Goal: Task Accomplishment & Management: Manage account settings

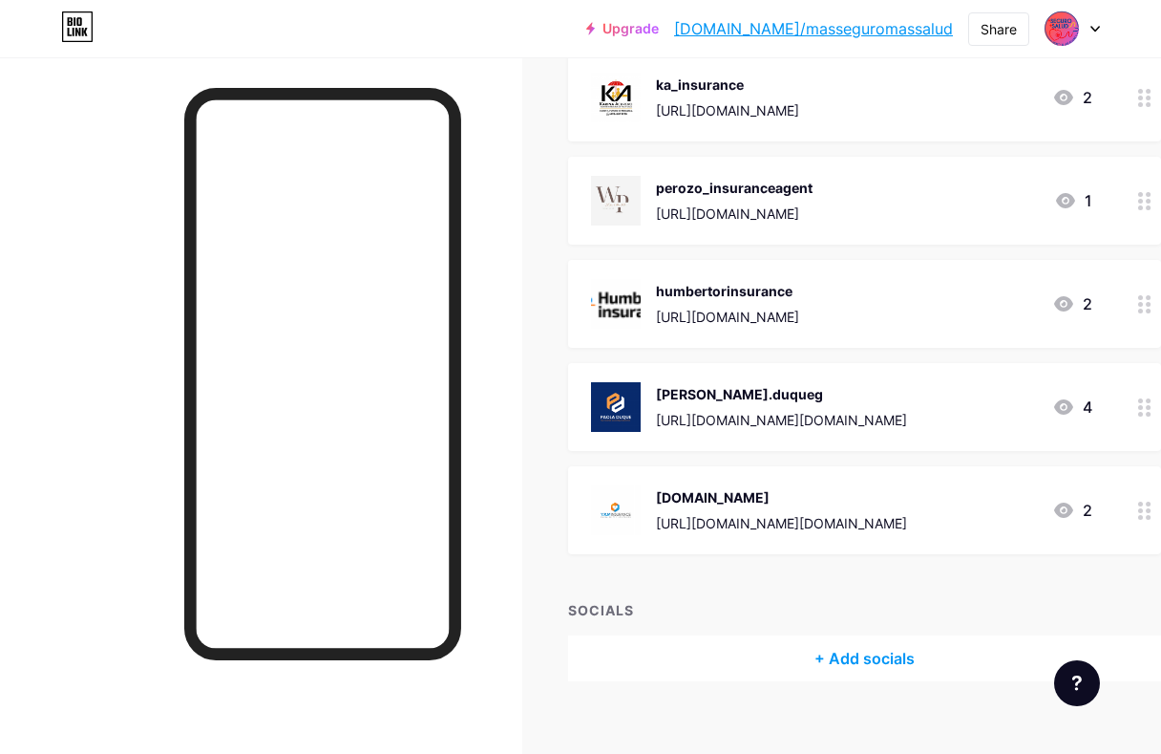
scroll to position [1501, 0]
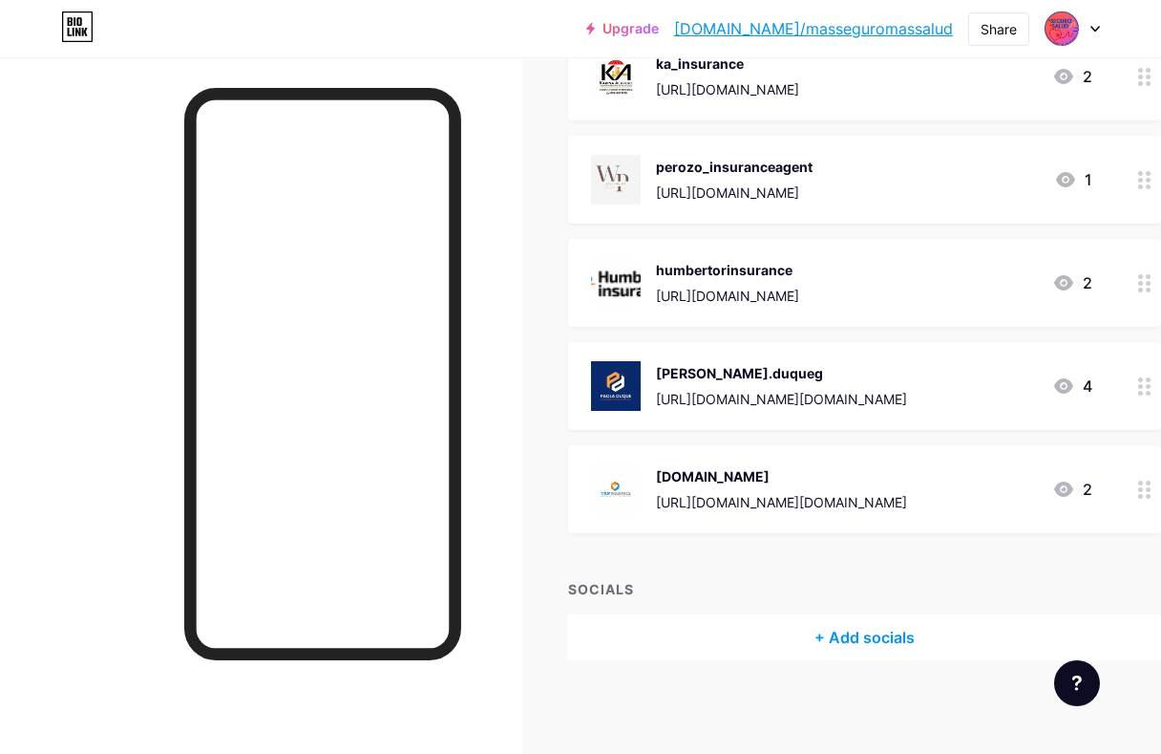
click at [1158, 498] on div at bounding box center [1145, 489] width 32 height 88
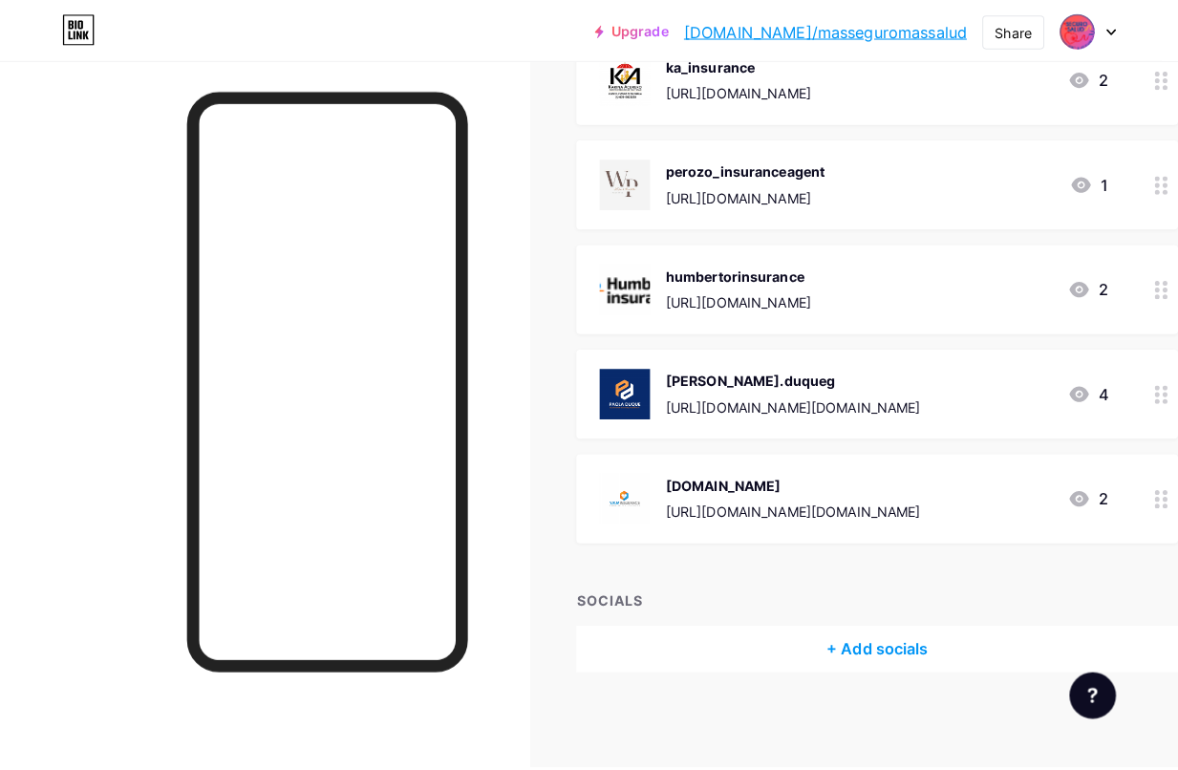
scroll to position [1484, 0]
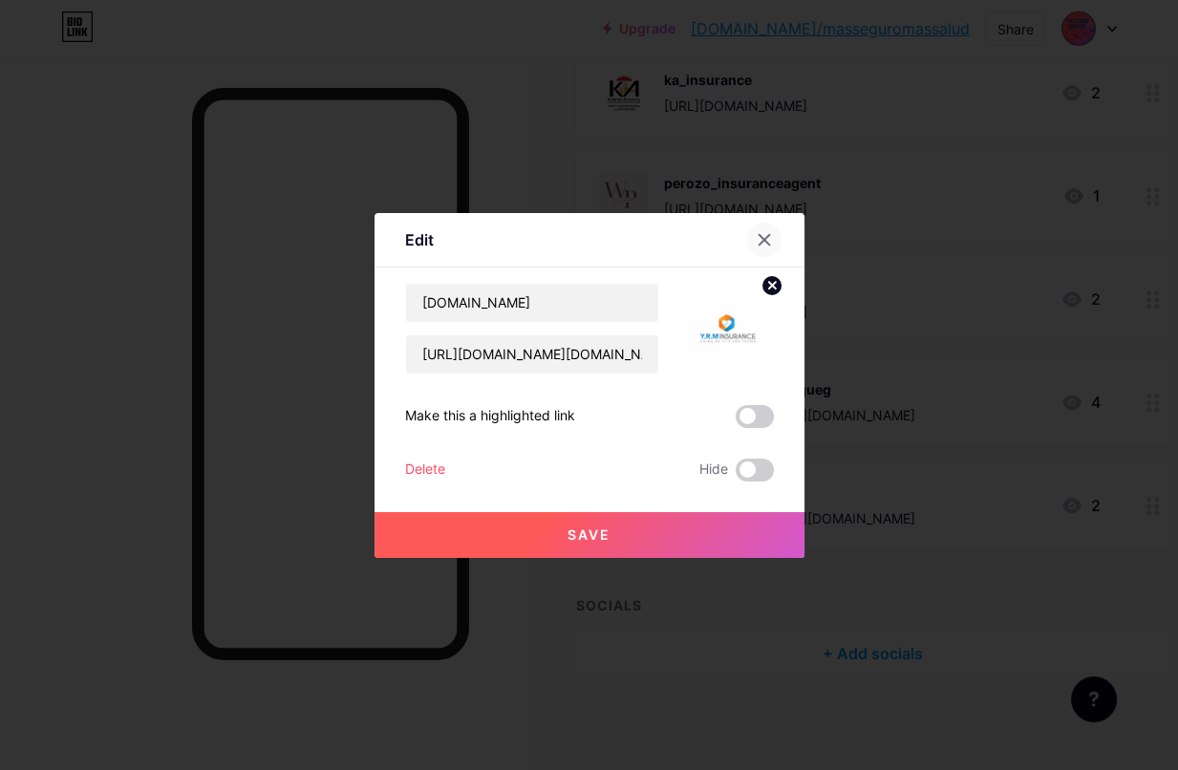
click at [765, 236] on icon at bounding box center [763, 239] width 11 height 11
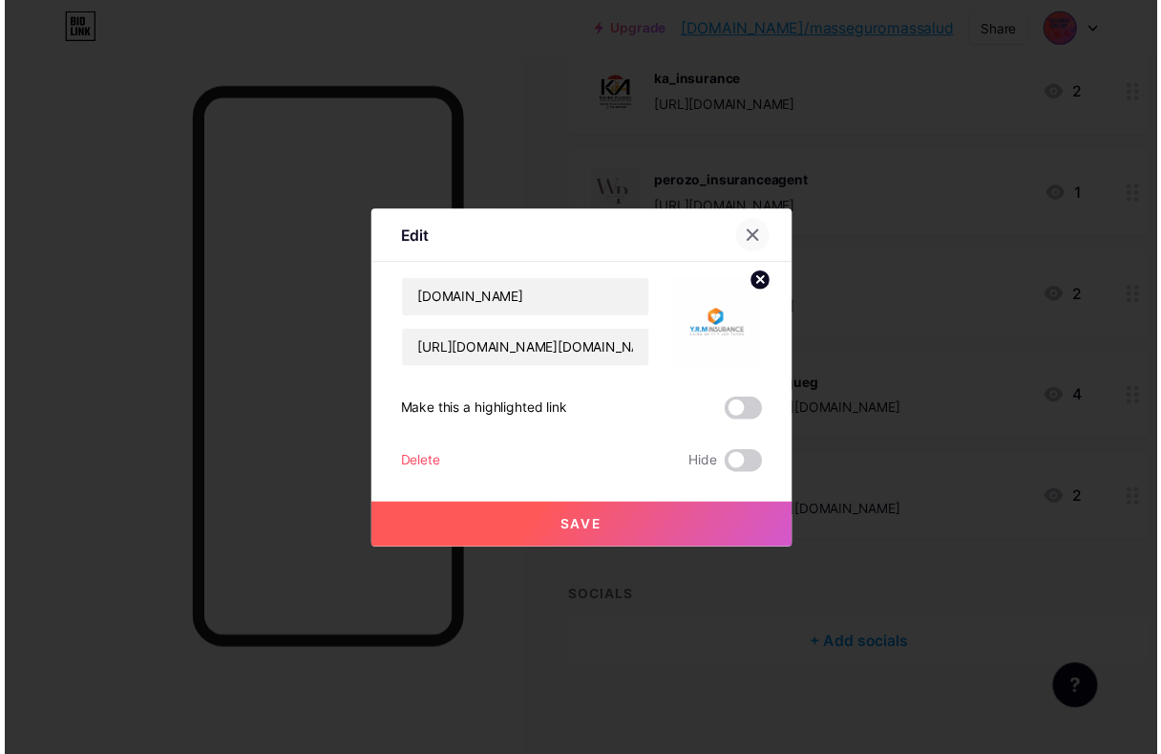
scroll to position [1501, 0]
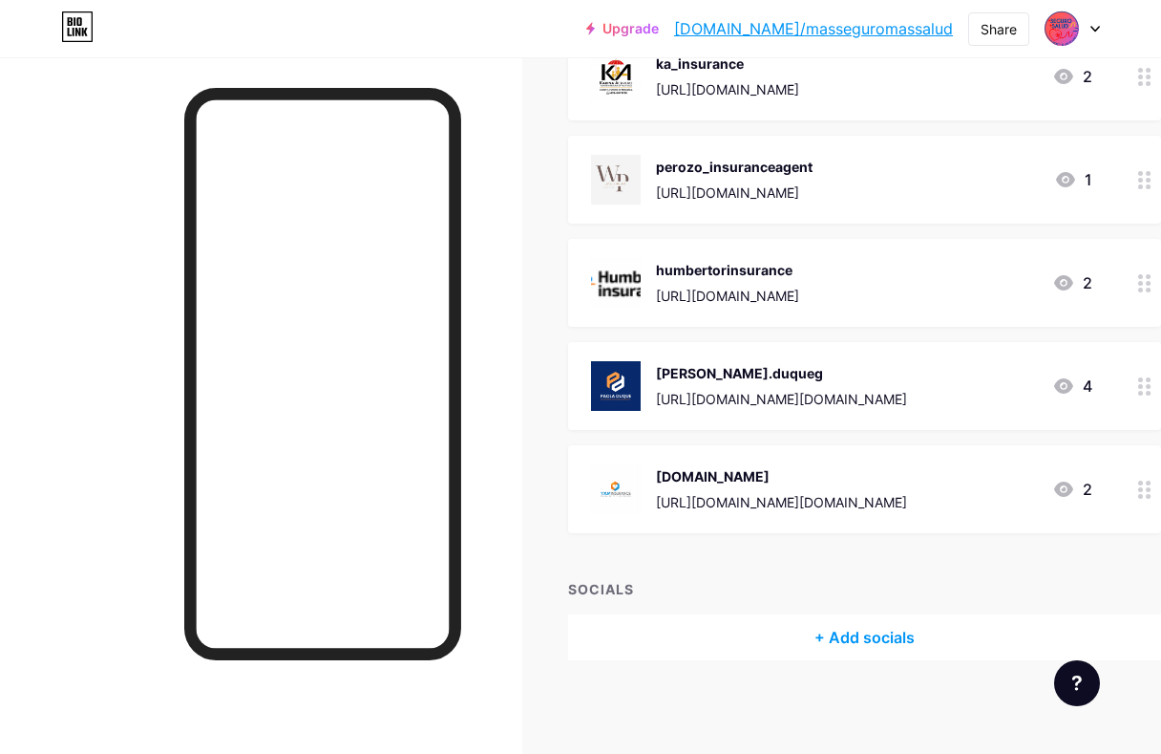
click at [1152, 493] on icon at bounding box center [1145, 489] width 13 height 18
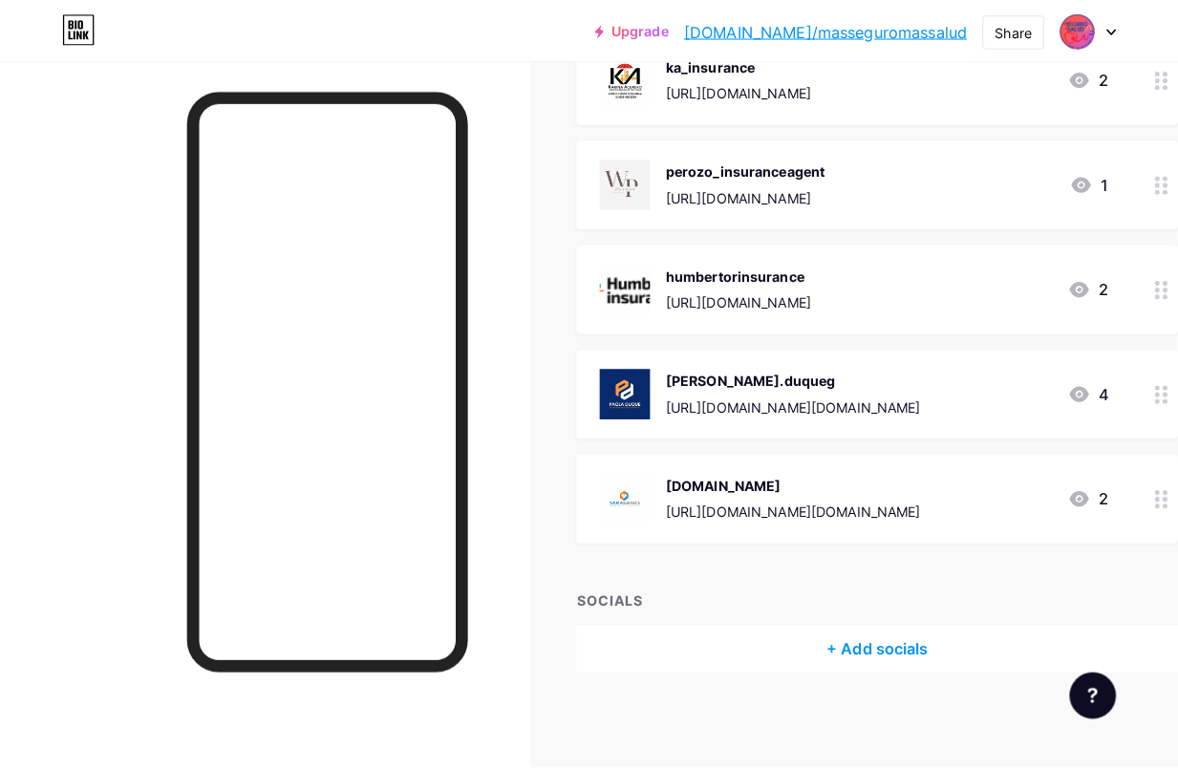
scroll to position [1484, 0]
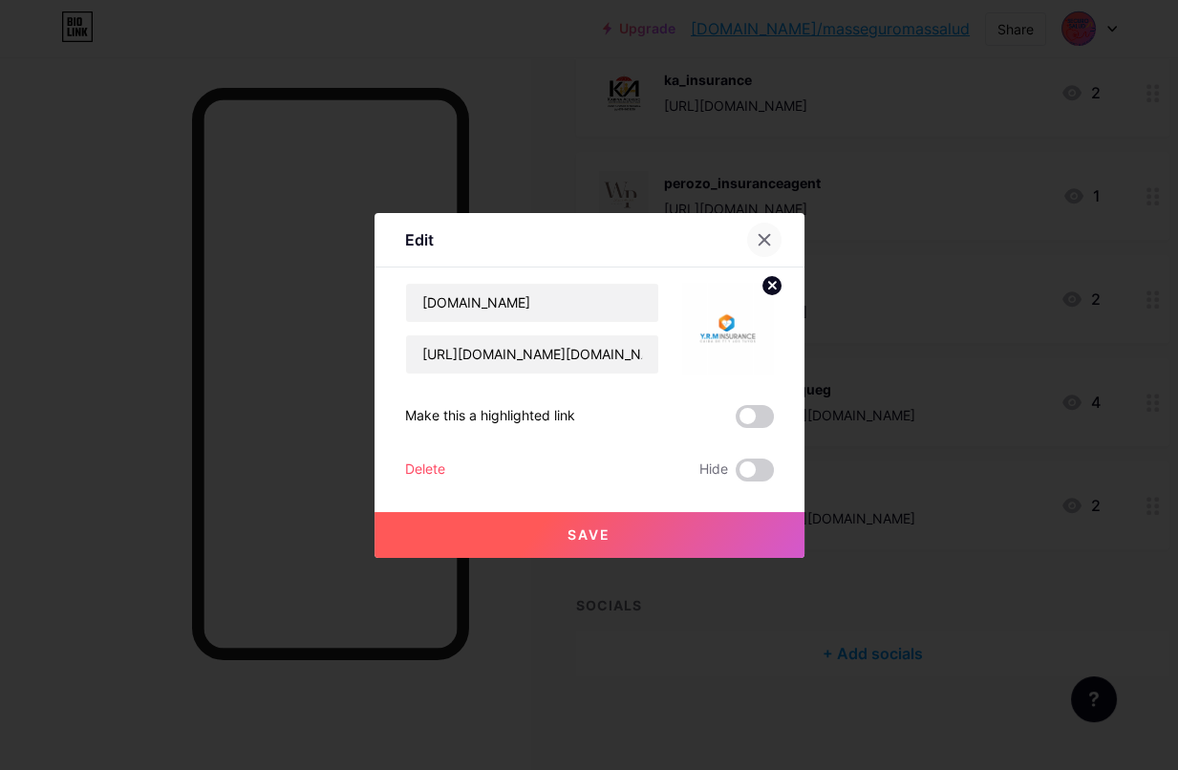
click at [767, 245] on icon at bounding box center [763, 239] width 15 height 15
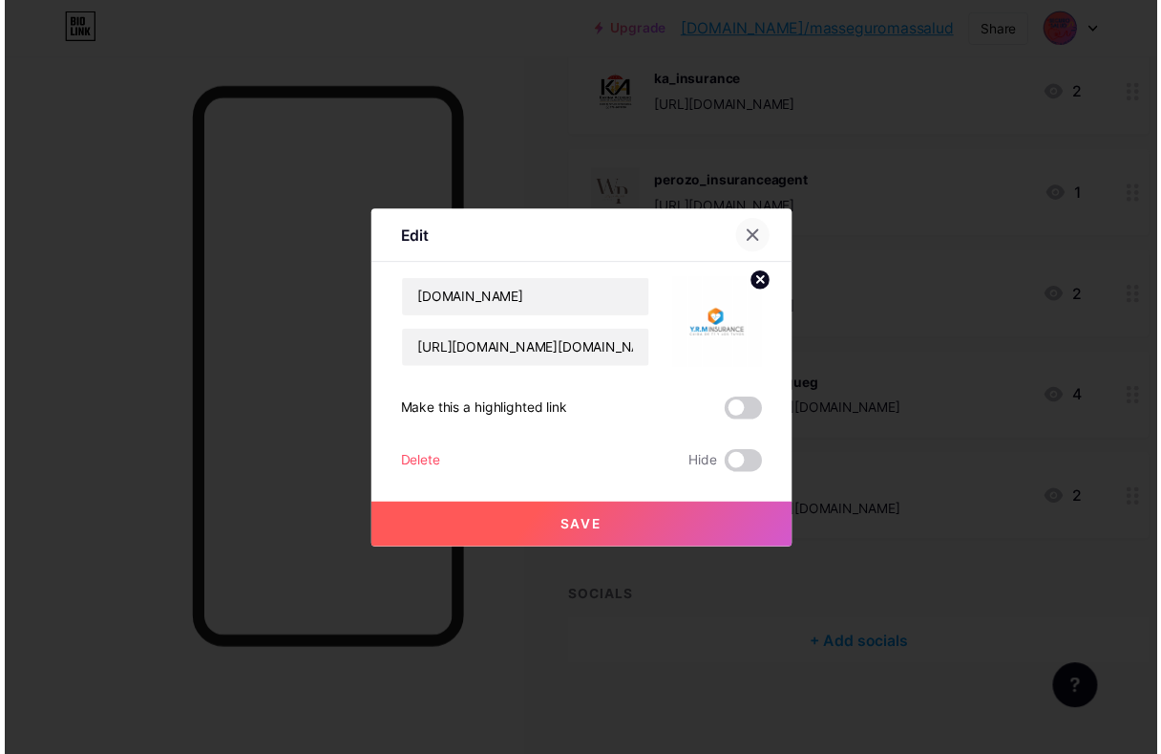
scroll to position [1501, 0]
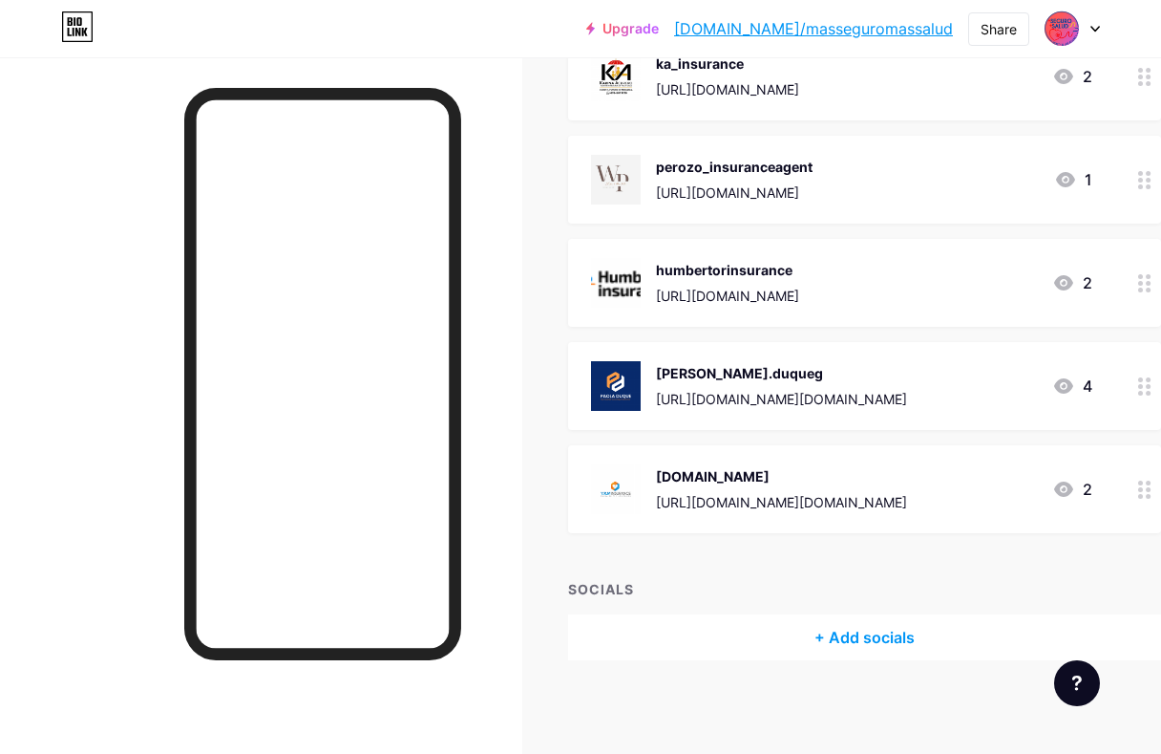
click at [1148, 498] on div at bounding box center [1145, 489] width 32 height 88
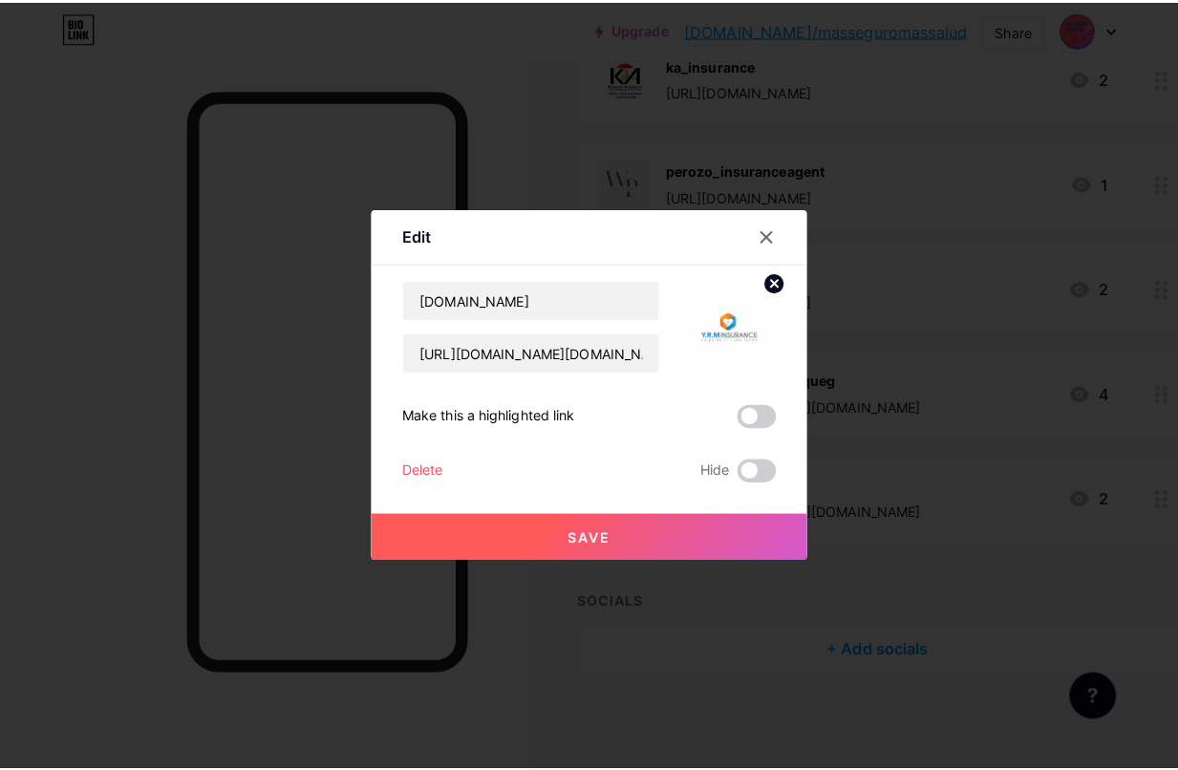
scroll to position [1484, 0]
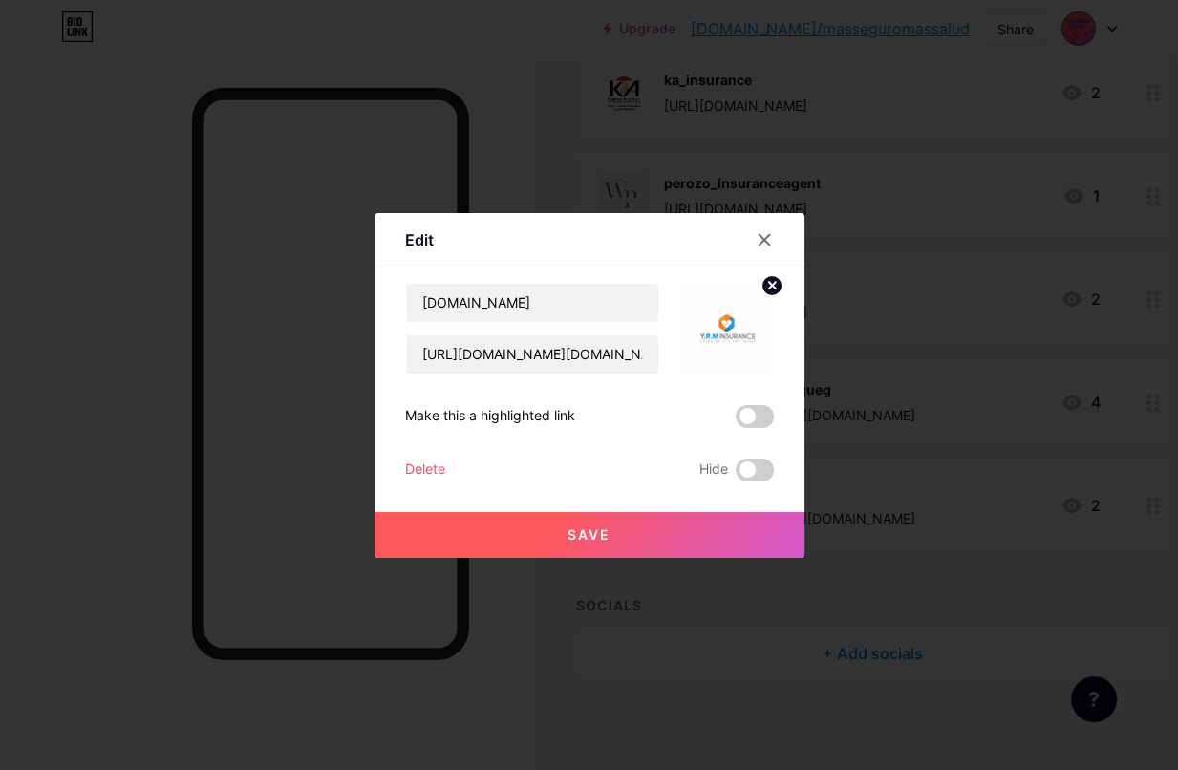
click at [769, 277] on circle at bounding box center [771, 285] width 21 height 21
click at [756, 237] on icon at bounding box center [763, 239] width 15 height 15
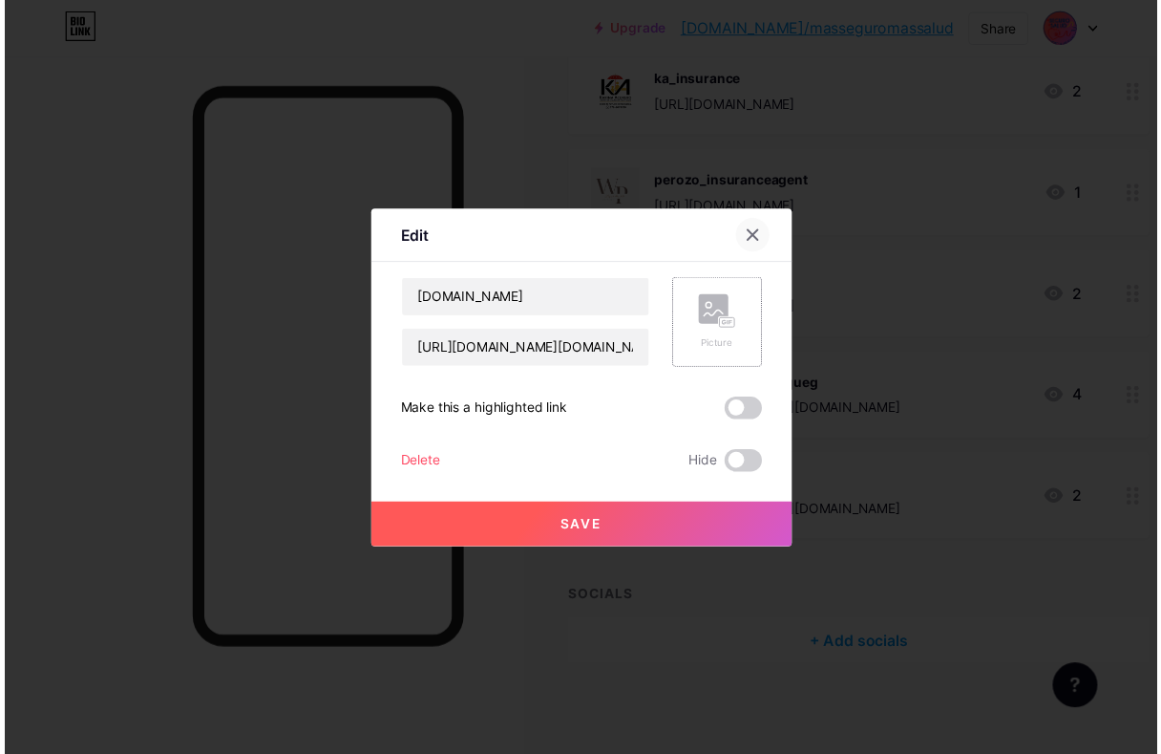
scroll to position [1501, 0]
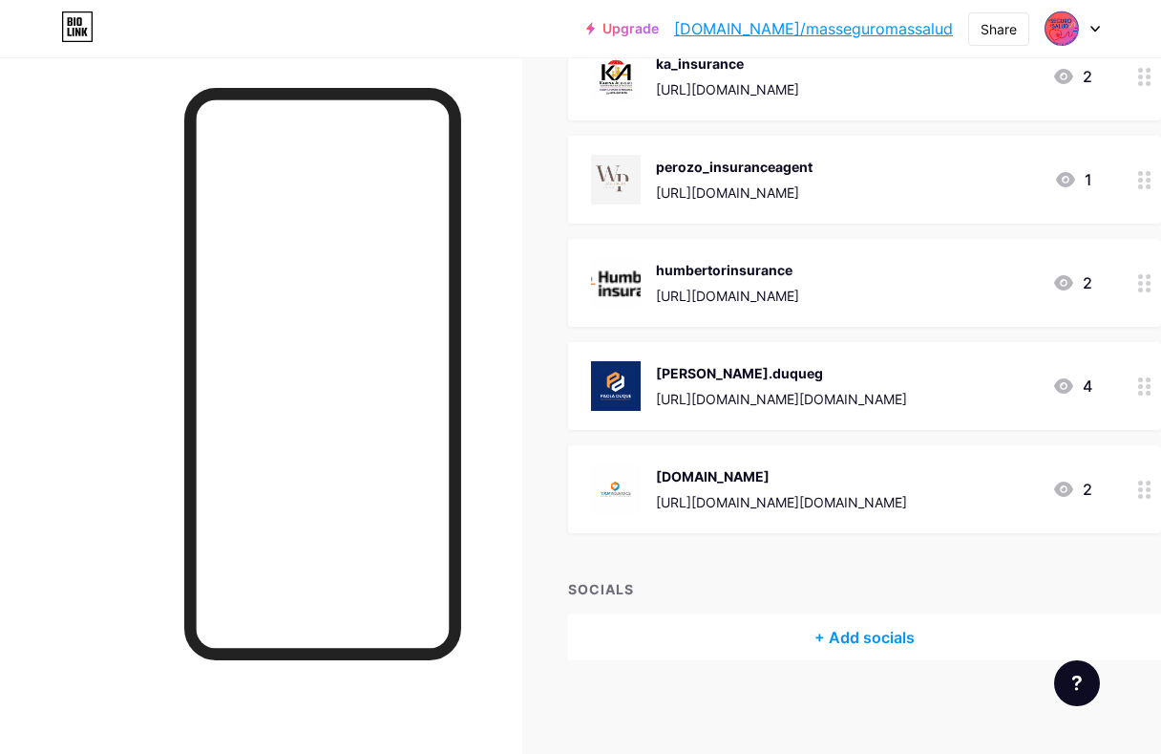
click at [1143, 488] on circle at bounding box center [1141, 489] width 5 height 5
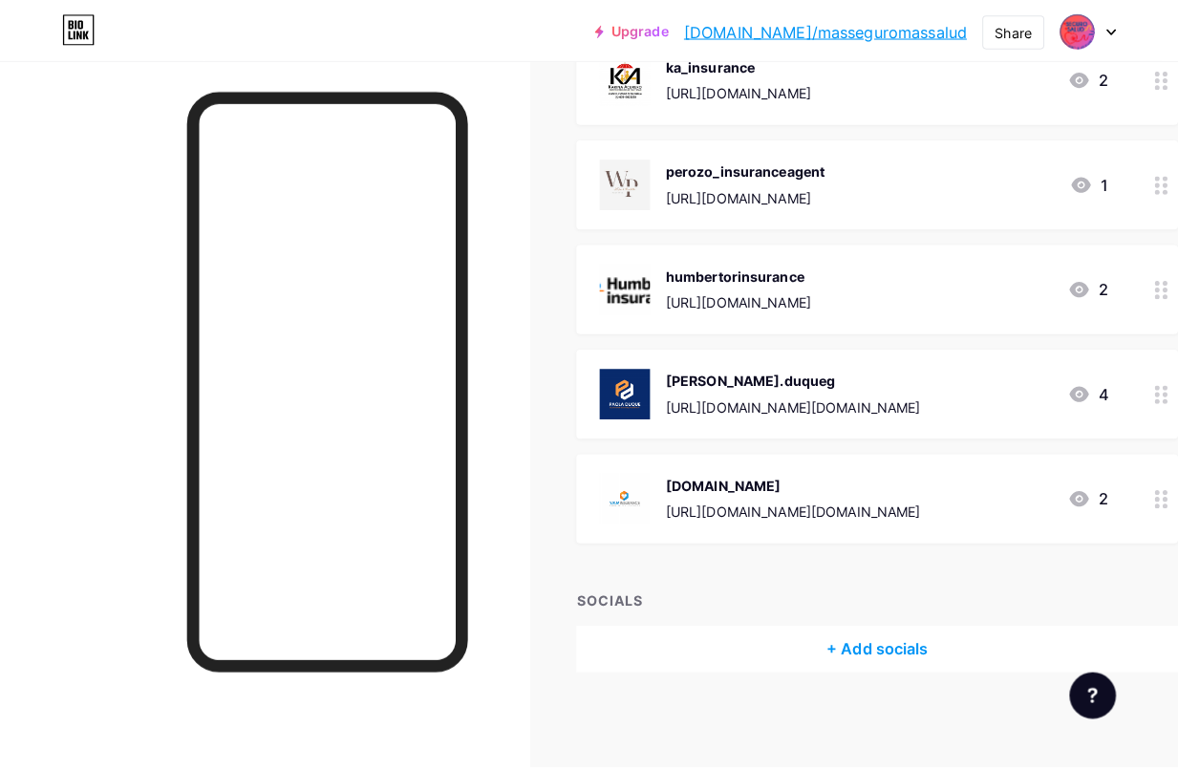
scroll to position [1484, 0]
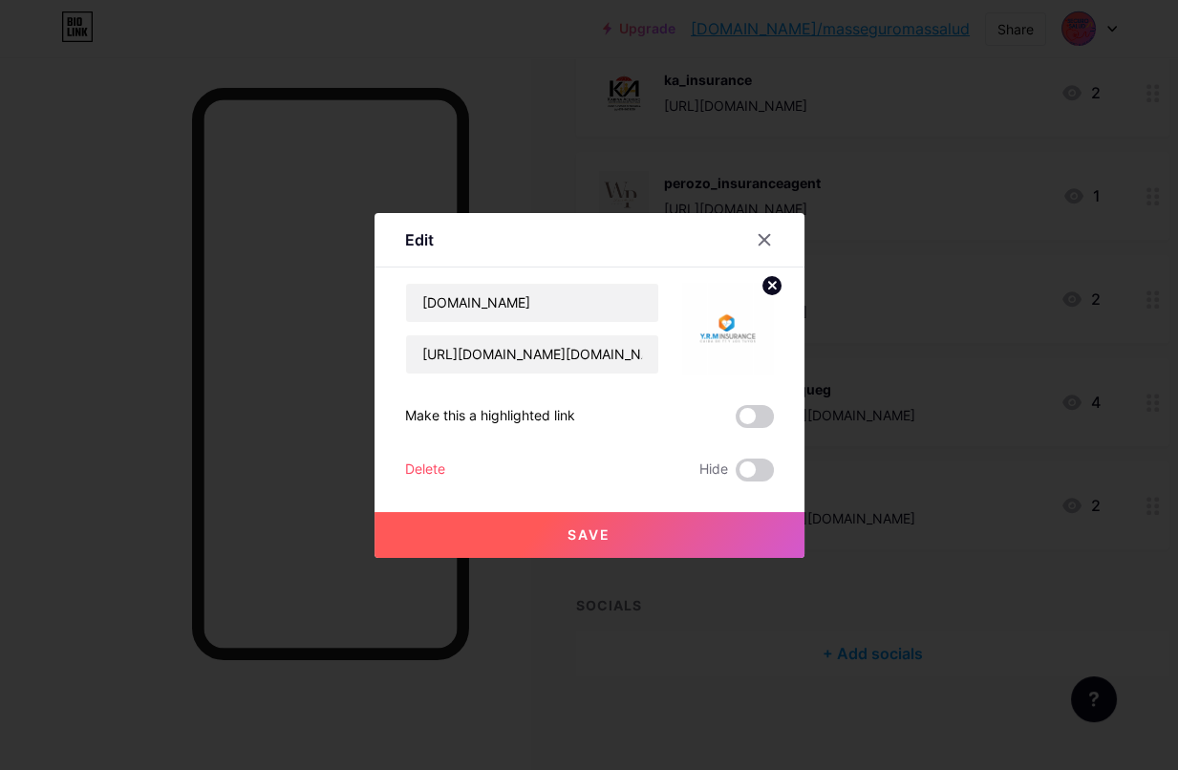
click at [437, 471] on div "Delete" at bounding box center [425, 469] width 40 height 23
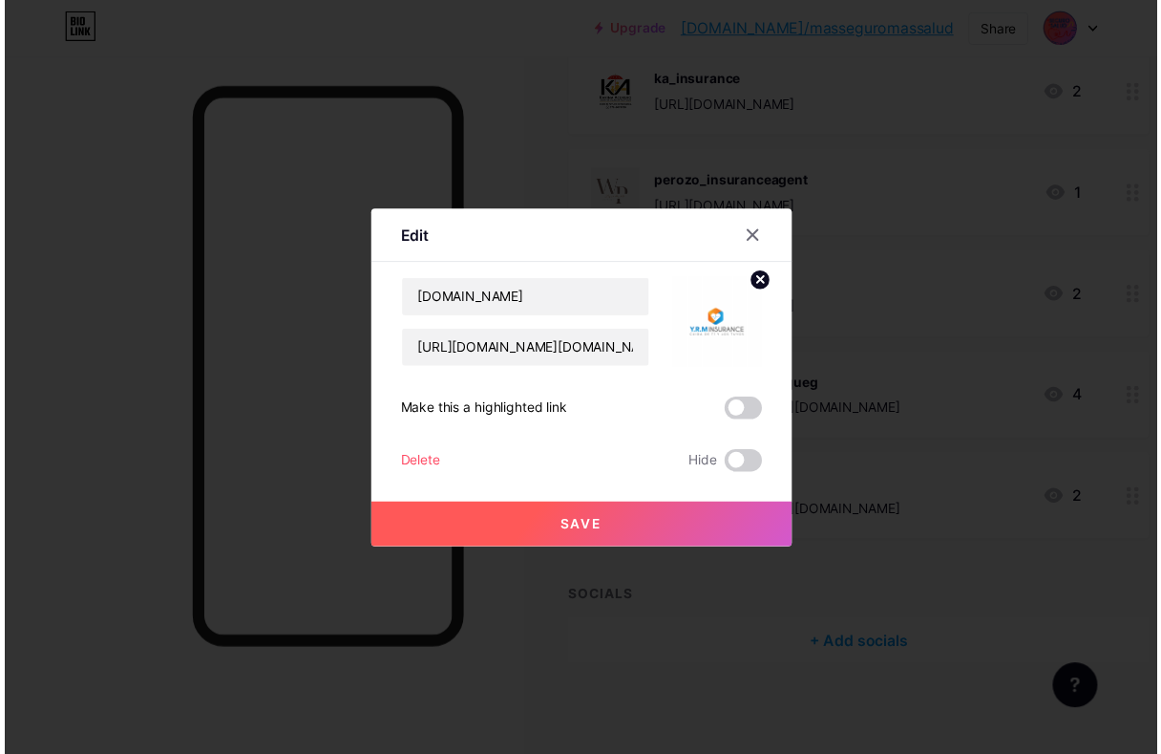
scroll to position [1501, 0]
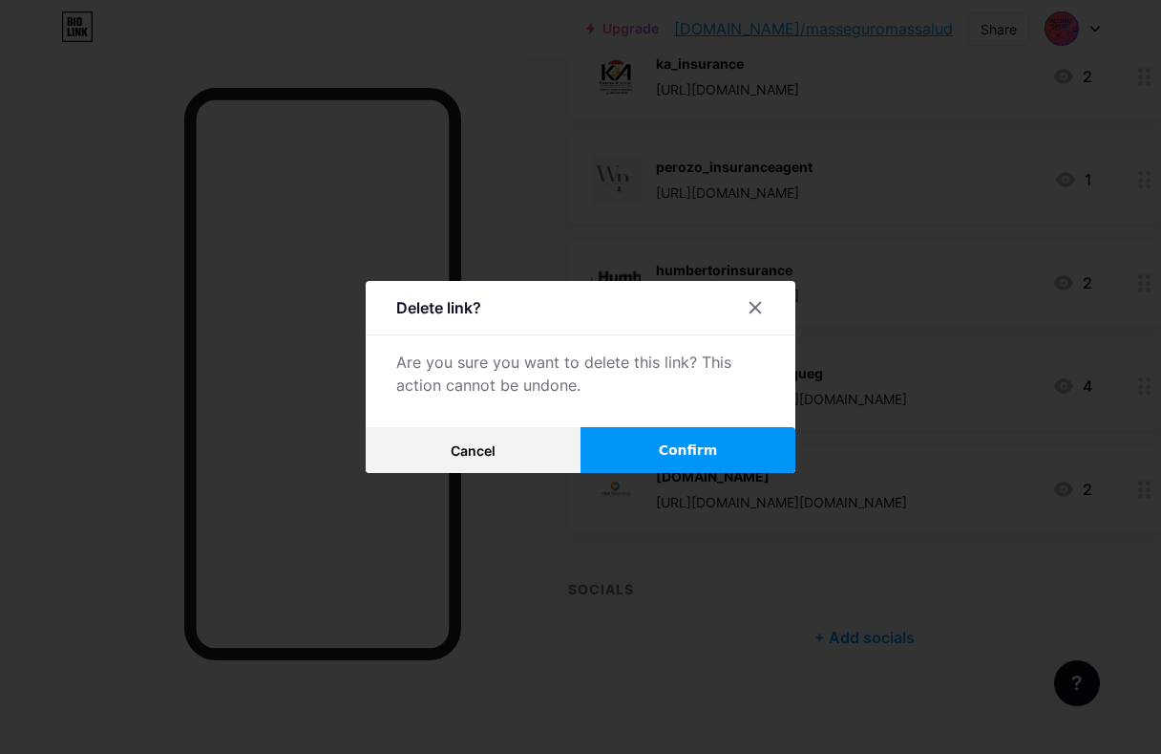
click at [691, 459] on span "Confirm" at bounding box center [688, 450] width 59 height 20
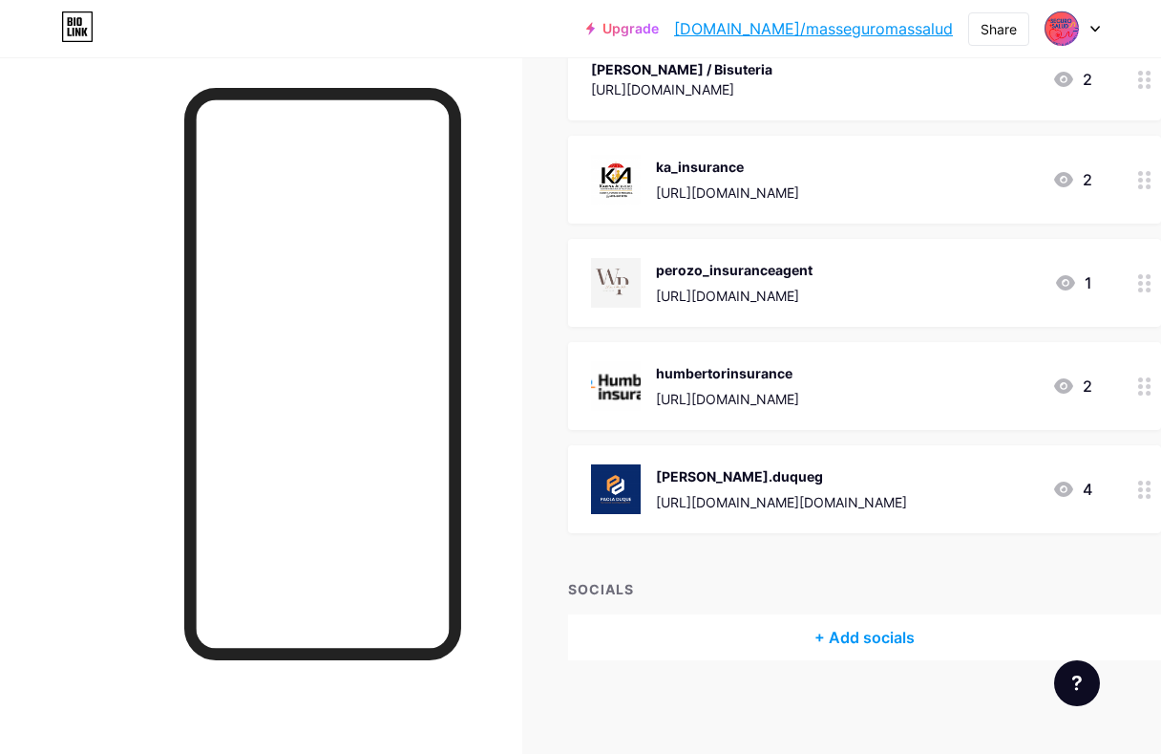
click at [1151, 495] on circle at bounding box center [1148, 496] width 5 height 5
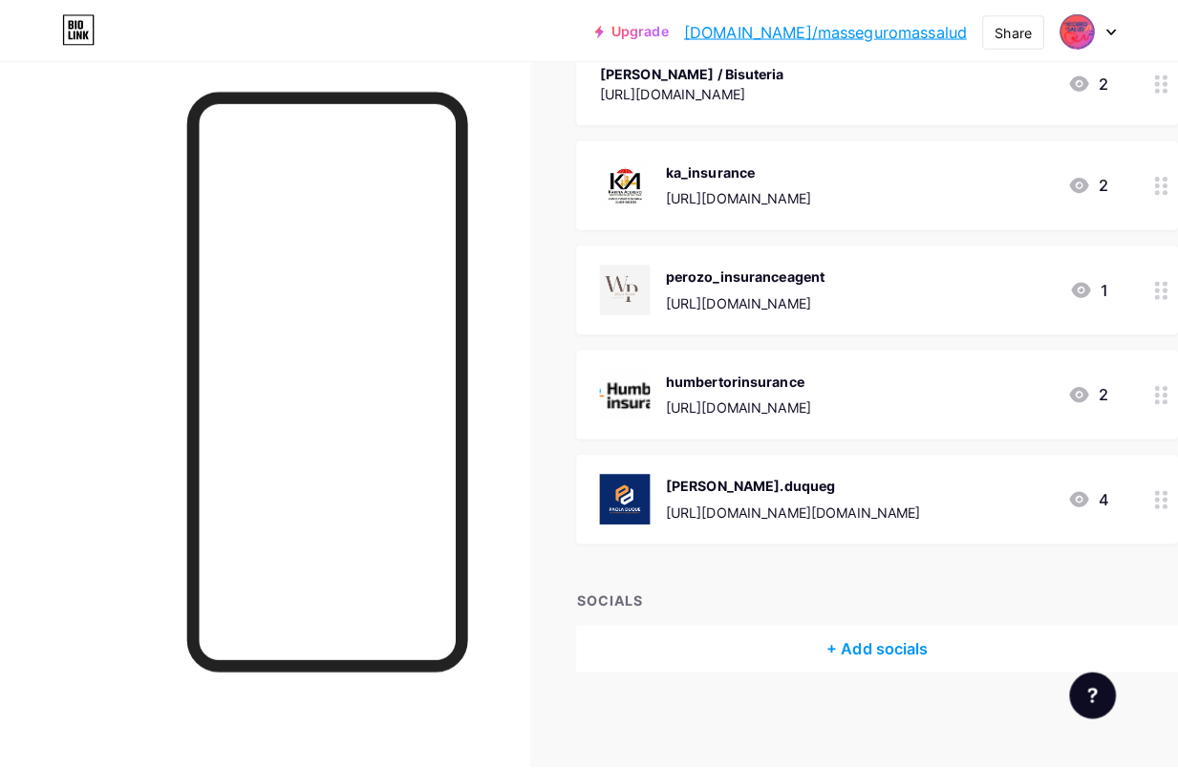
scroll to position [1381, 0]
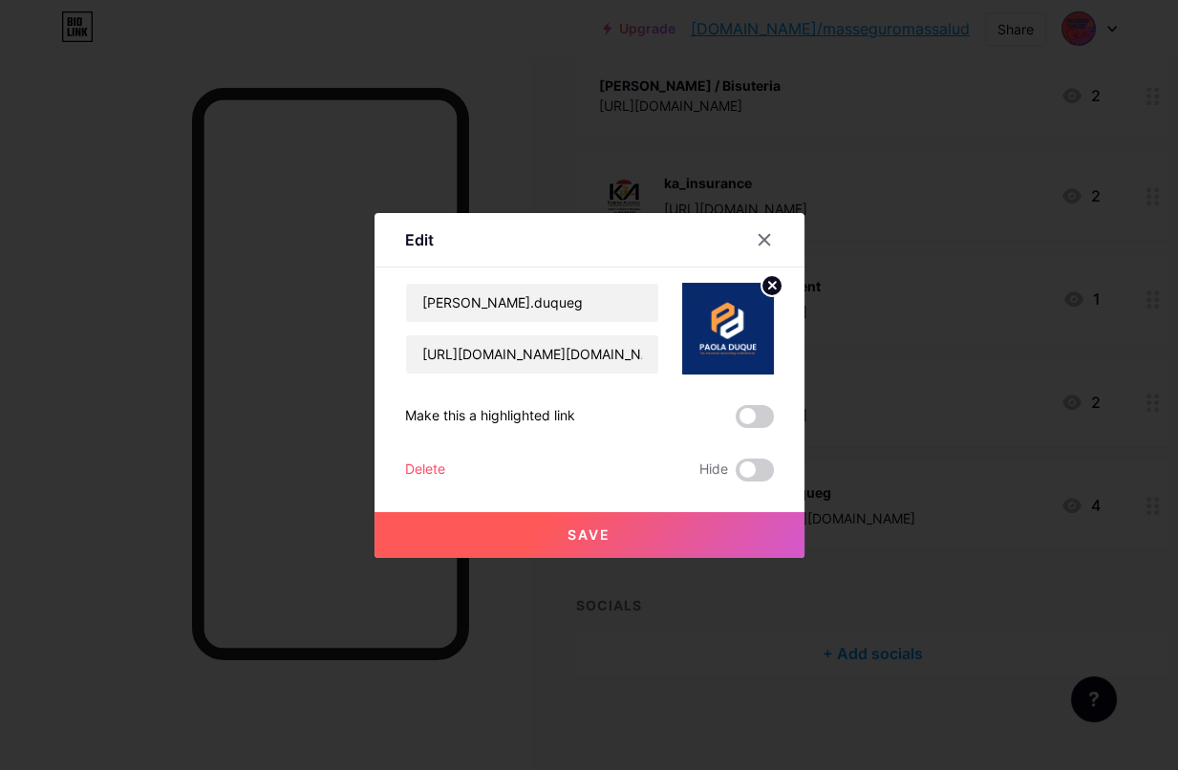
click at [437, 469] on div "Delete" at bounding box center [425, 469] width 40 height 23
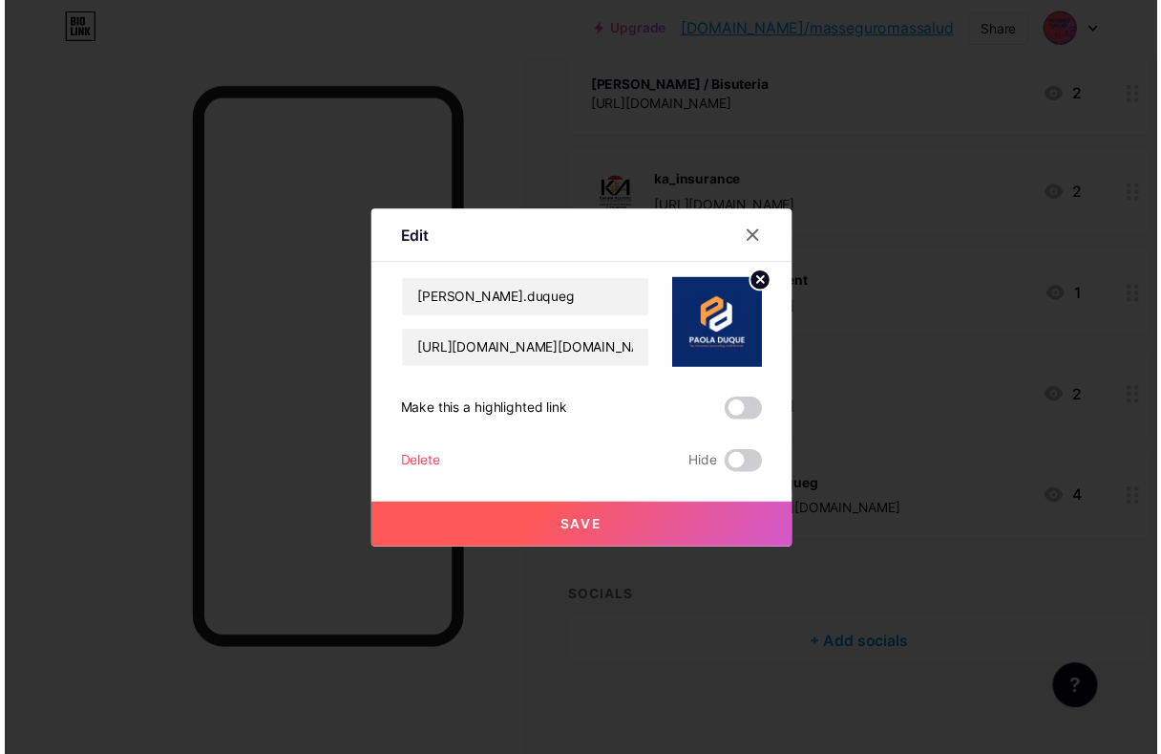
scroll to position [1397, 0]
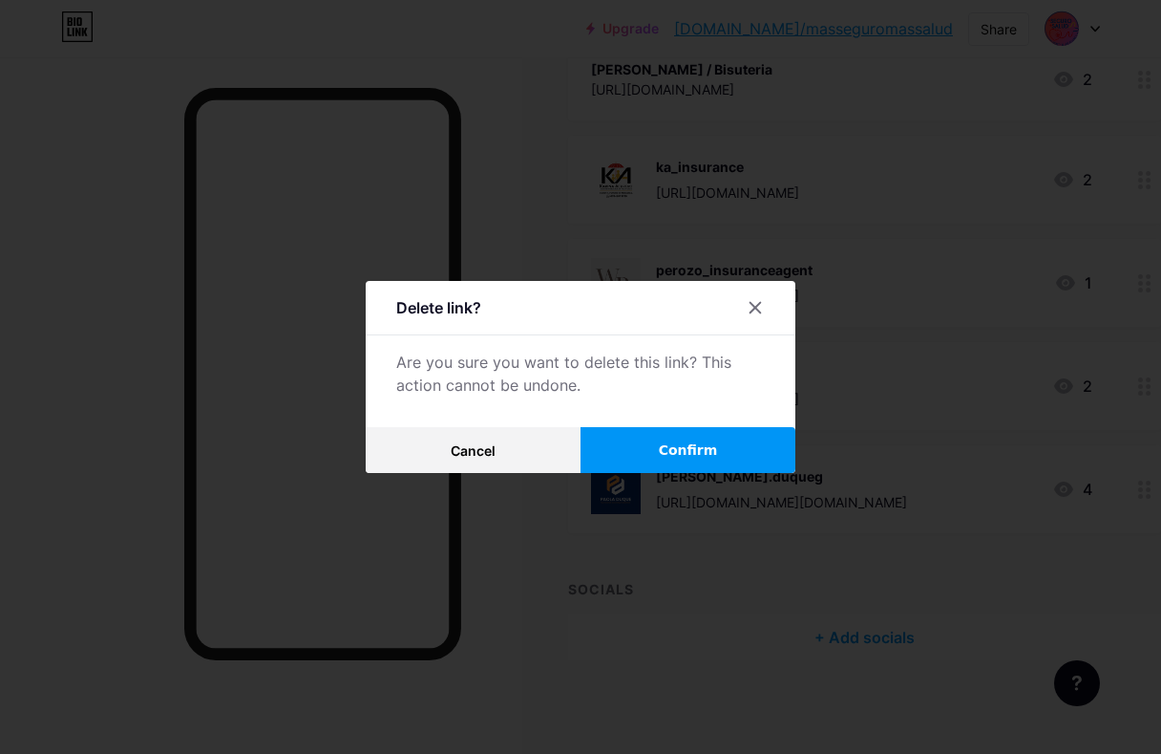
click at [674, 473] on button "Confirm" at bounding box center [688, 450] width 215 height 46
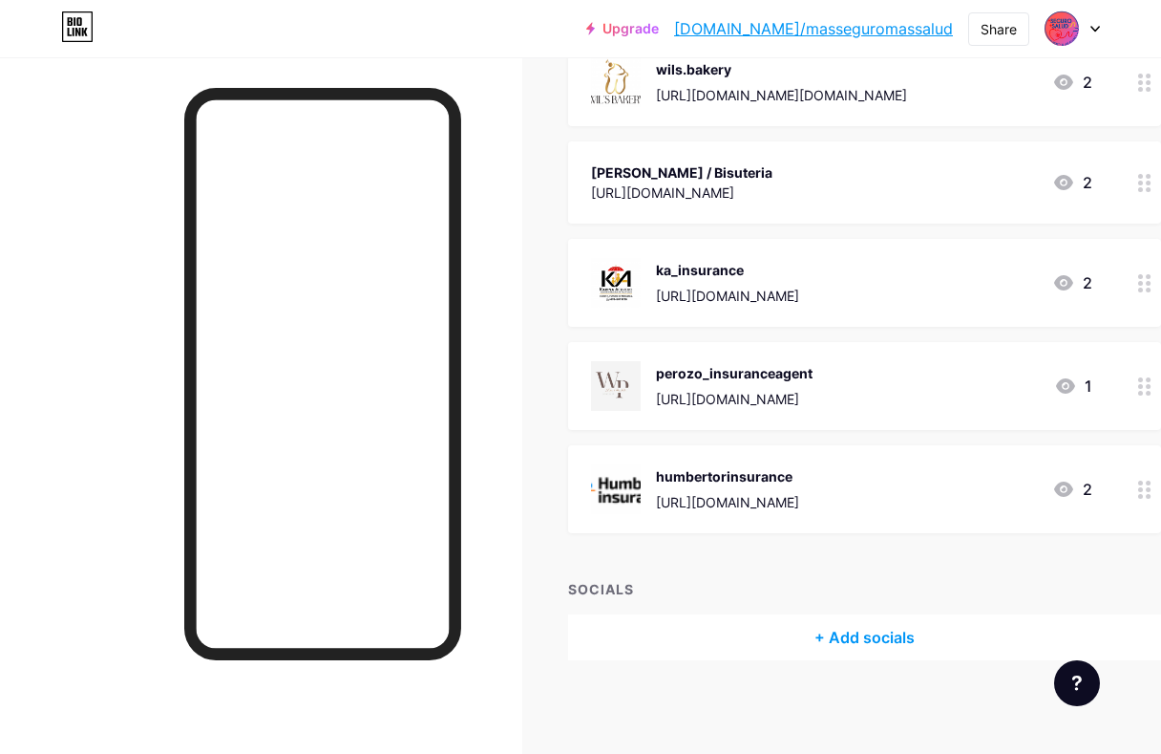
click at [1158, 499] on div at bounding box center [1145, 489] width 32 height 88
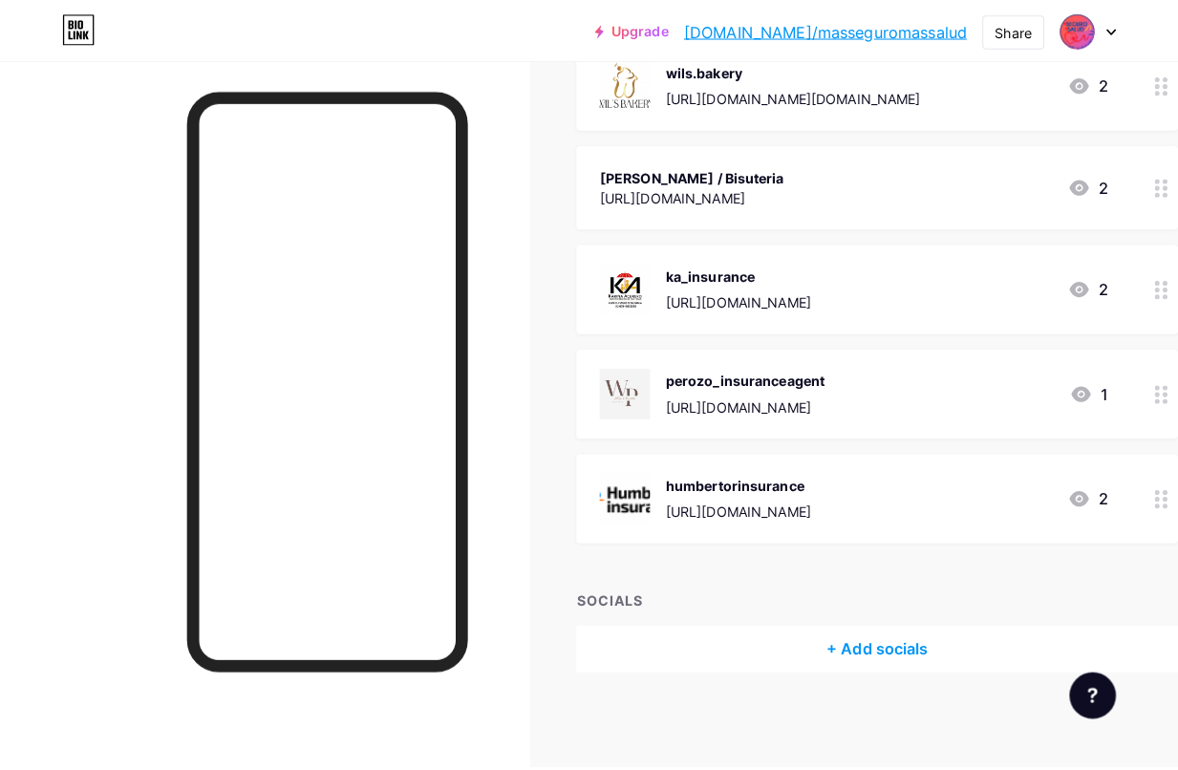
scroll to position [1278, 0]
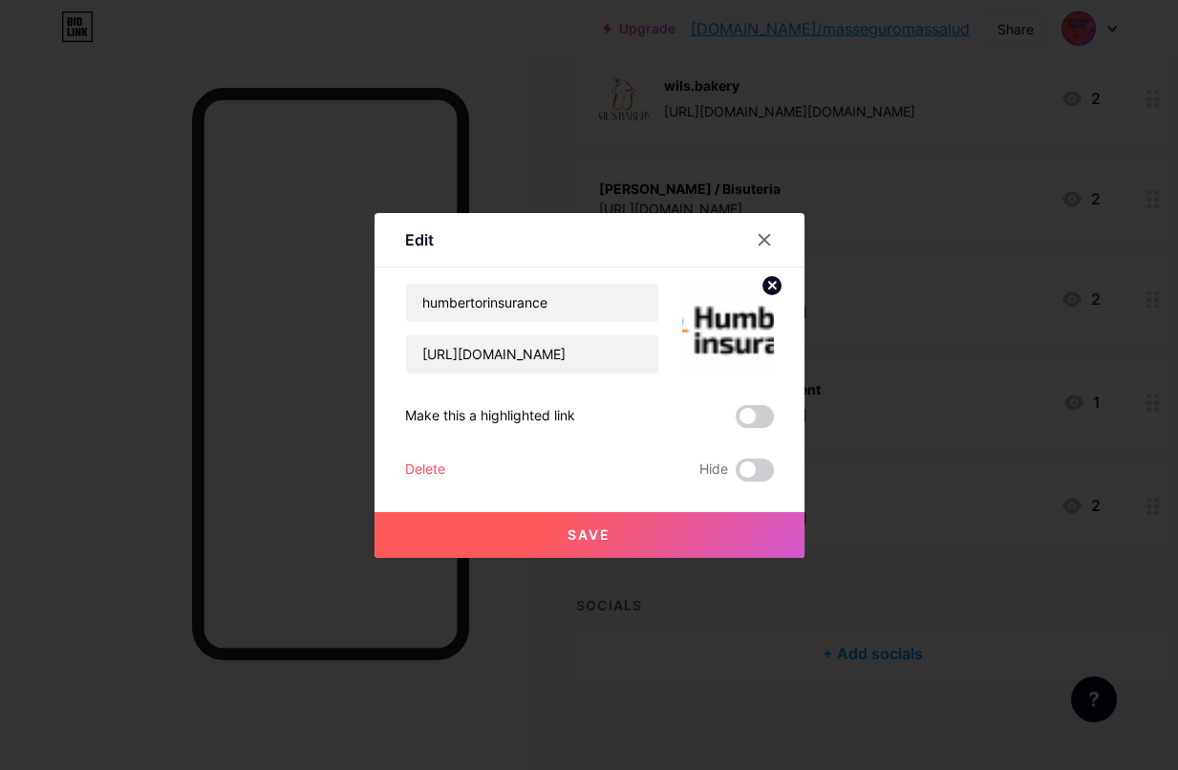
click at [415, 468] on div "Delete" at bounding box center [425, 469] width 40 height 23
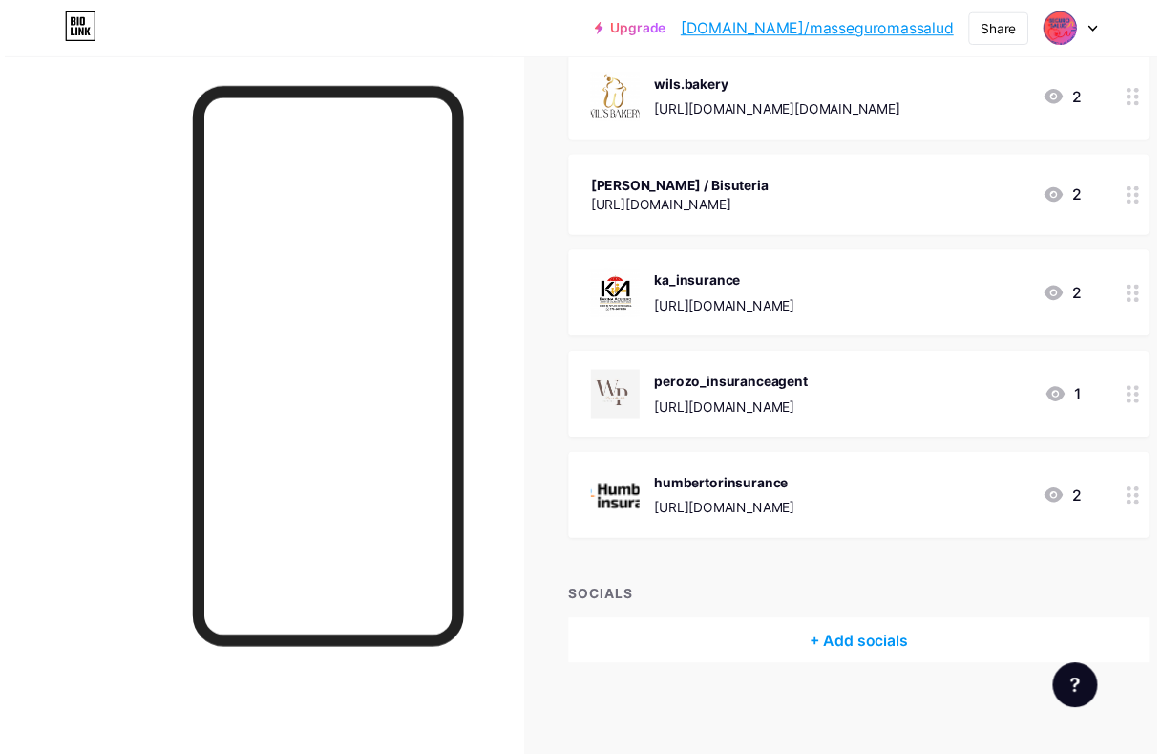
scroll to position [1294, 0]
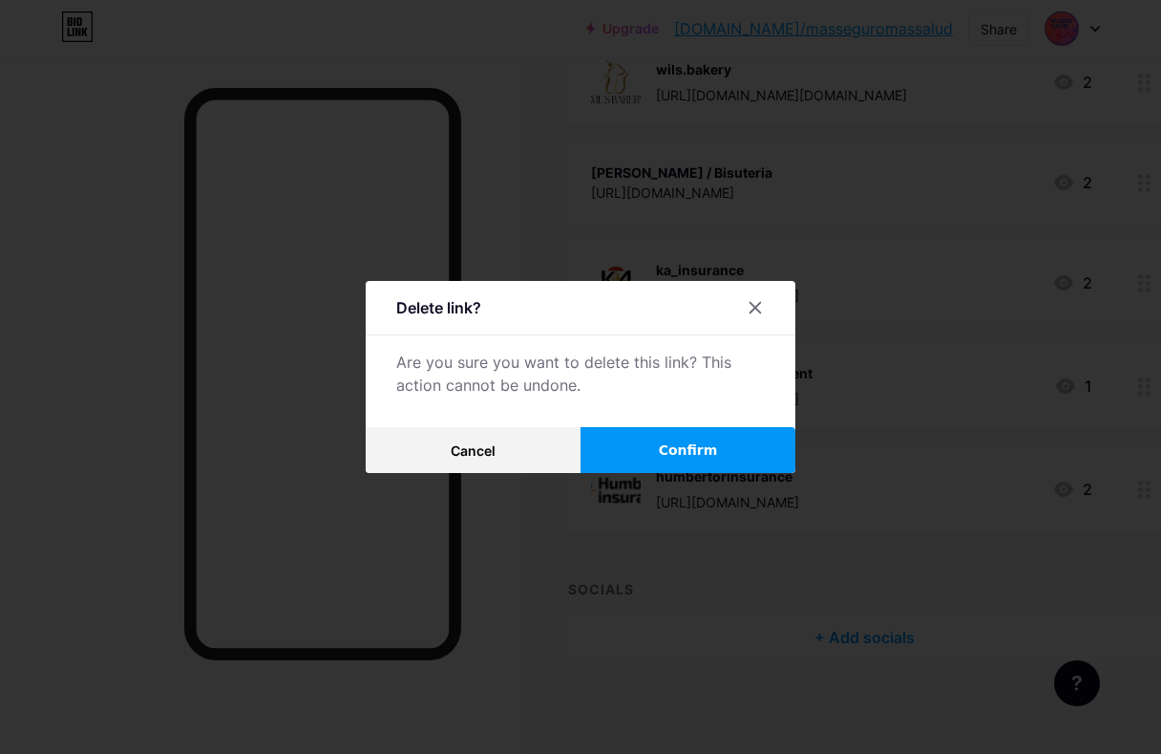
click at [673, 453] on span "Confirm" at bounding box center [688, 450] width 59 height 20
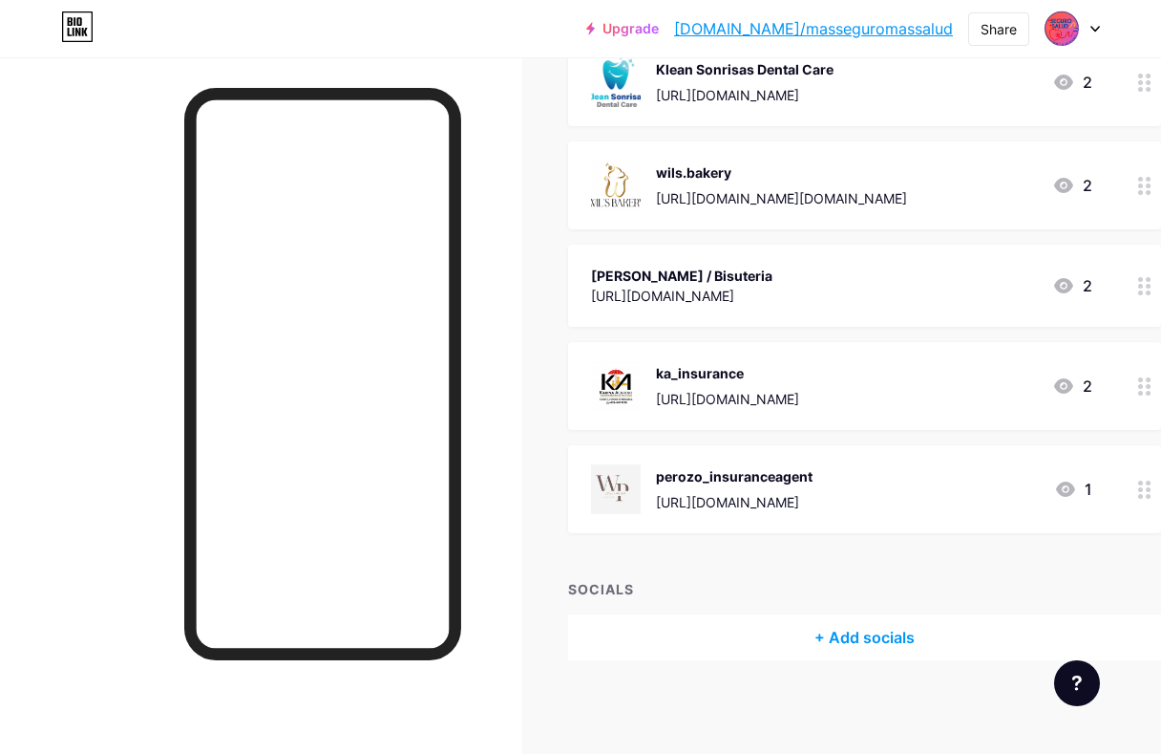
click at [1152, 380] on icon at bounding box center [1145, 386] width 13 height 18
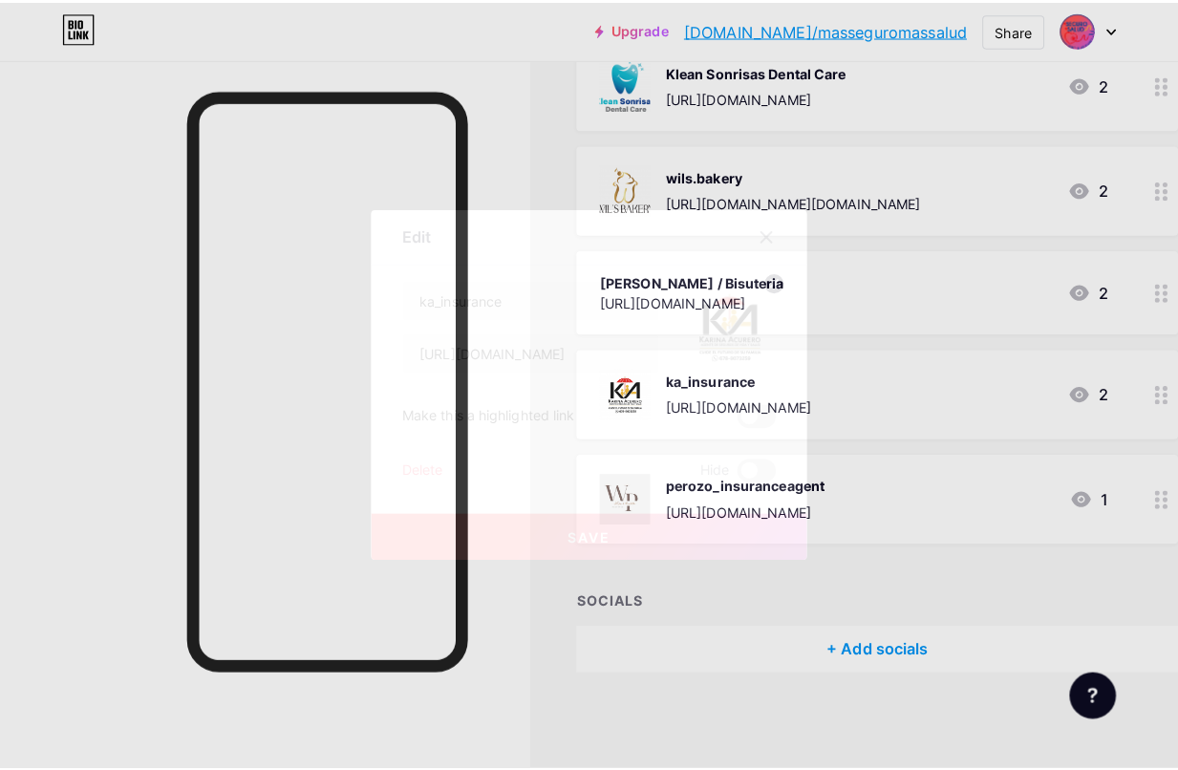
scroll to position [1175, 0]
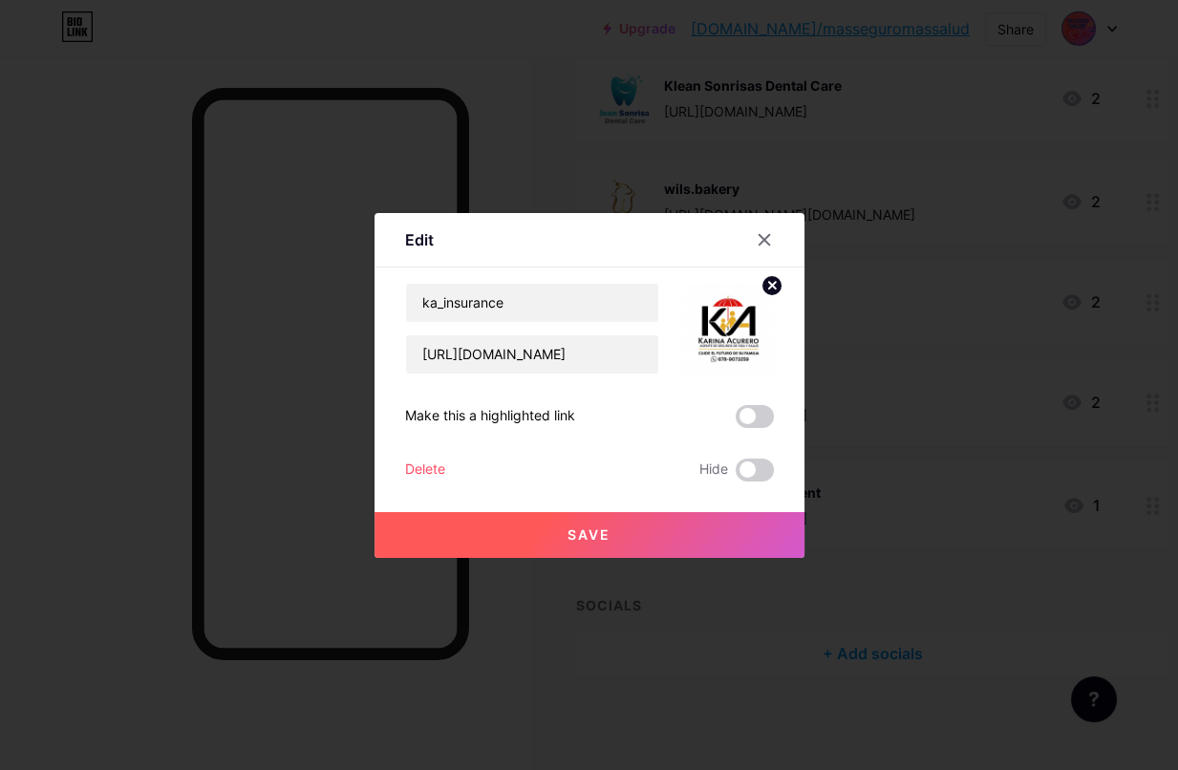
click at [428, 468] on div "Delete" at bounding box center [425, 469] width 40 height 23
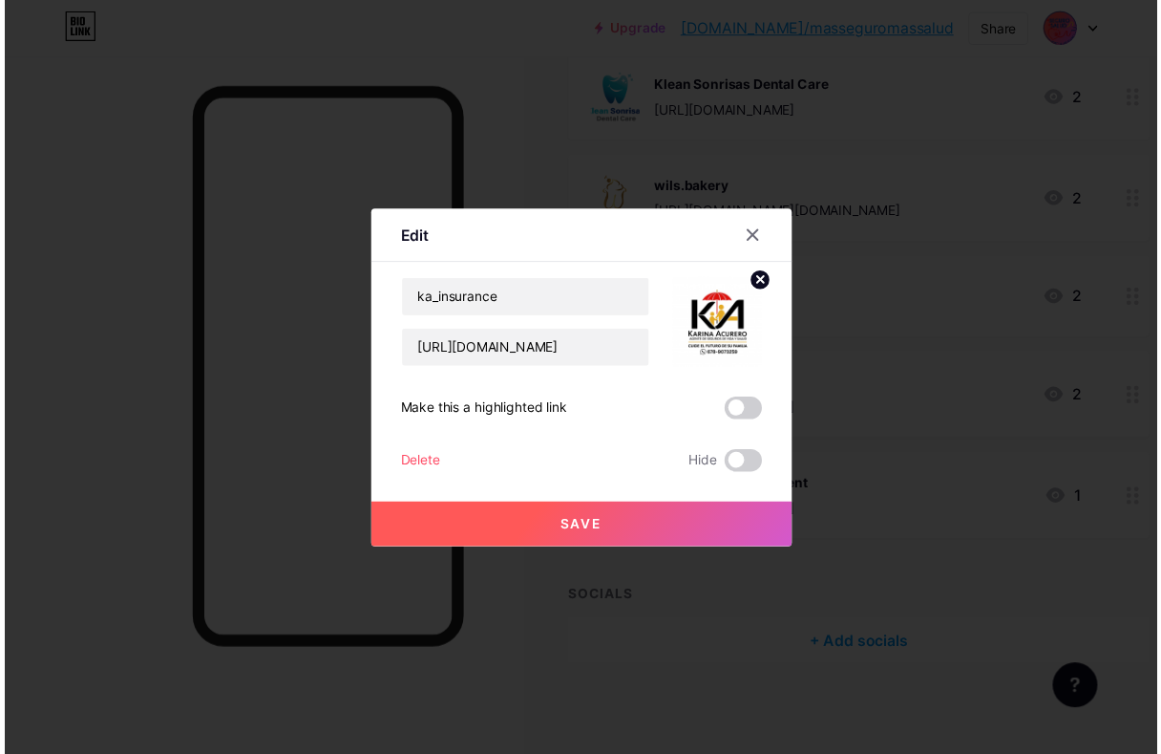
scroll to position [1191, 0]
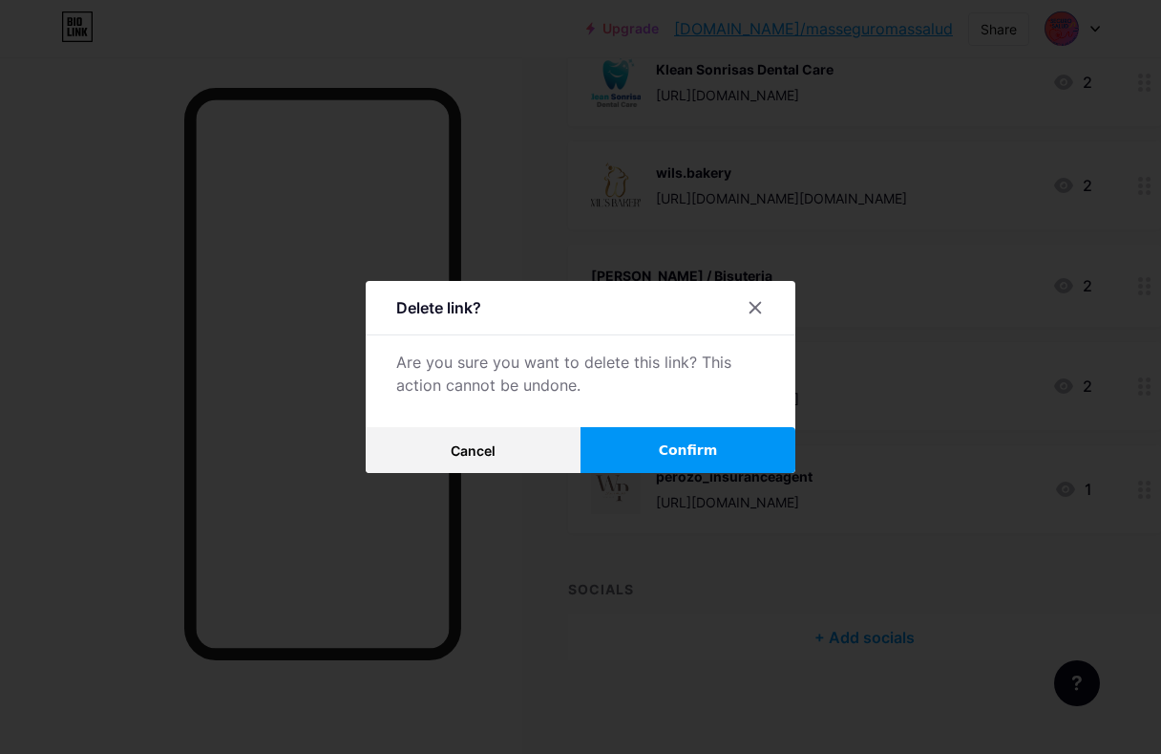
click at [662, 467] on button "Confirm" at bounding box center [688, 450] width 215 height 46
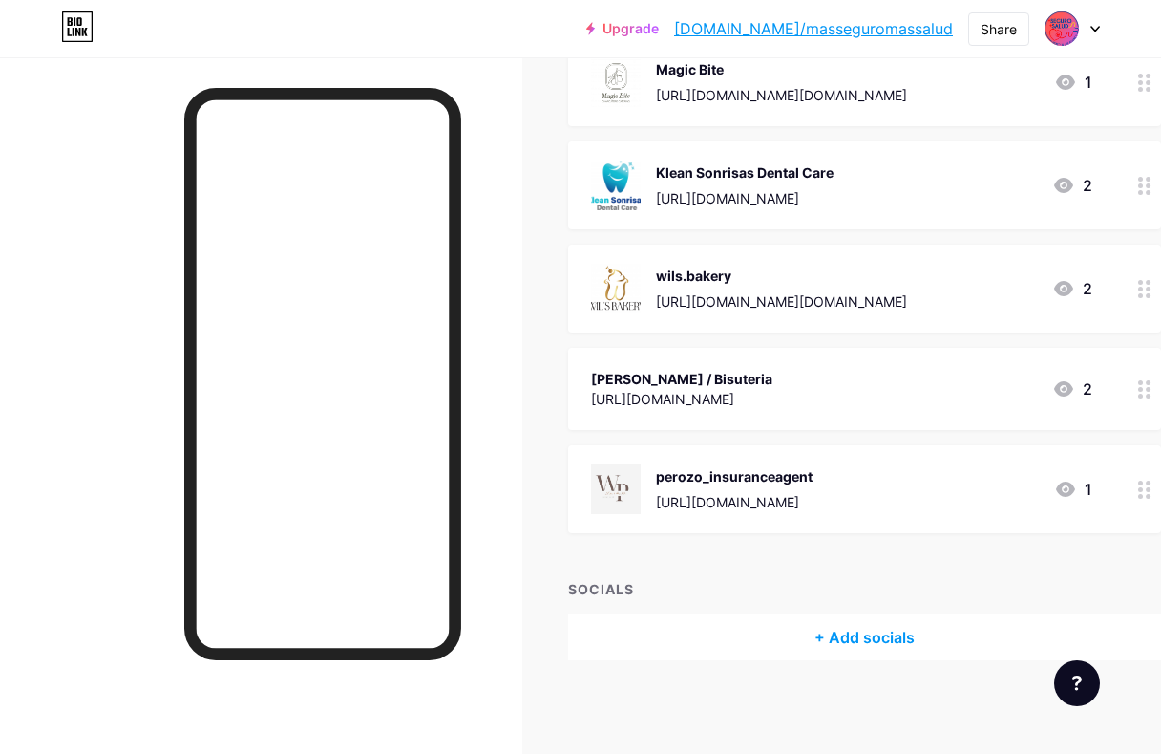
click at [1144, 495] on div at bounding box center [1145, 489] width 32 height 88
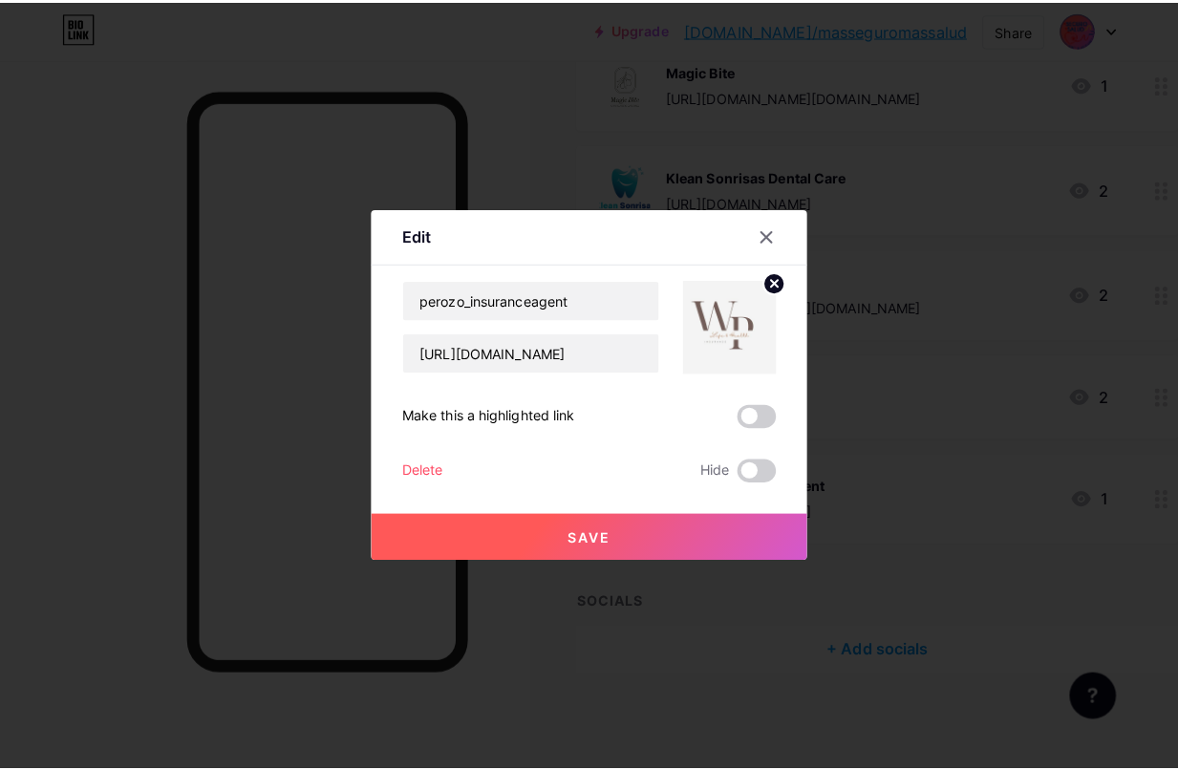
scroll to position [1072, 0]
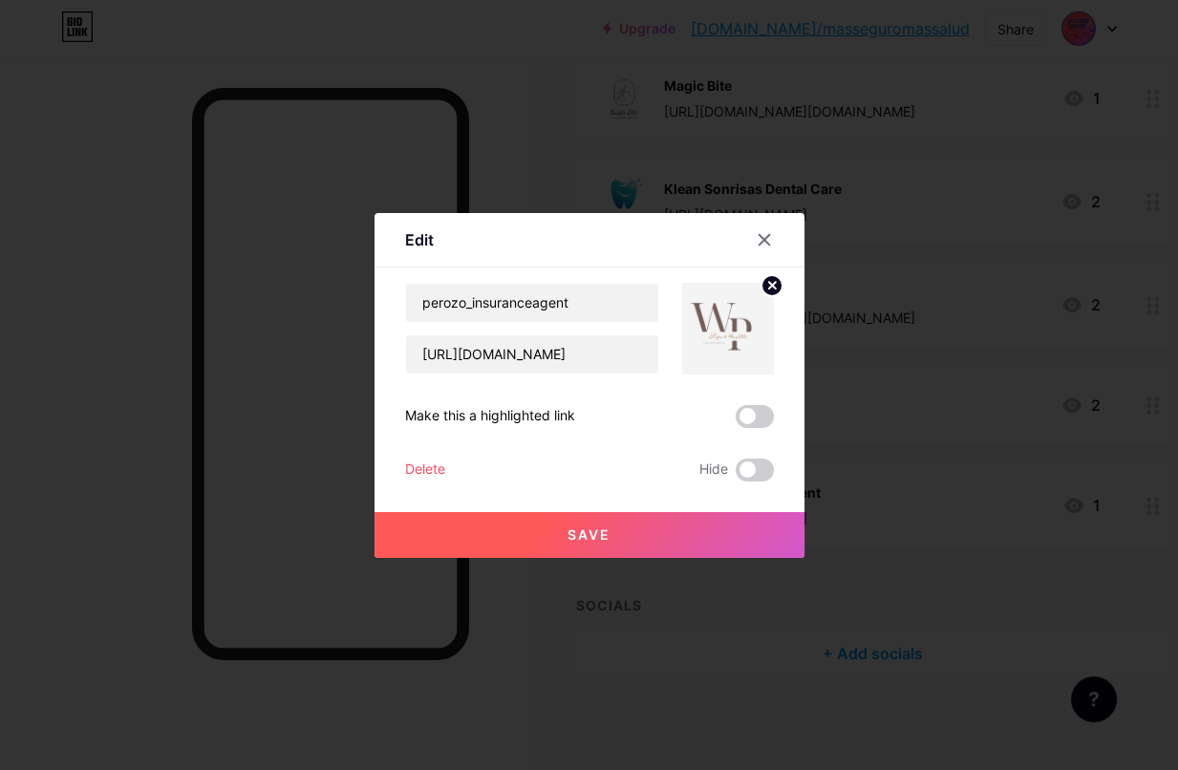
click at [419, 469] on div "Delete" at bounding box center [425, 469] width 40 height 23
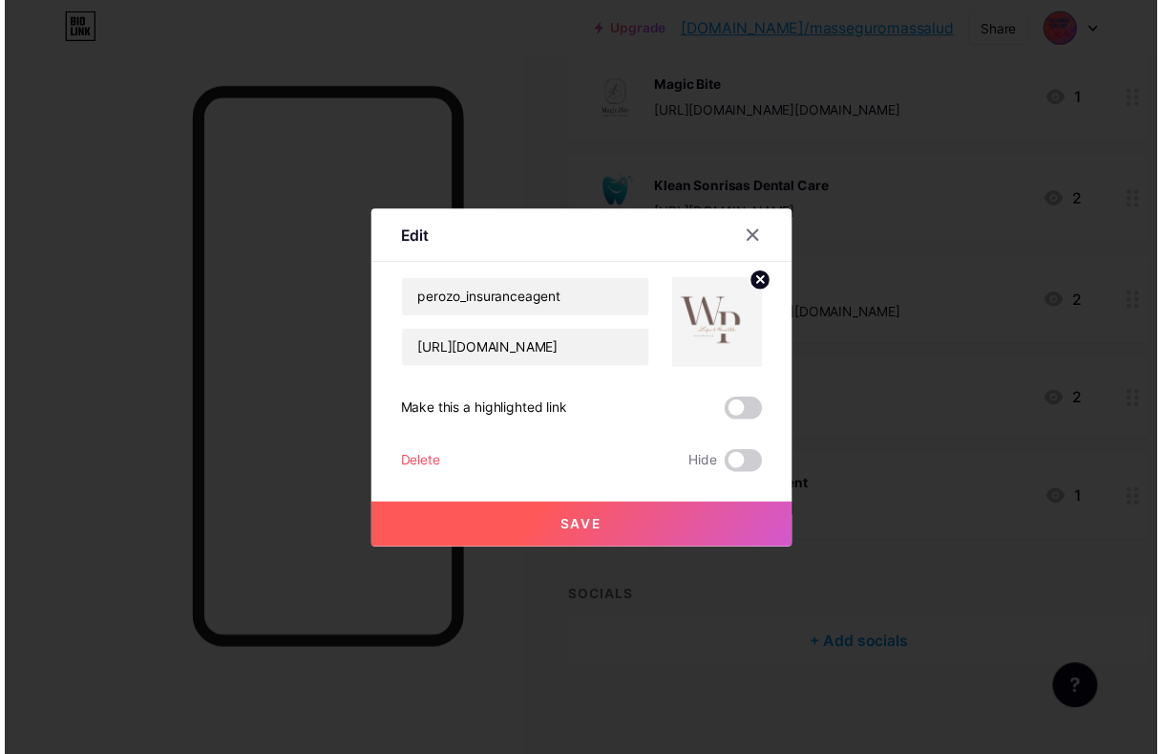
scroll to position [1088, 0]
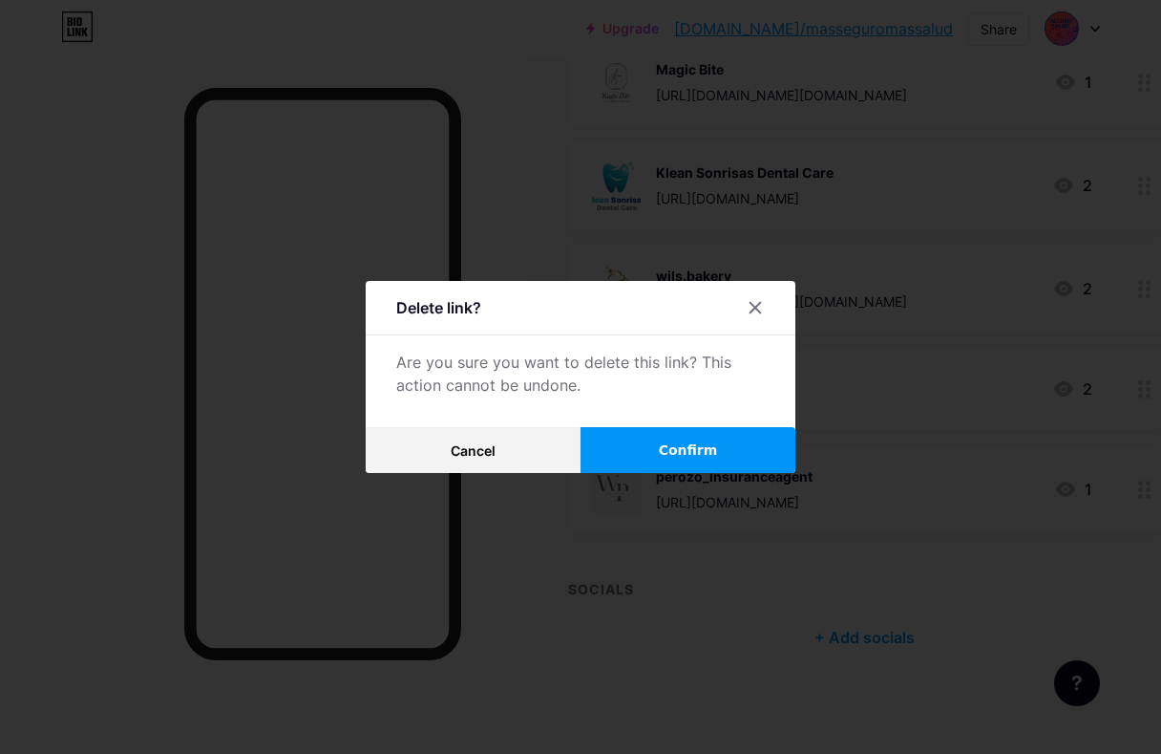
click at [708, 460] on span "Confirm" at bounding box center [688, 450] width 59 height 20
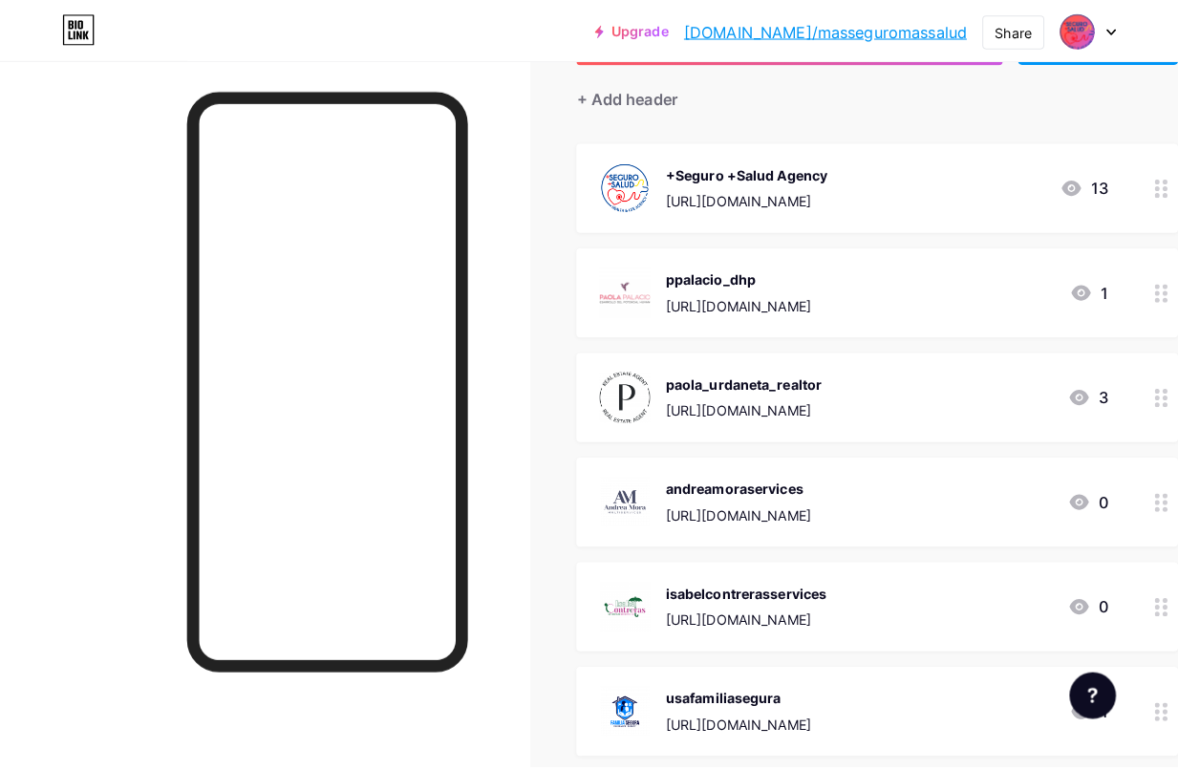
scroll to position [0, 0]
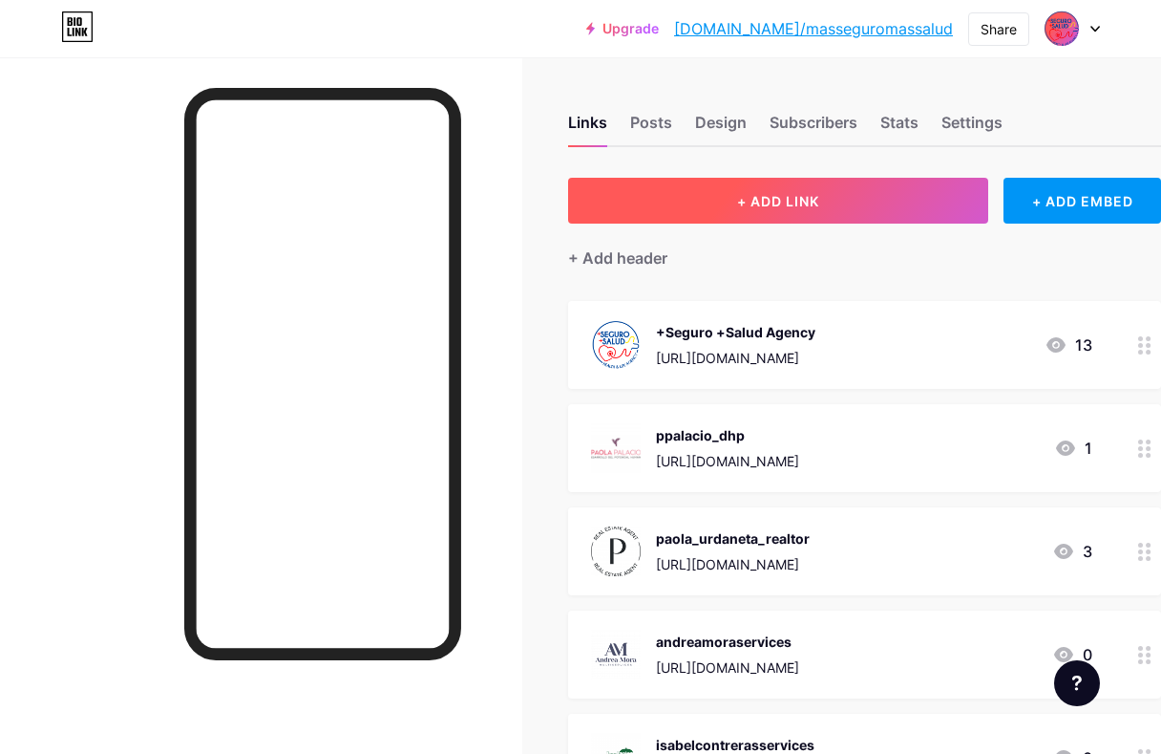
click at [848, 199] on button "+ ADD LINK" at bounding box center [778, 201] width 420 height 46
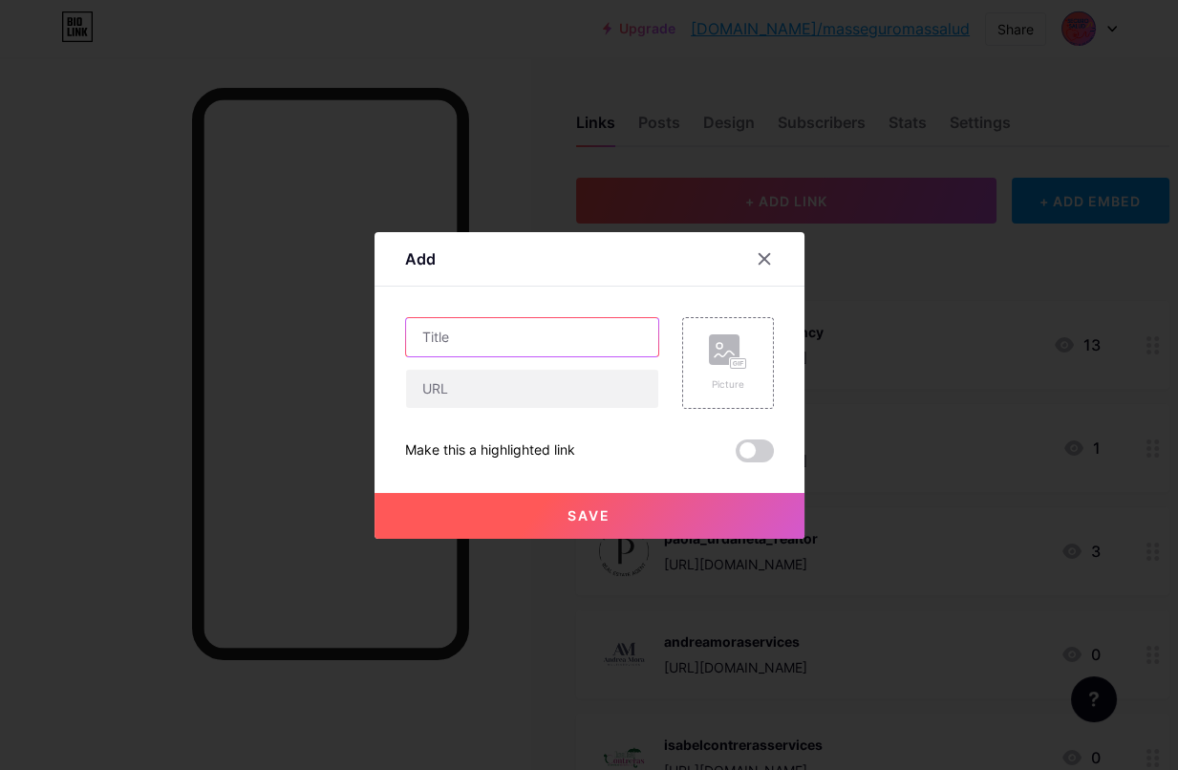
click at [495, 344] on input "text" at bounding box center [532, 337] width 252 height 38
type input "k"
type input "[PERSON_NAME]"
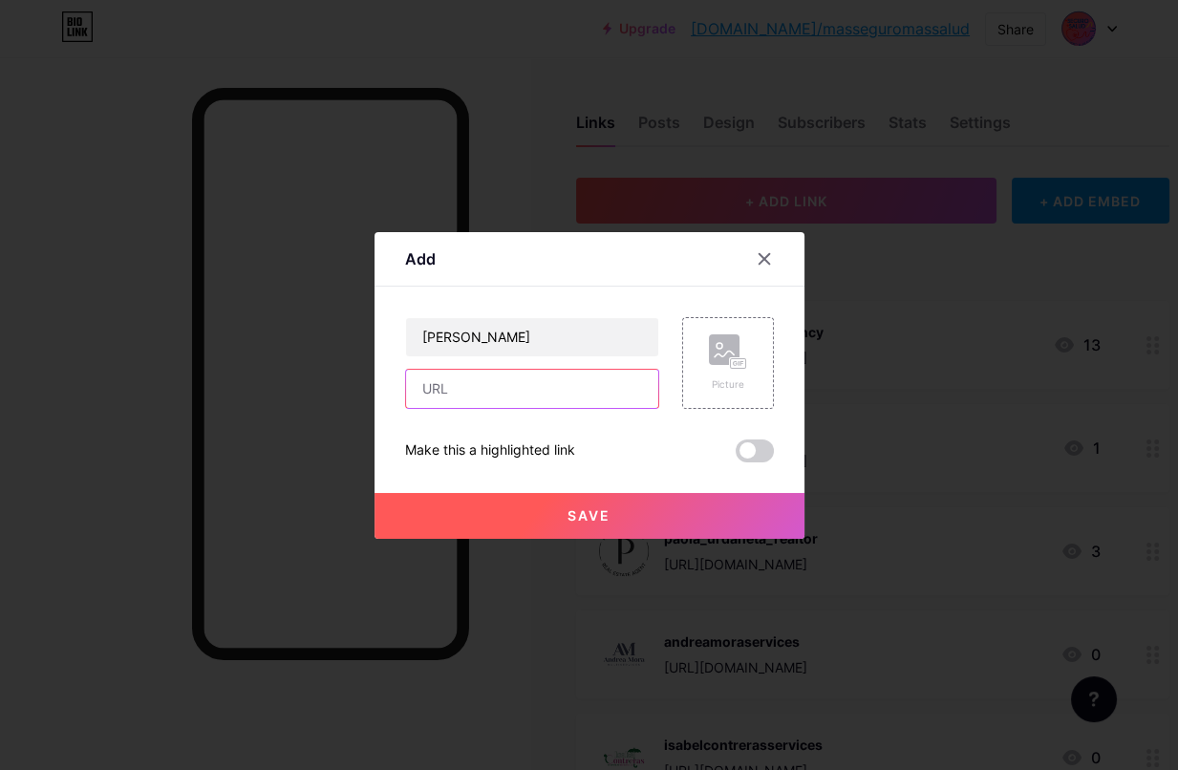
click at [518, 392] on input "text" at bounding box center [532, 389] width 252 height 38
click at [592, 392] on input "[URL][DOMAIN_NAME][DOMAIN_NAME]" at bounding box center [532, 389] width 252 height 38
drag, startPoint x: 569, startPoint y: 387, endPoint x: 651, endPoint y: 395, distance: 82.6
click at [651, 395] on input "[URL][DOMAIN_NAME][DOMAIN_NAME]" at bounding box center [532, 389] width 252 height 38
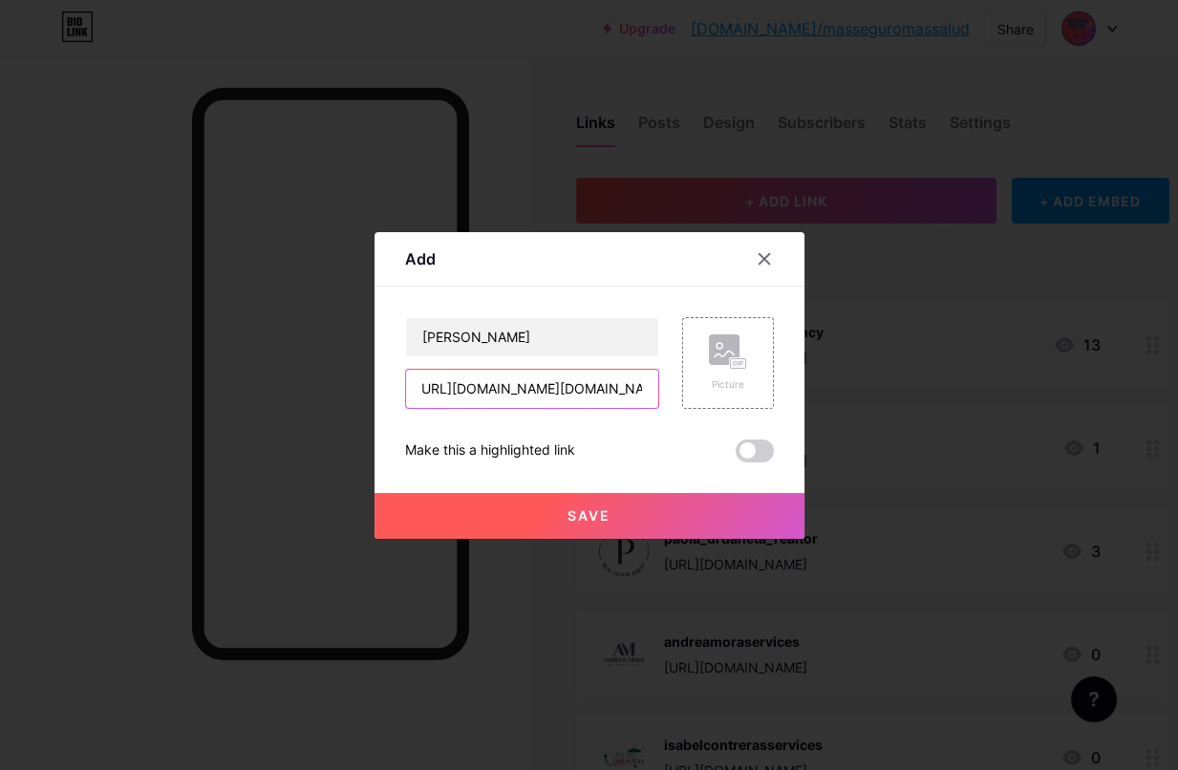
paste input "ka_insurance"
type input "[URL][DOMAIN_NAME]"
click at [650, 517] on button "Save" at bounding box center [589, 516] width 430 height 46
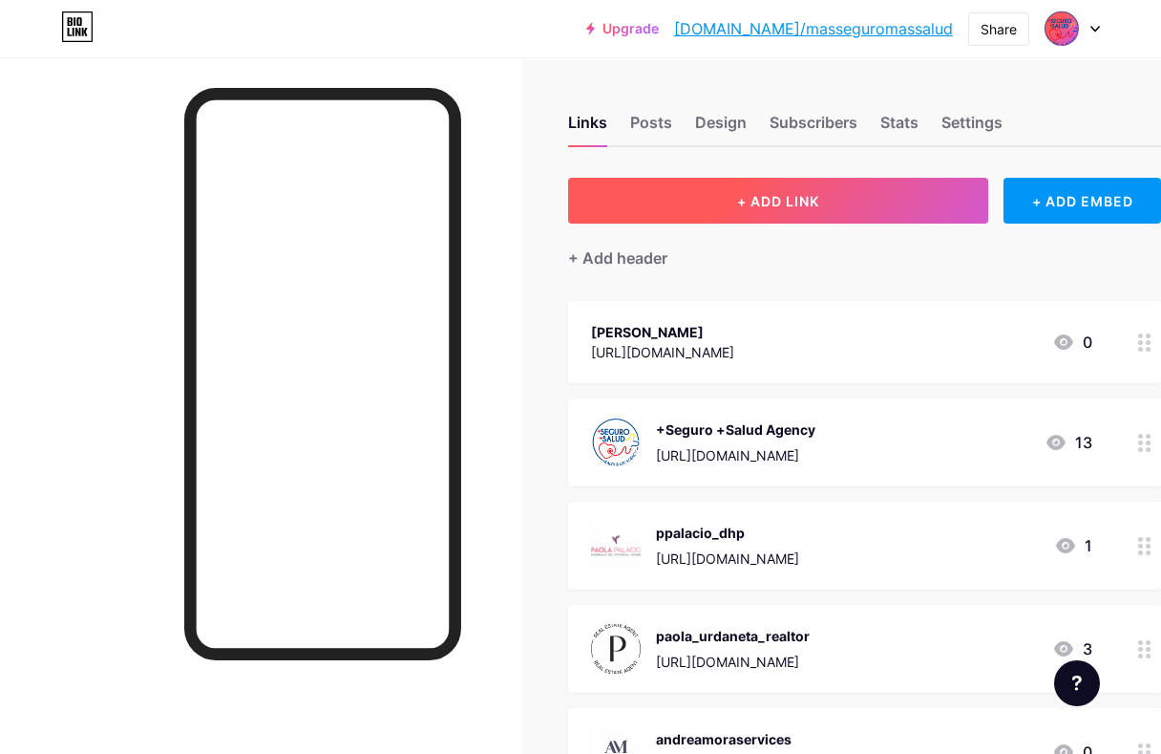
click at [761, 208] on button "+ ADD LINK" at bounding box center [778, 201] width 420 height 46
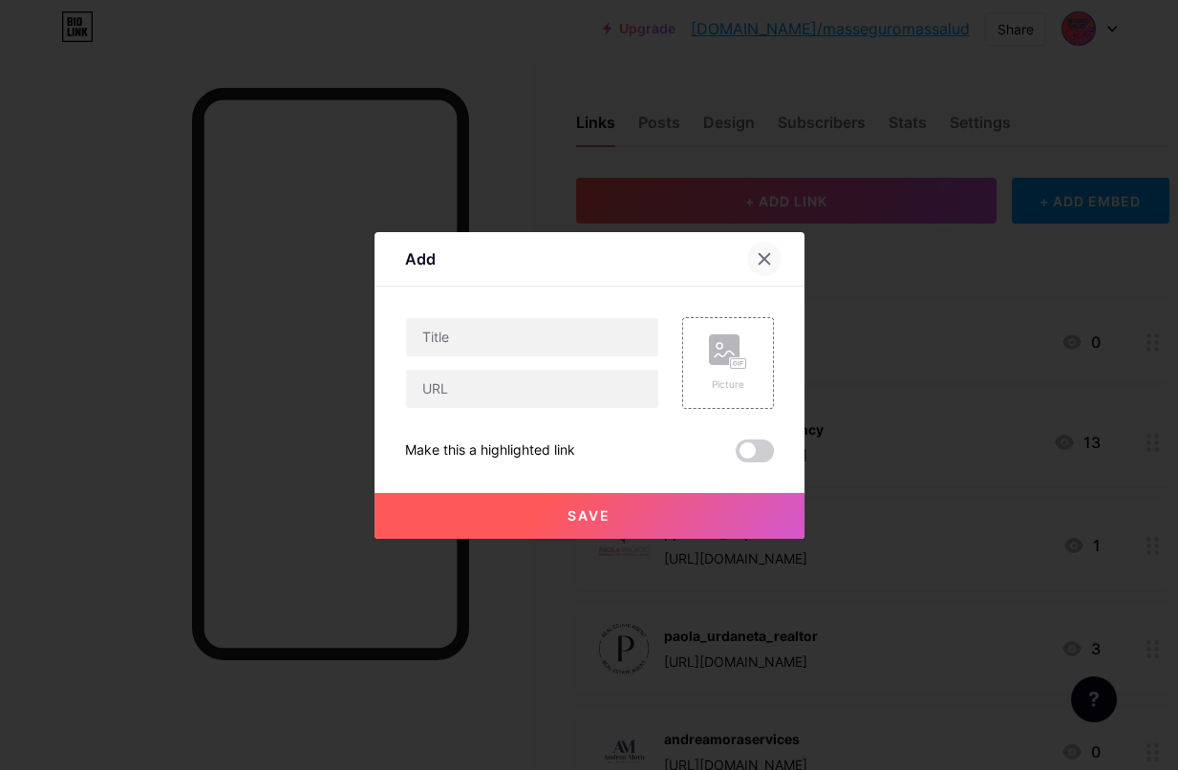
click at [764, 266] on div at bounding box center [764, 259] width 34 height 34
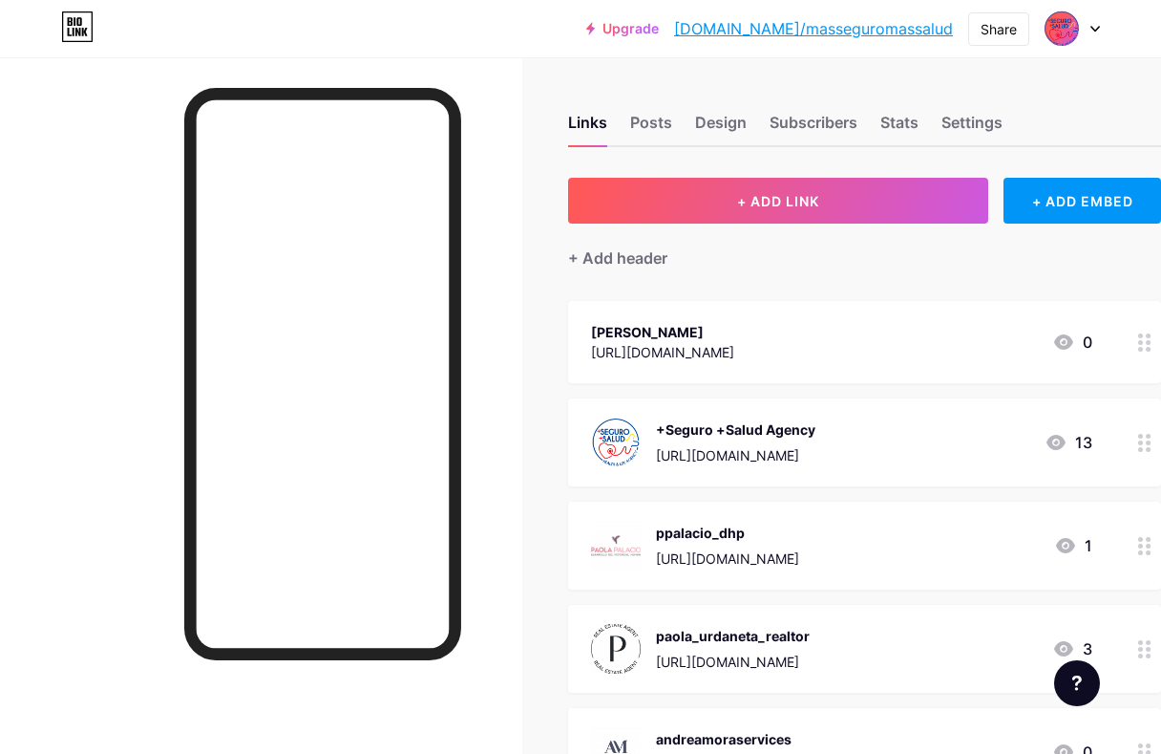
click at [1152, 345] on icon at bounding box center [1145, 342] width 13 height 18
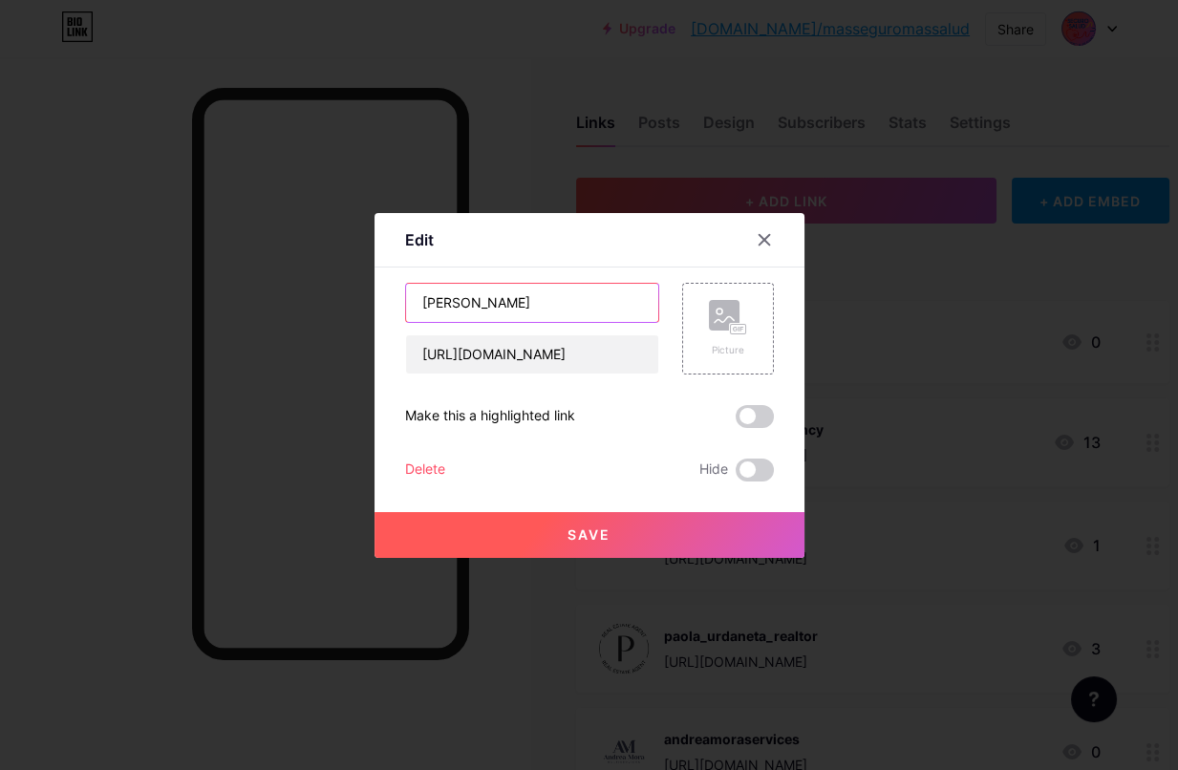
drag, startPoint x: 543, startPoint y: 307, endPoint x: 317, endPoint y: 300, distance: 225.5
click at [311, 302] on div "Edit Content YouTube Play YouTube video without leaving your page. ADD Vimeo Pl…" at bounding box center [589, 385] width 1178 height 770
type input "SEGUROS PLATINUM"
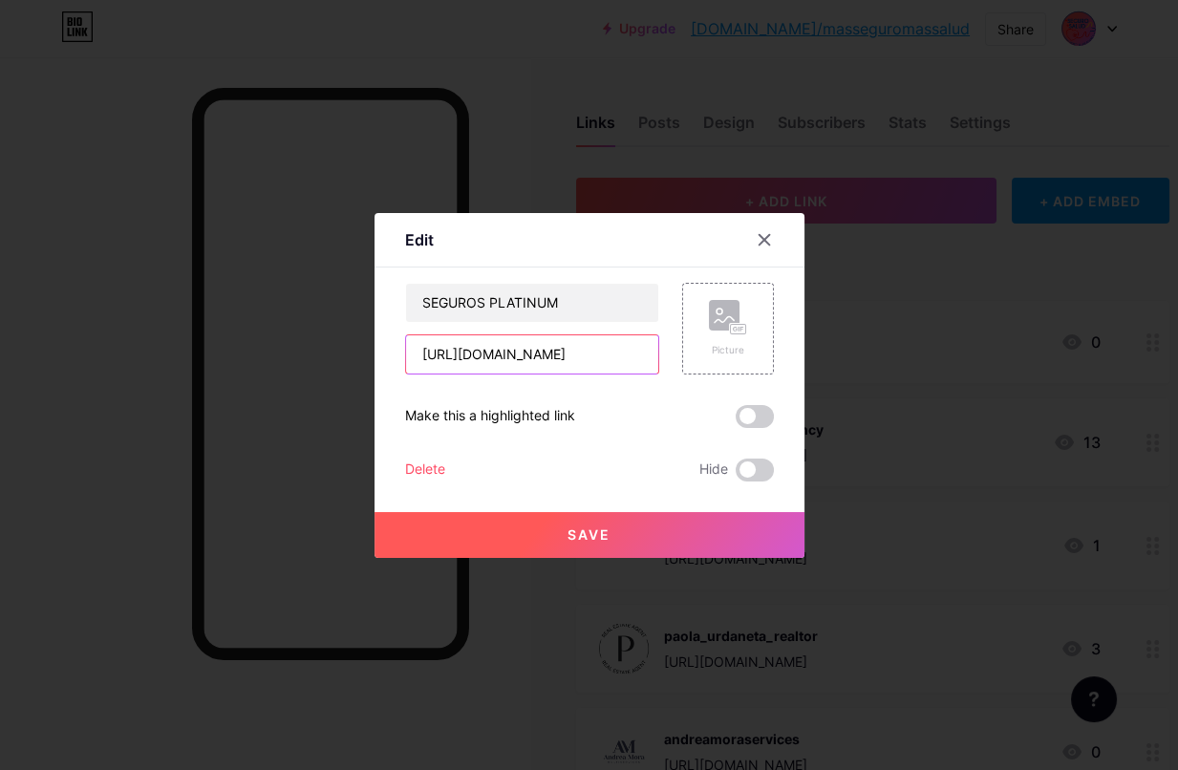
click at [553, 359] on input "[URL][DOMAIN_NAME]" at bounding box center [532, 354] width 252 height 38
drag, startPoint x: 570, startPoint y: 358, endPoint x: 652, endPoint y: 359, distance: 82.2
click at [652, 359] on input "[URL][DOMAIN_NAME]" at bounding box center [532, 354] width 252 height 38
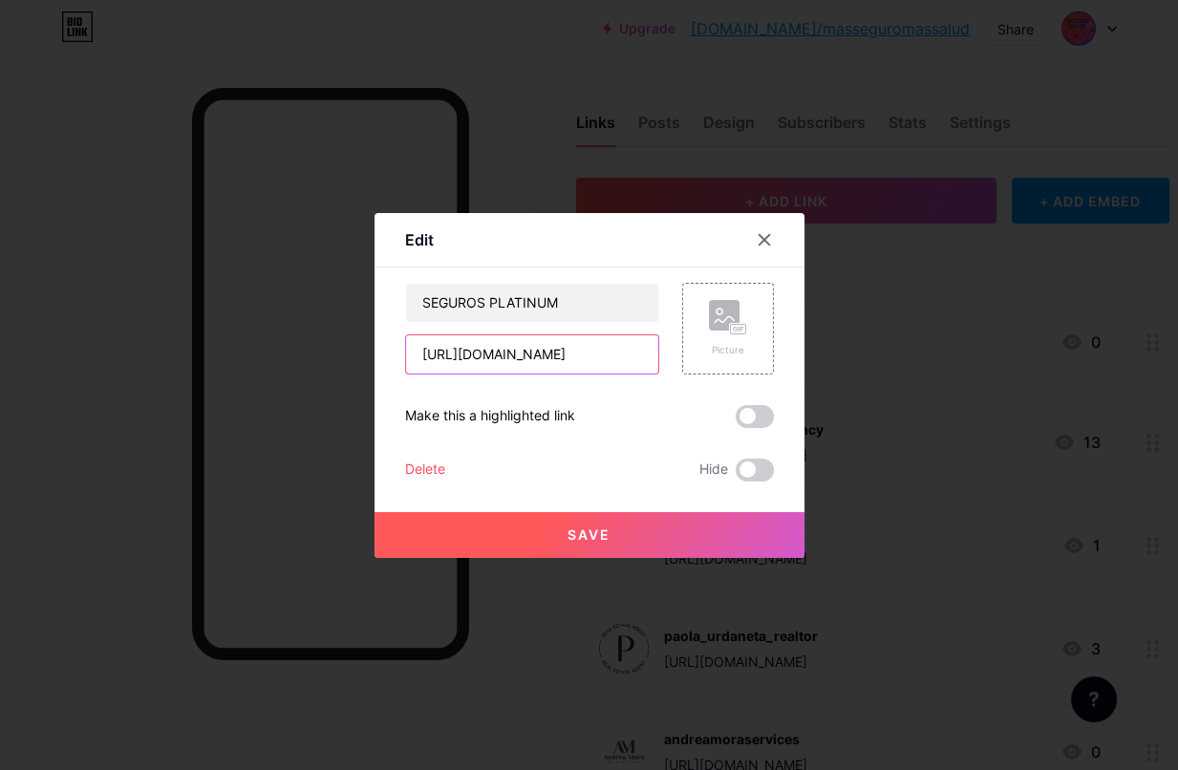
paste input "segurosplatinum"
type input "[URL][DOMAIN_NAME]"
click at [728, 323] on rect at bounding box center [724, 315] width 31 height 31
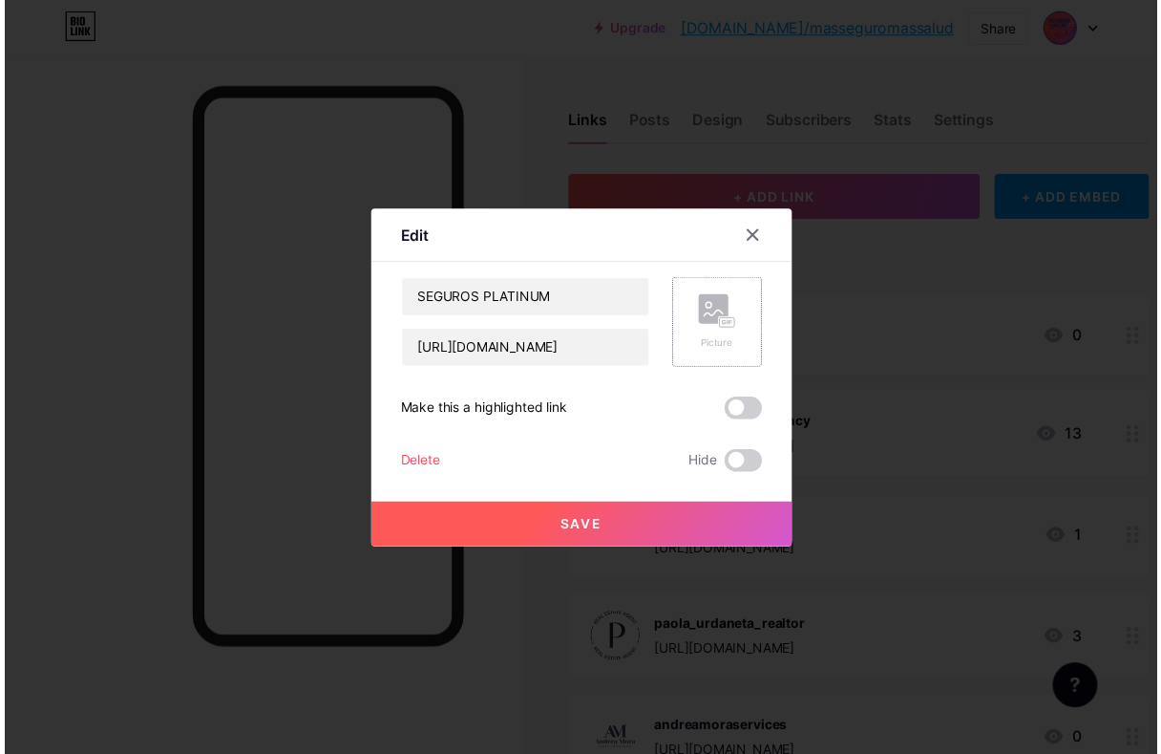
scroll to position [0, 0]
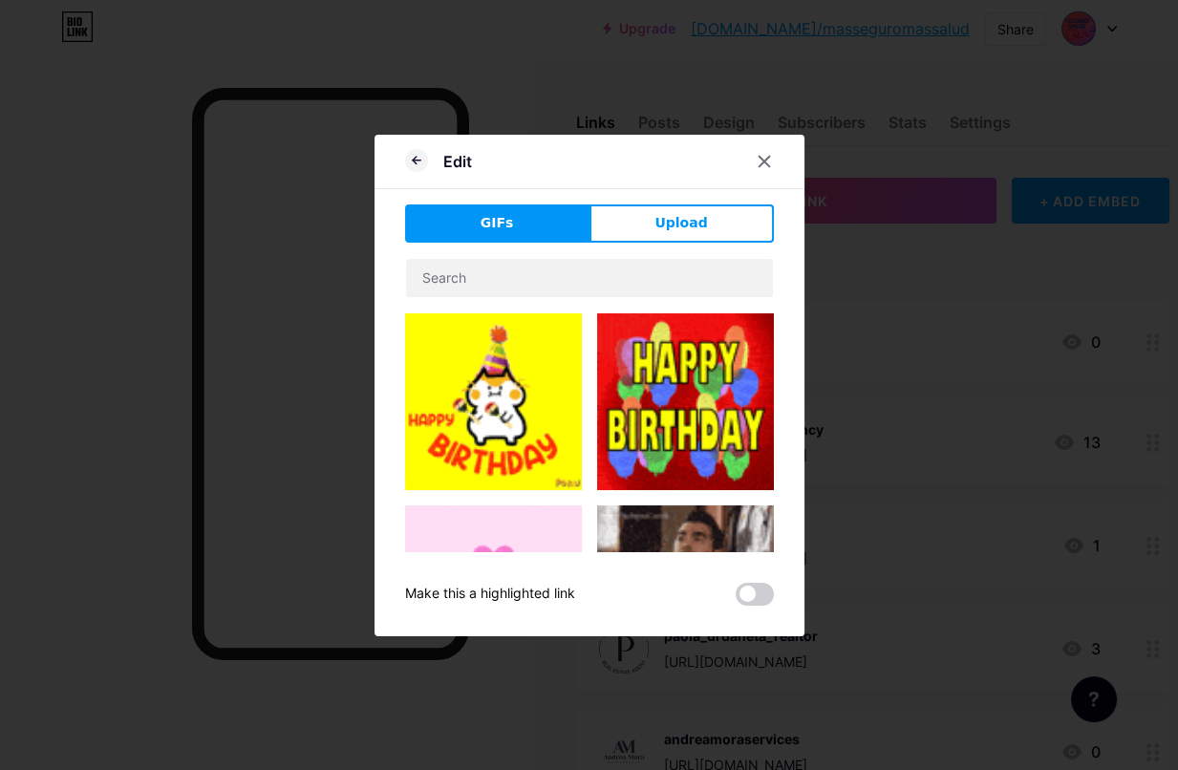
click at [630, 211] on button "Upload" at bounding box center [681, 223] width 184 height 38
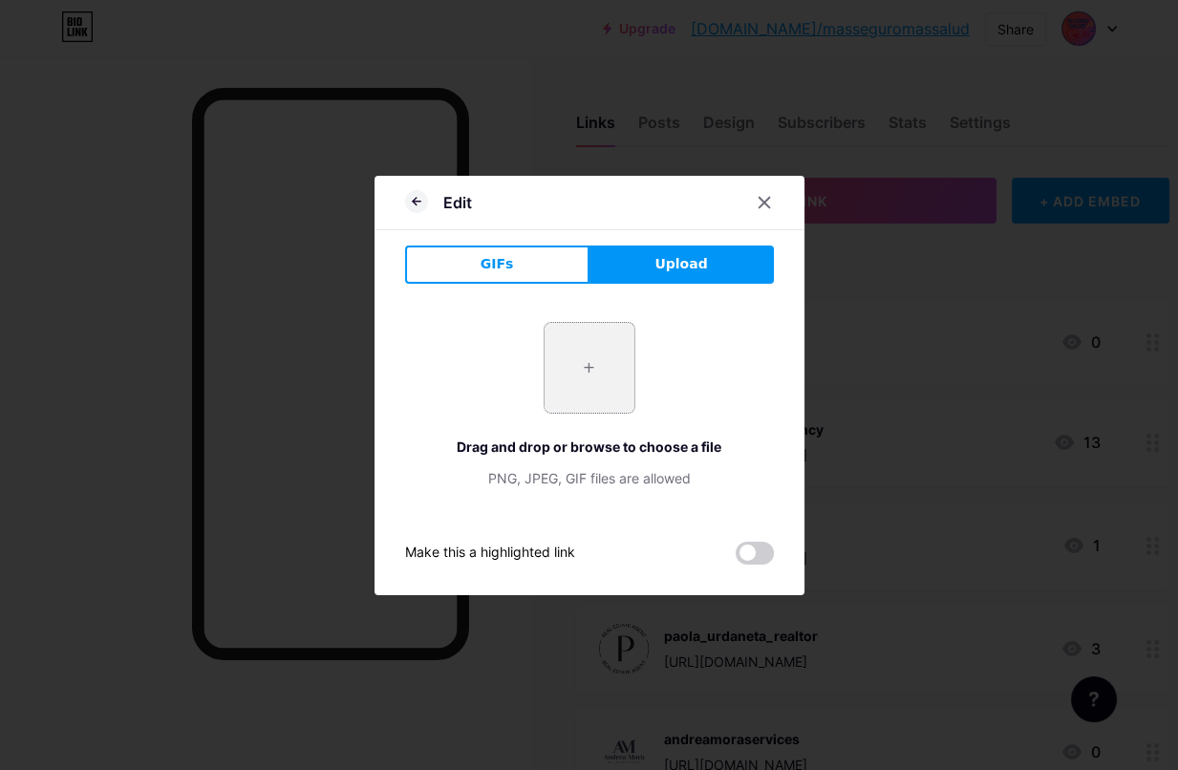
click at [608, 351] on input "file" at bounding box center [589, 368] width 90 height 90
type input "C:\fakepath\[PERSON_NAME].png"
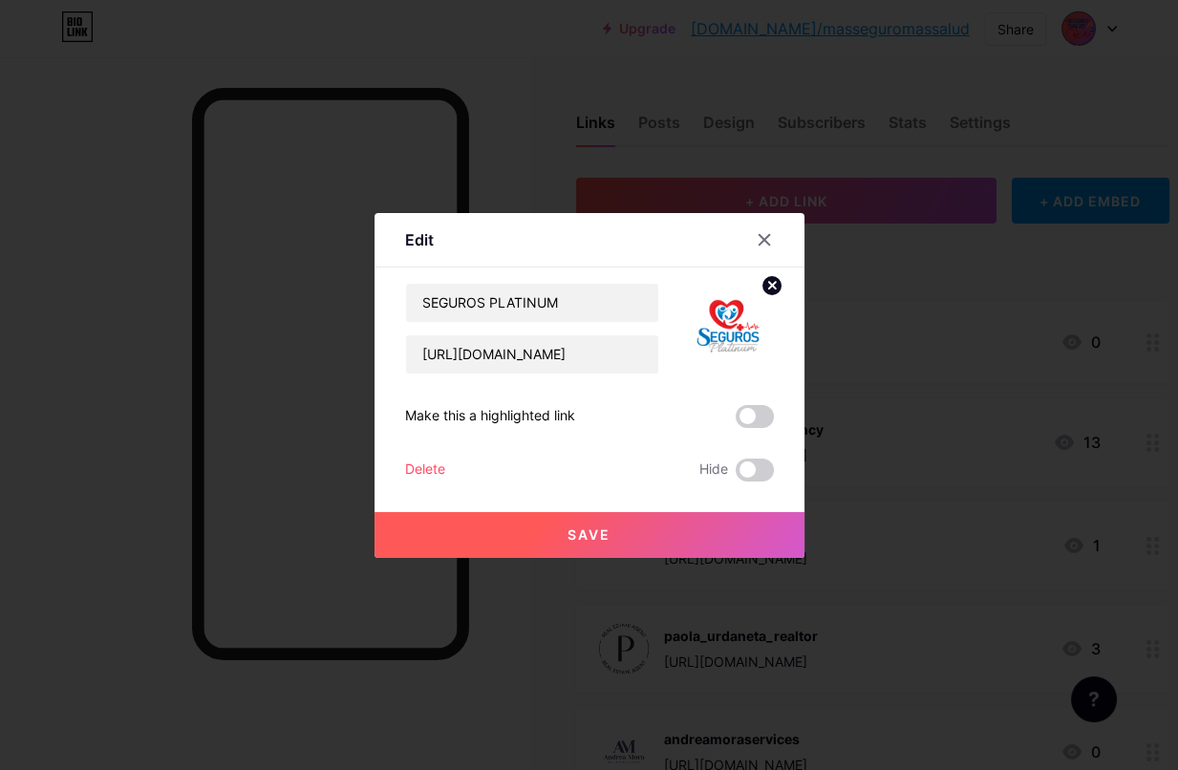
click at [666, 532] on button "Save" at bounding box center [589, 535] width 430 height 46
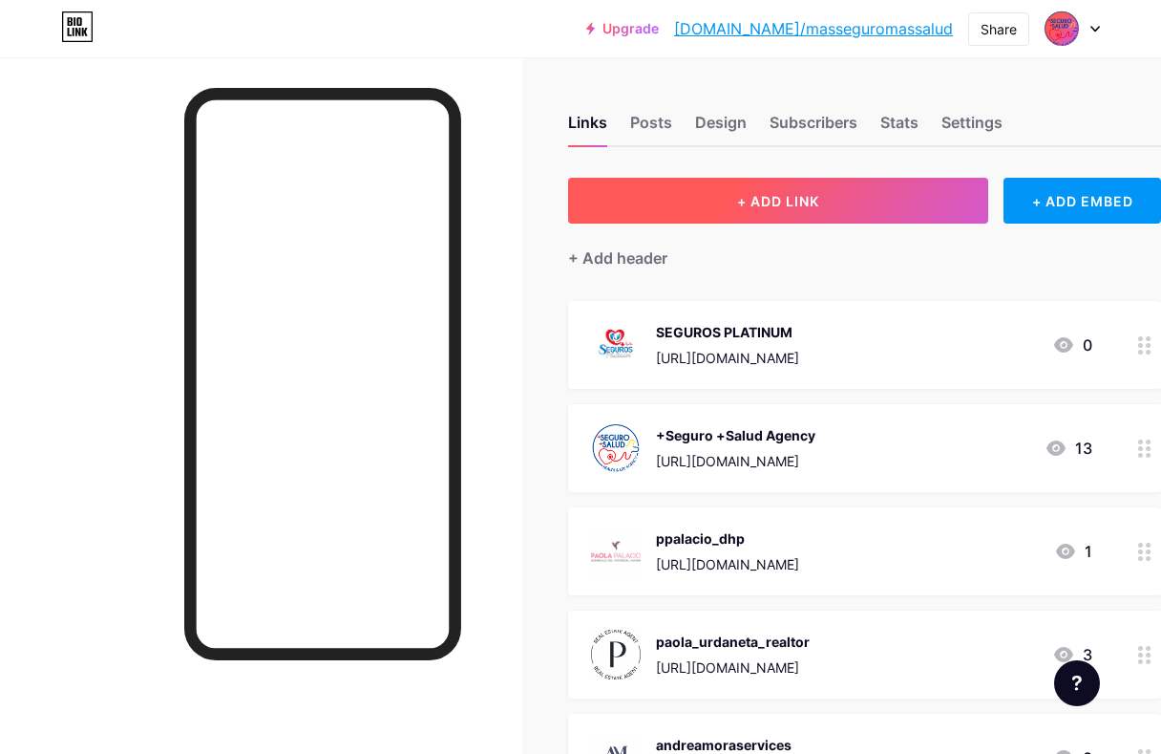
click at [876, 208] on button "+ ADD LINK" at bounding box center [778, 201] width 420 height 46
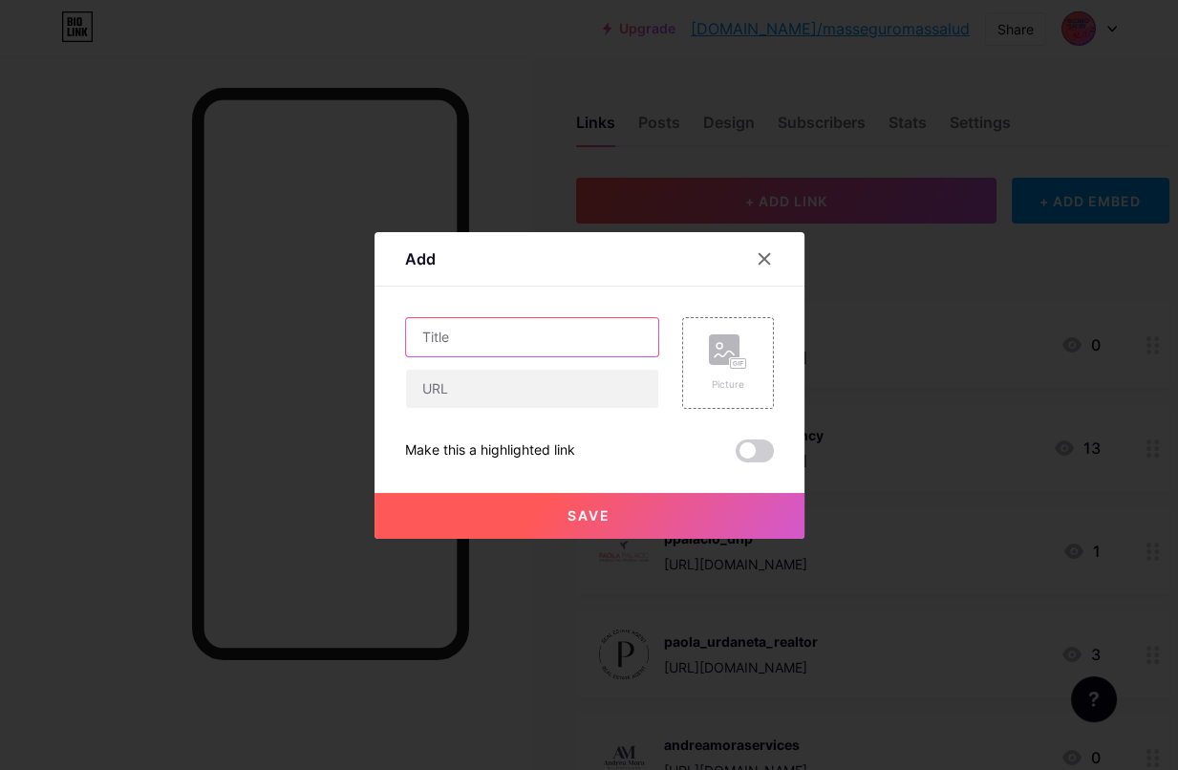
click at [504, 341] on input "text" at bounding box center [532, 337] width 252 height 38
type input "CS PRO INSURANCE"
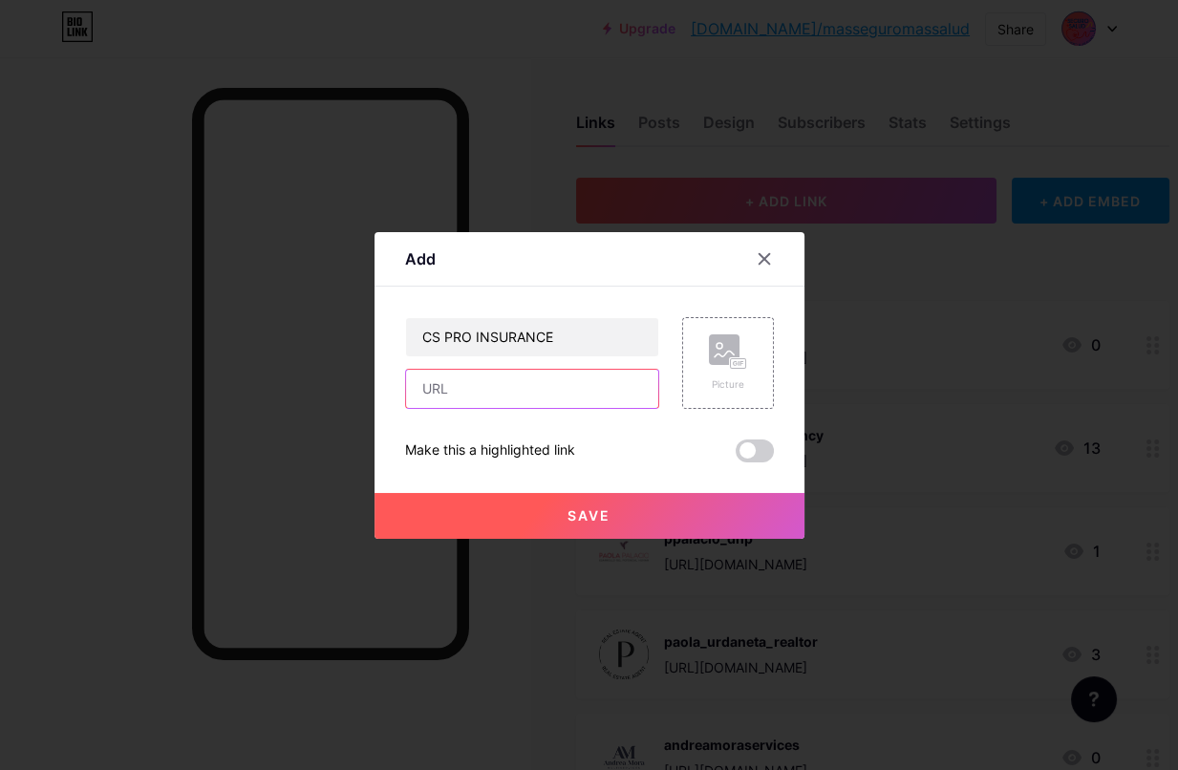
click at [500, 392] on input "text" at bounding box center [532, 389] width 252 height 38
drag, startPoint x: 564, startPoint y: 394, endPoint x: 660, endPoint y: 392, distance: 96.5
click at [660, 392] on div "CS PRO INSURANCE [URL][DOMAIN_NAME][DOMAIN_NAME] Picture" at bounding box center [589, 363] width 369 height 92
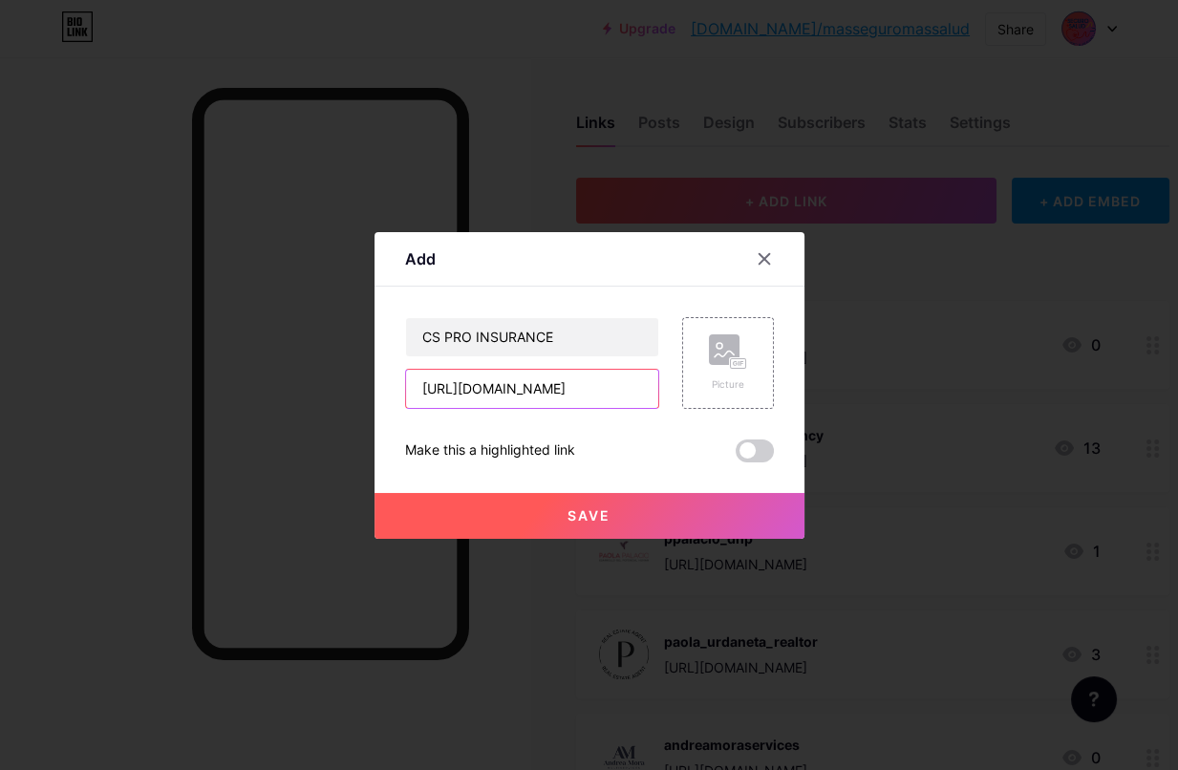
paste input "csproinsurance"
type input "[URL][DOMAIN_NAME]"
click at [739, 353] on icon at bounding box center [728, 351] width 38 height 35
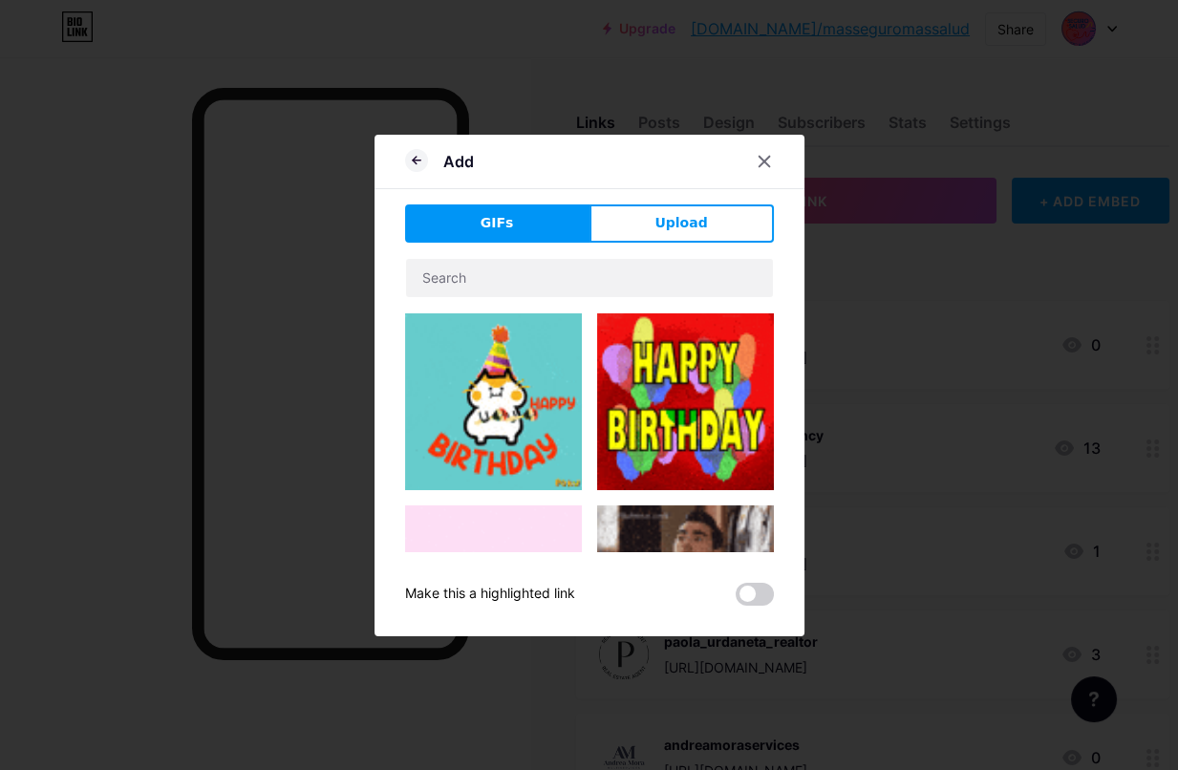
click at [677, 224] on span "Upload" at bounding box center [680, 223] width 53 height 20
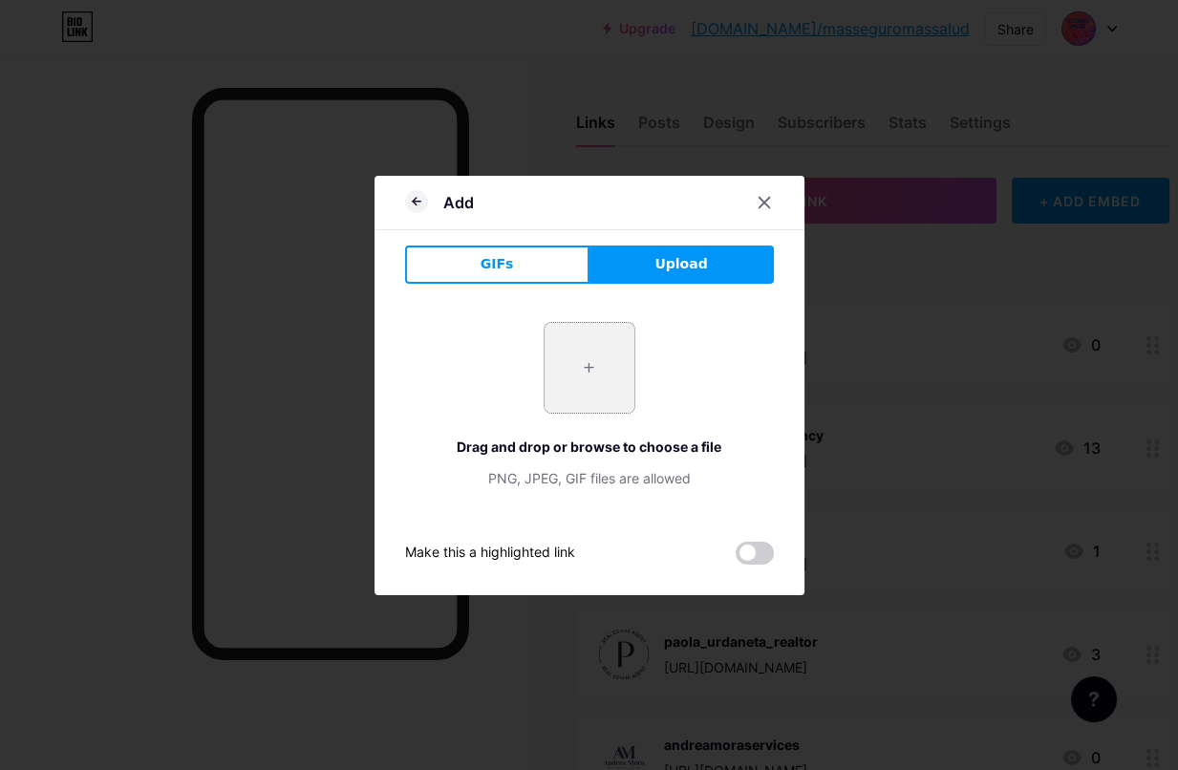
click at [582, 352] on input "file" at bounding box center [589, 368] width 90 height 90
type input "C:\fakepath\[PERSON_NAME].png"
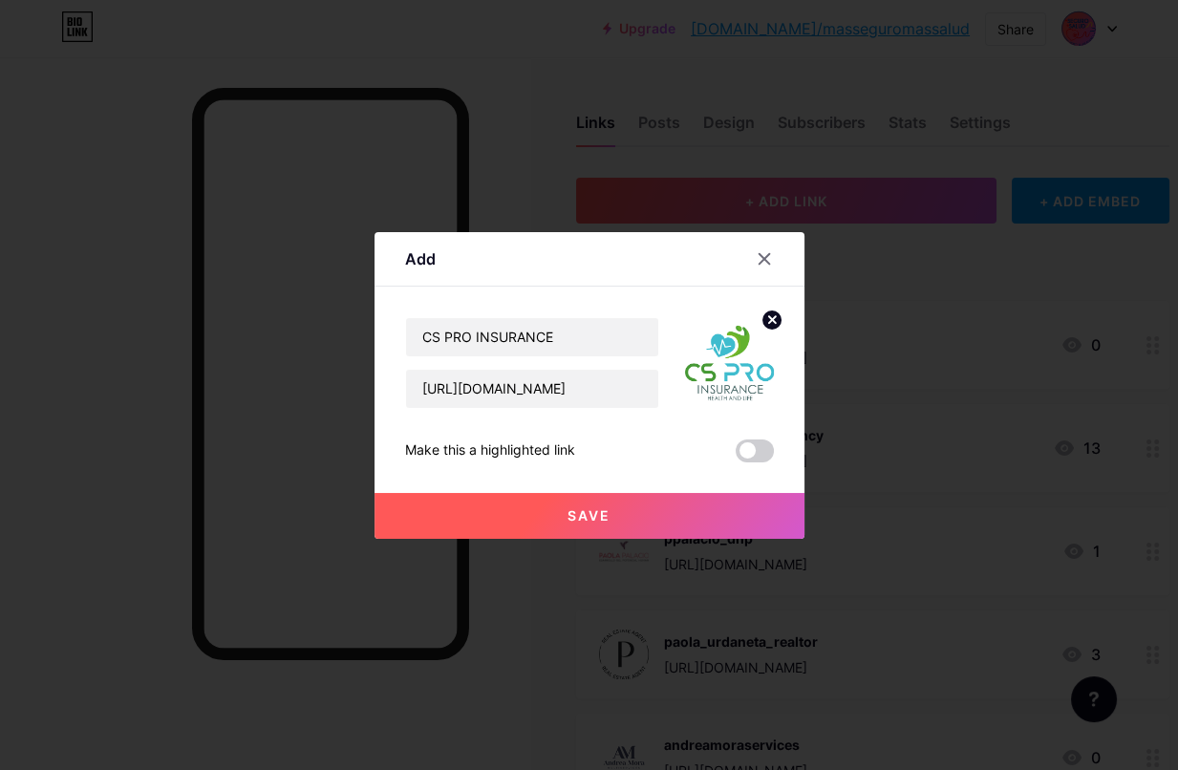
click at [664, 519] on button "Save" at bounding box center [589, 516] width 430 height 46
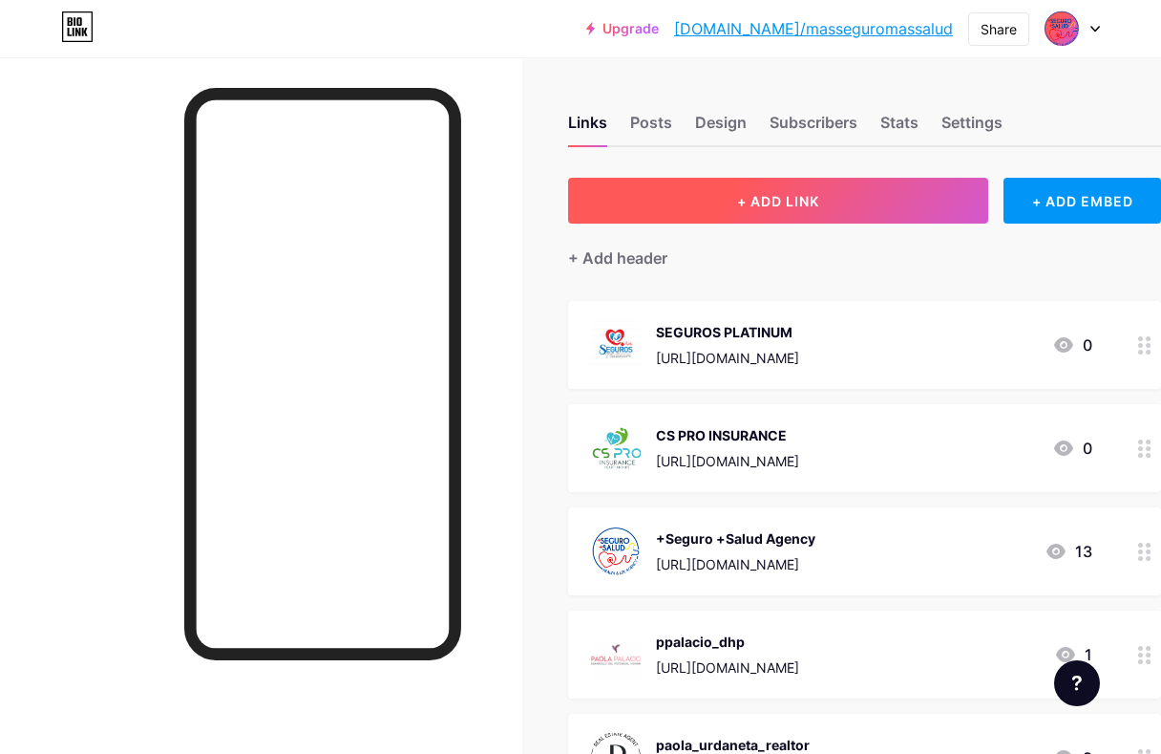
click at [792, 198] on span "+ ADD LINK" at bounding box center [778, 201] width 82 height 16
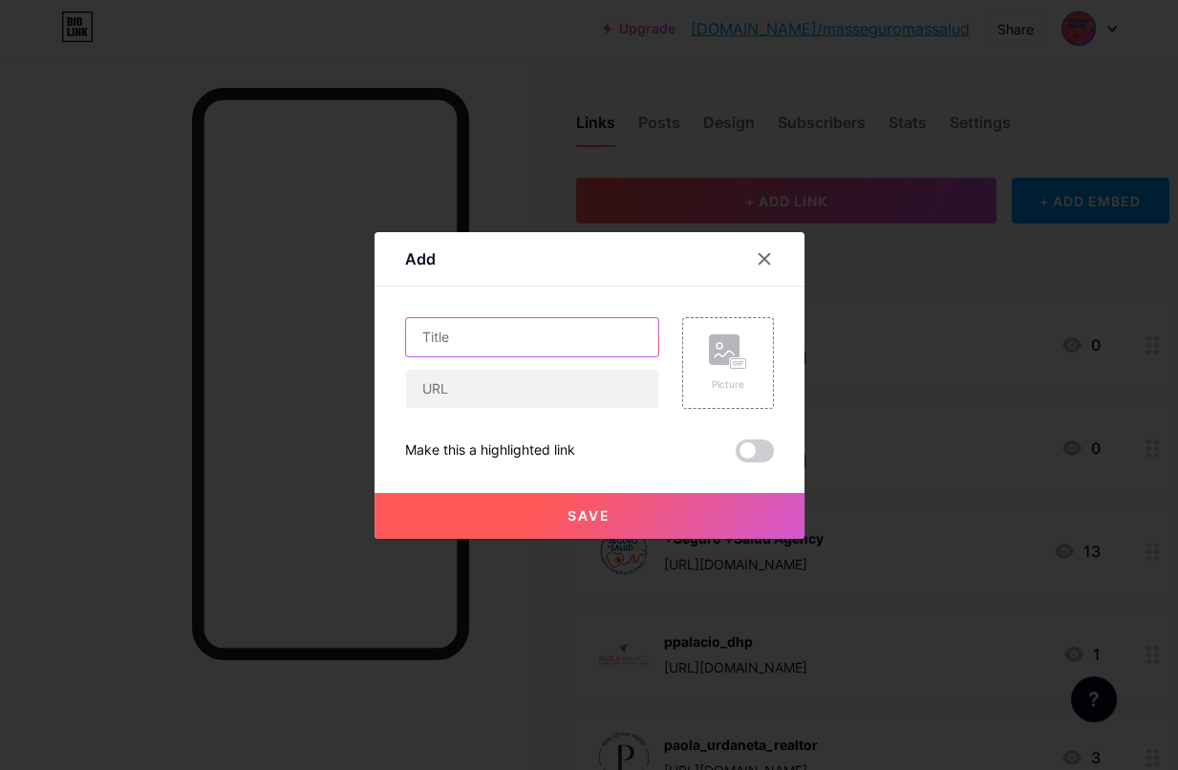
click at [529, 340] on input "text" at bounding box center [532, 337] width 252 height 38
type input "T"
type input "[MEDICAL_DATA][PERSON_NAME]"
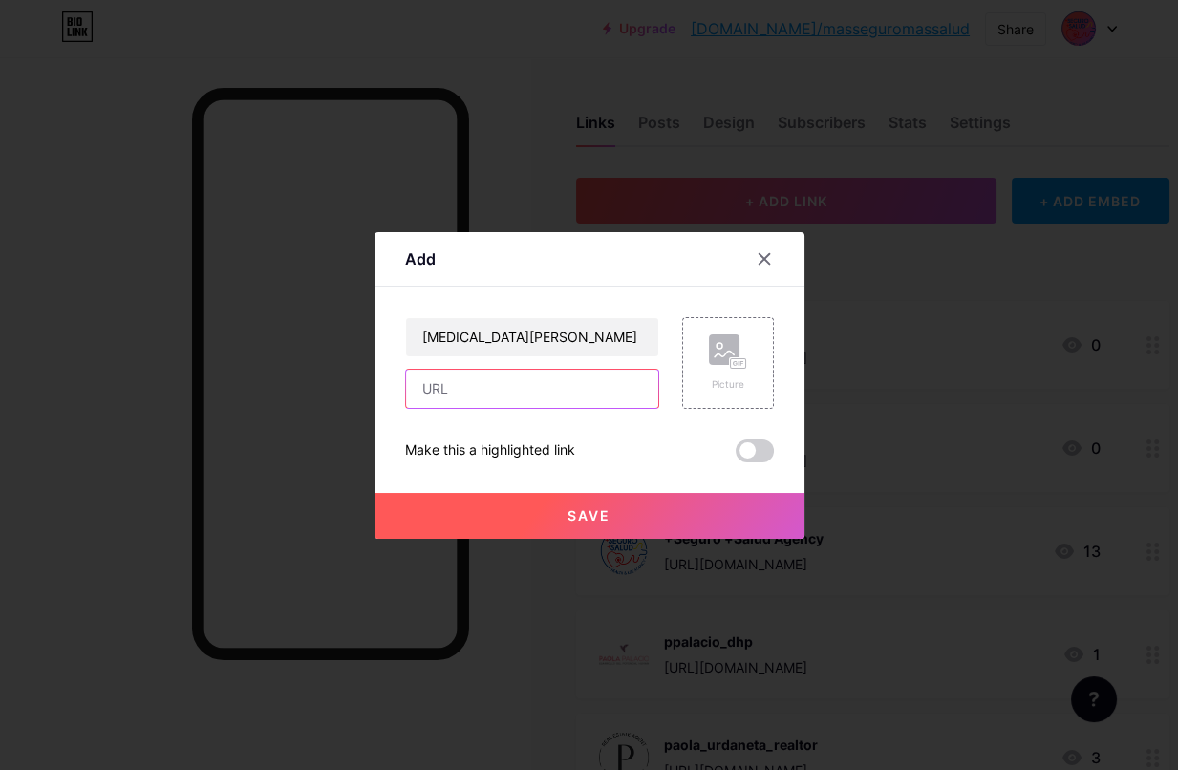
click at [523, 397] on input "text" at bounding box center [532, 389] width 252 height 38
drag, startPoint x: 586, startPoint y: 390, endPoint x: 659, endPoint y: 394, distance: 73.6
click at [659, 394] on div "[MEDICAL_DATA][PERSON_NAME] [URL][DOMAIN_NAME][DOMAIN_NAME] Picture" at bounding box center [589, 363] width 369 height 92
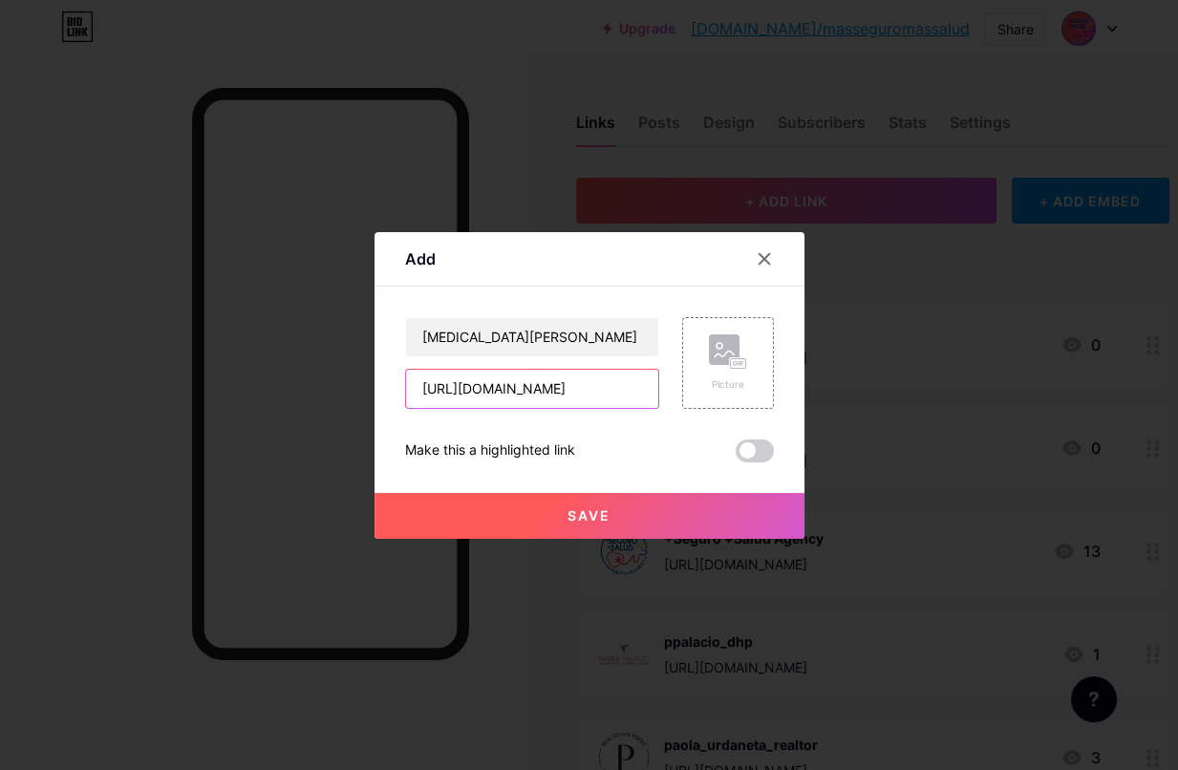
paste input "21insuranceyasmin"
type input "[URL][DOMAIN_NAME]"
click at [735, 361] on icon at bounding box center [735, 363] width 5 height 5
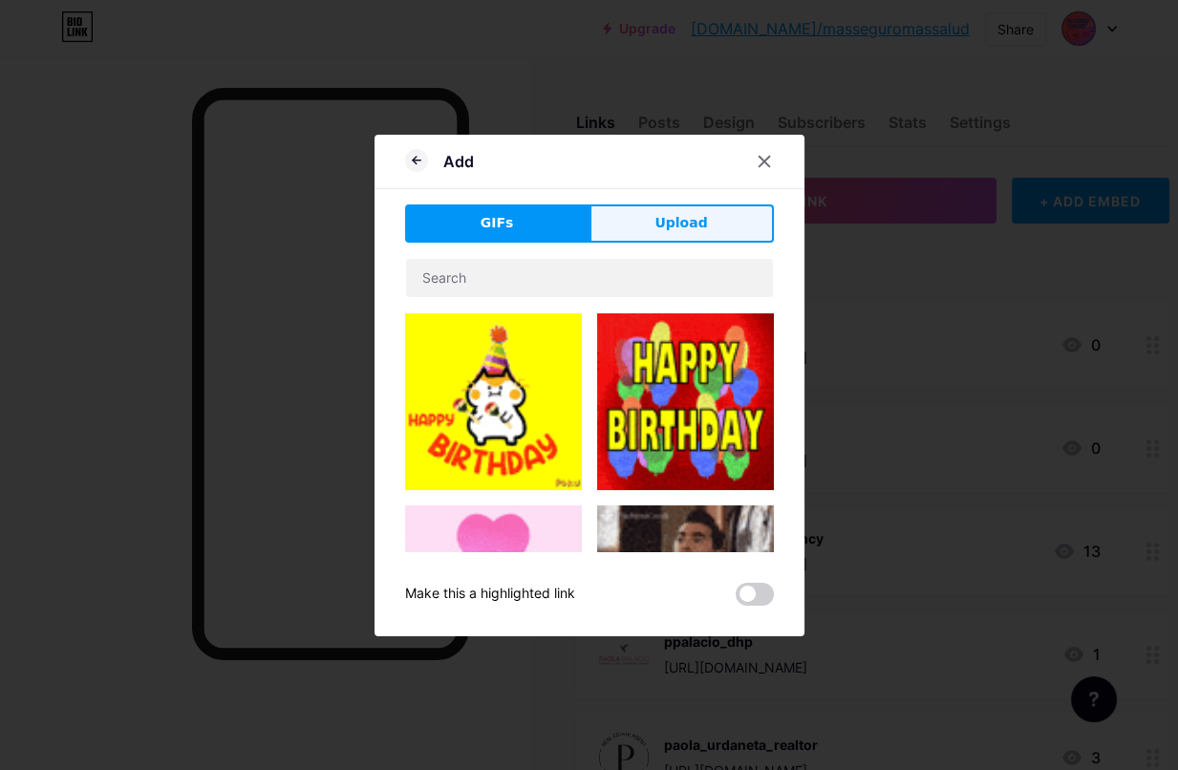
click at [692, 219] on span "Upload" at bounding box center [680, 223] width 53 height 20
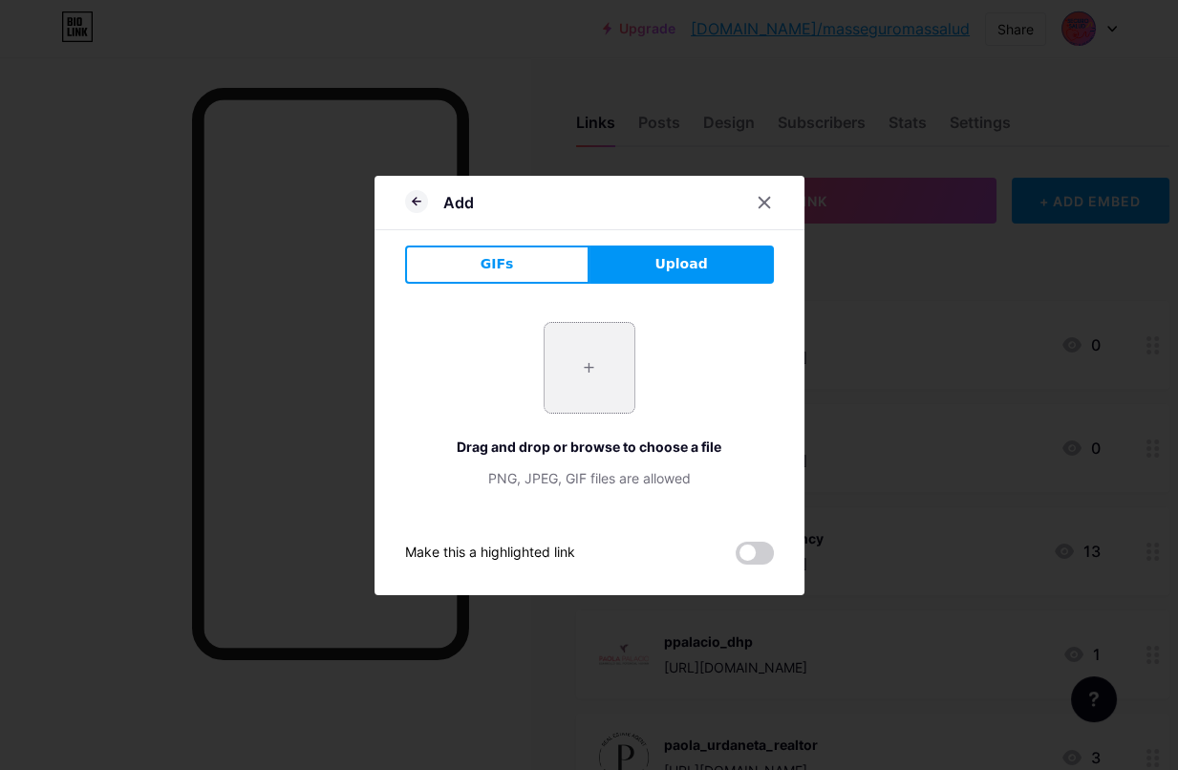
click at [577, 394] on input "file" at bounding box center [589, 368] width 90 height 90
type input "C:\fakepath\[MEDICAL_DATA][PERSON_NAME].jpg"
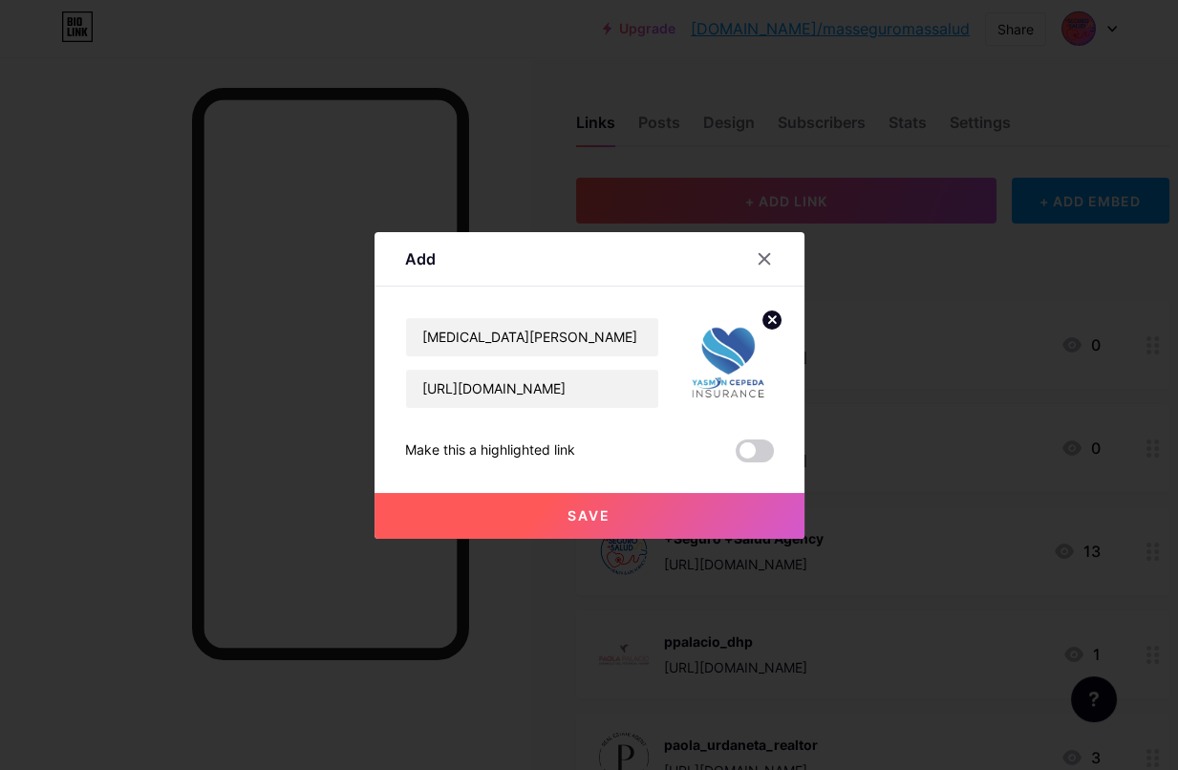
click at [620, 514] on button "Save" at bounding box center [589, 516] width 430 height 46
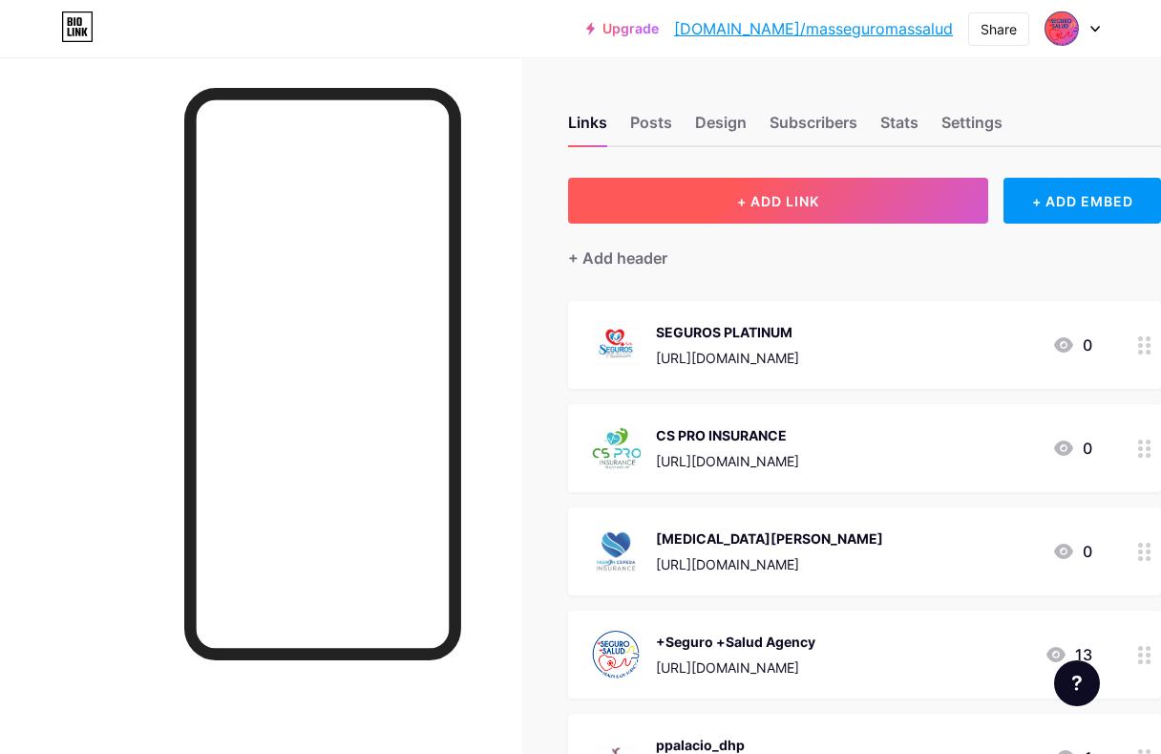
click at [800, 196] on span "+ ADD LINK" at bounding box center [778, 201] width 82 height 16
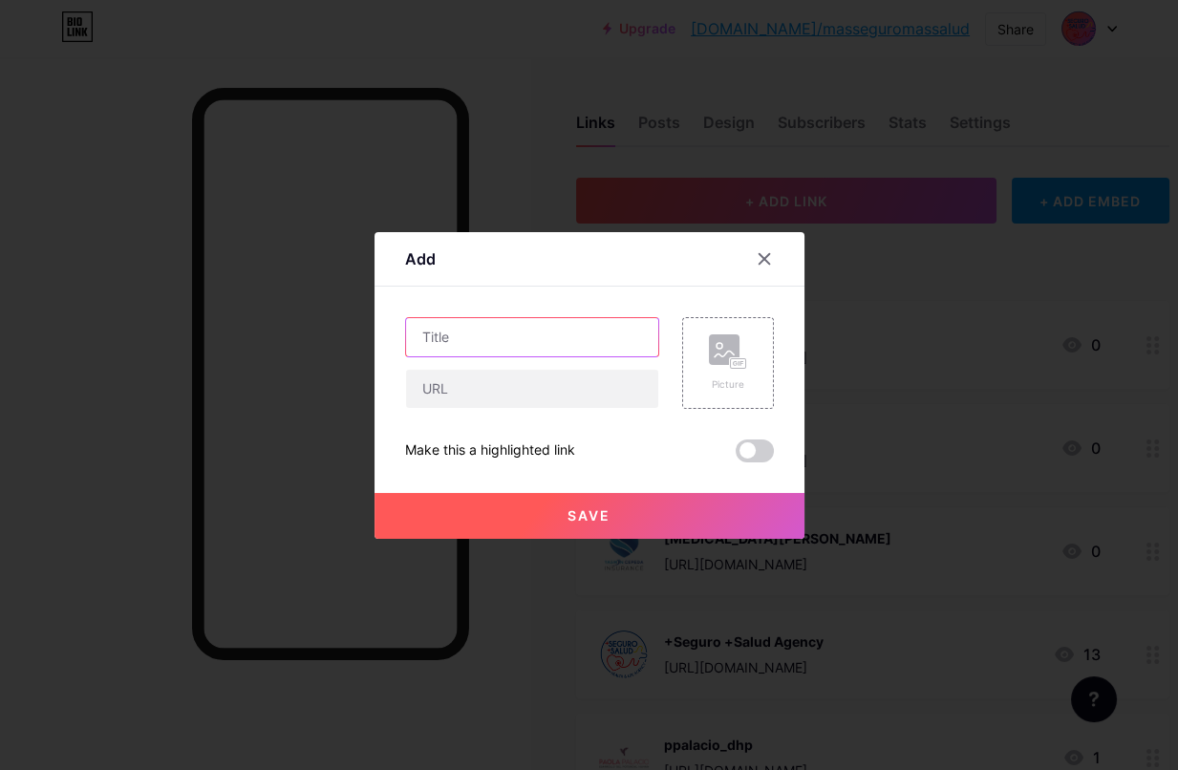
click at [558, 345] on input "text" at bounding box center [532, 337] width 252 height 38
type input "MVM INSIRANCE"
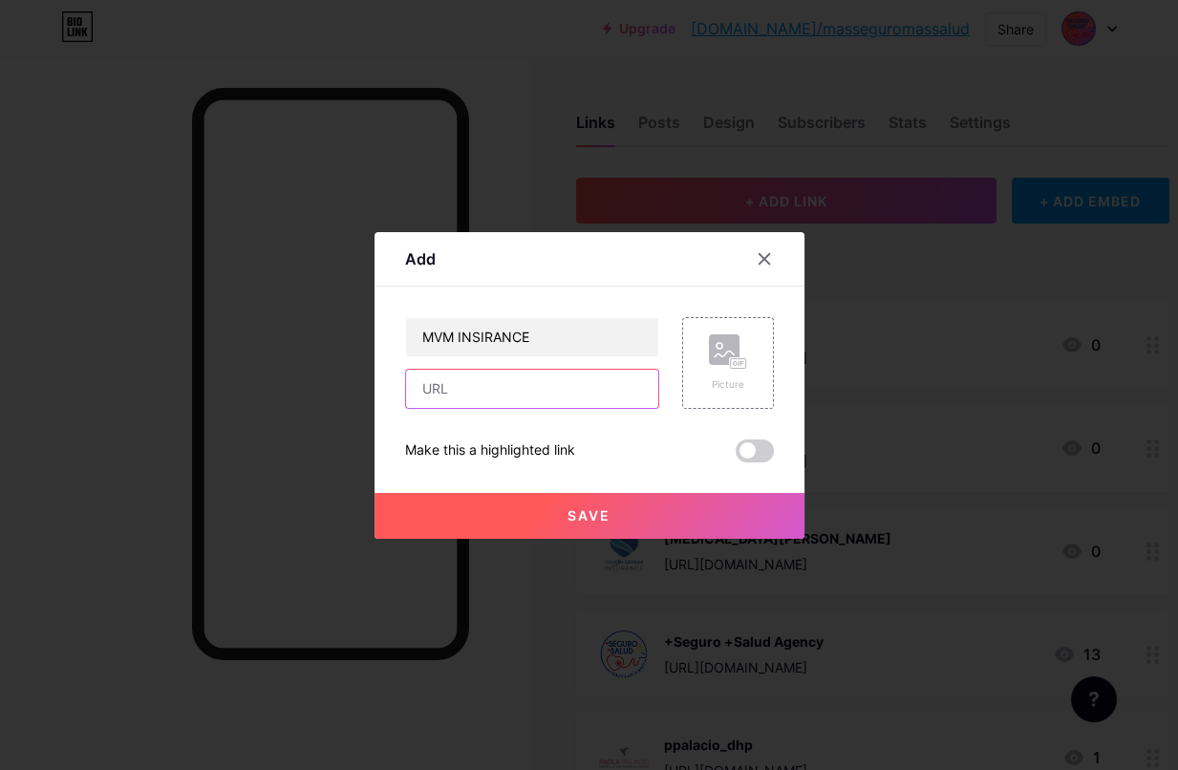
click at [586, 405] on input "text" at bounding box center [532, 389] width 252 height 38
click at [581, 394] on input "[URL][DOMAIN_NAME][DOMAIN_NAME]" at bounding box center [532, 389] width 252 height 38
drag, startPoint x: 570, startPoint y: 392, endPoint x: 652, endPoint y: 387, distance: 82.3
click at [652, 387] on input "[URL][DOMAIN_NAME][DOMAIN_NAME]" at bounding box center [532, 389] width 252 height 38
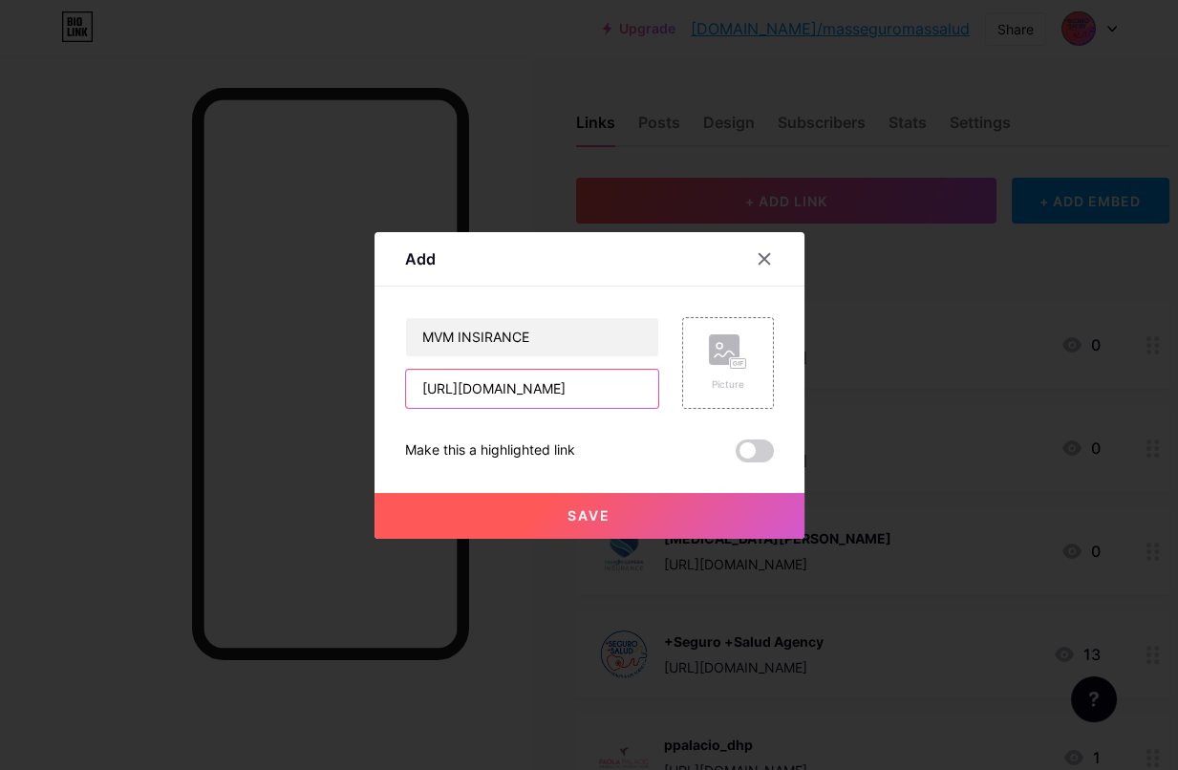
scroll to position [0, 0]
paste input "[DOMAIN_NAME]"
type input "[URL][DOMAIN_NAME][DOMAIN_NAME]"
click at [725, 361] on rect at bounding box center [724, 349] width 31 height 31
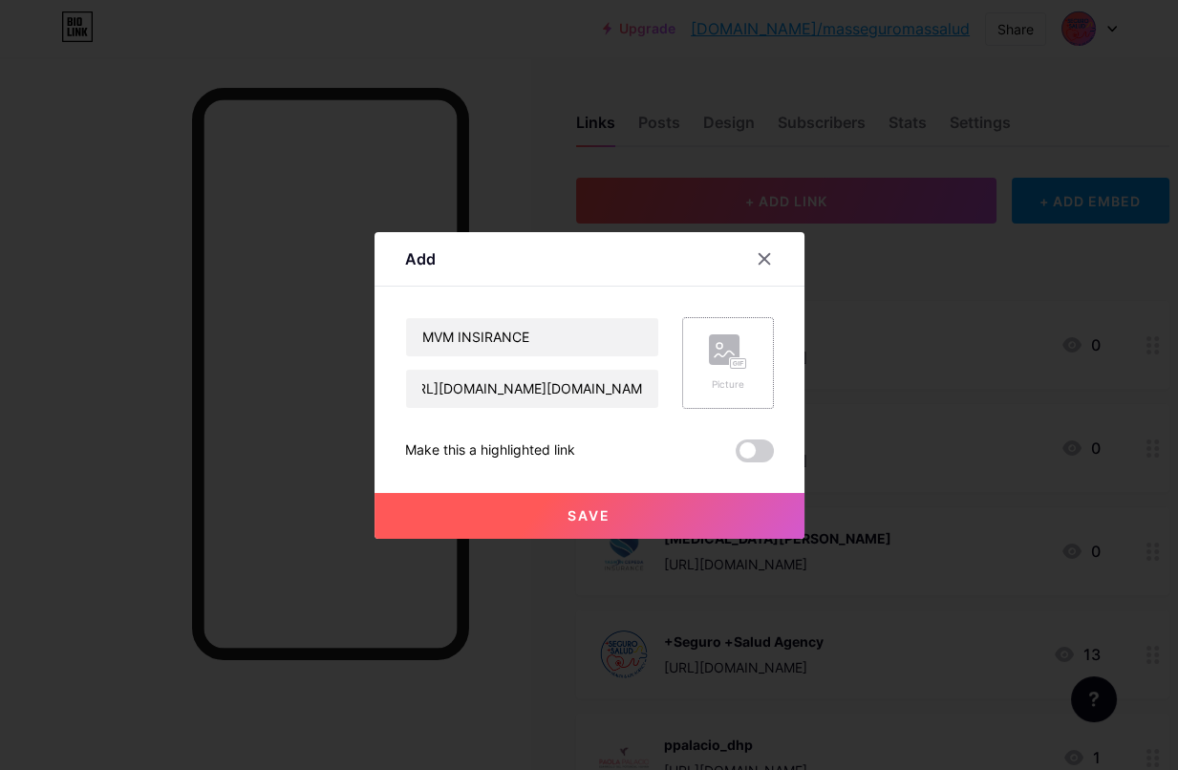
scroll to position [0, 0]
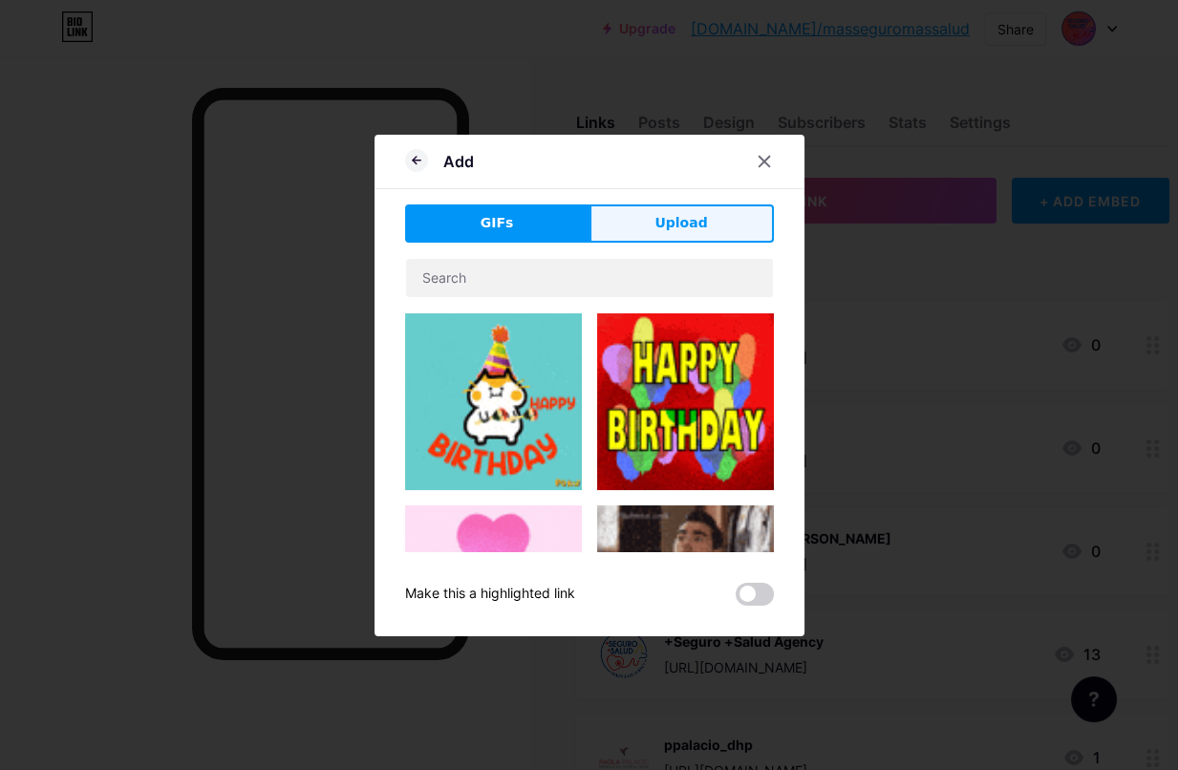
click at [661, 230] on span "Upload" at bounding box center [680, 223] width 53 height 20
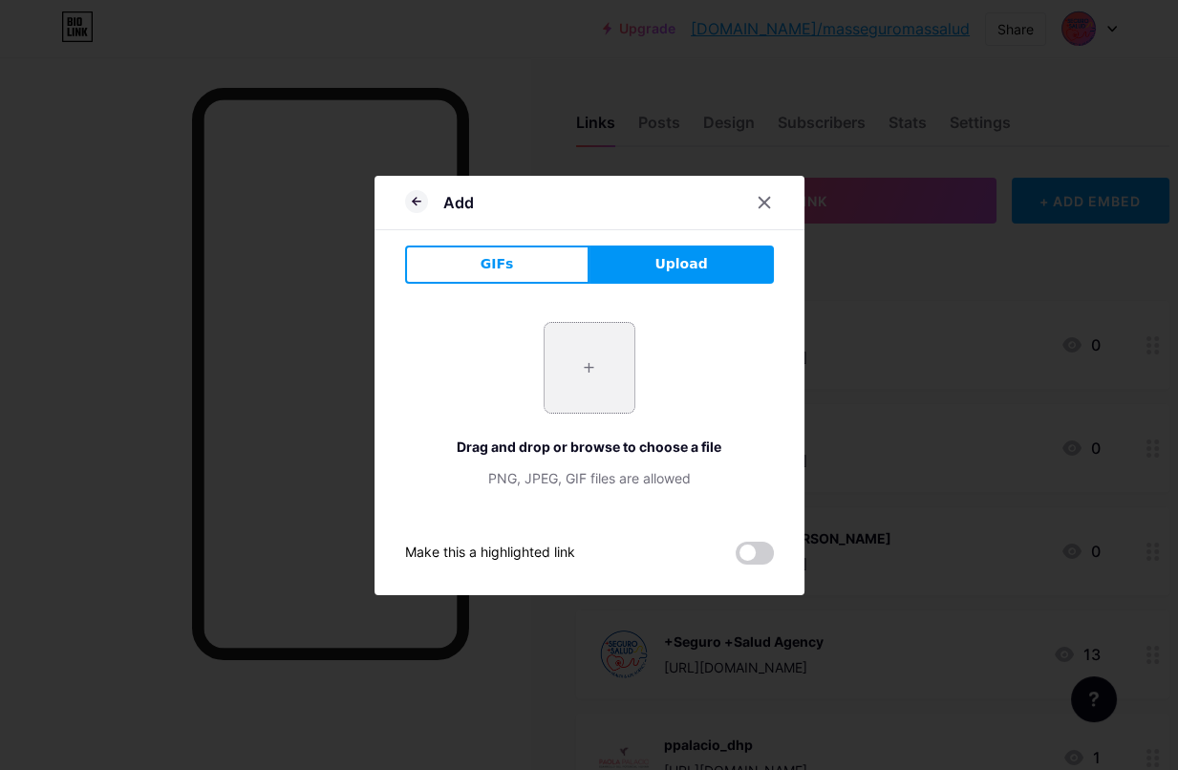
click at [607, 360] on input "file" at bounding box center [589, 368] width 90 height 90
type input "C:\fakepath\[PERSON_NAME].png"
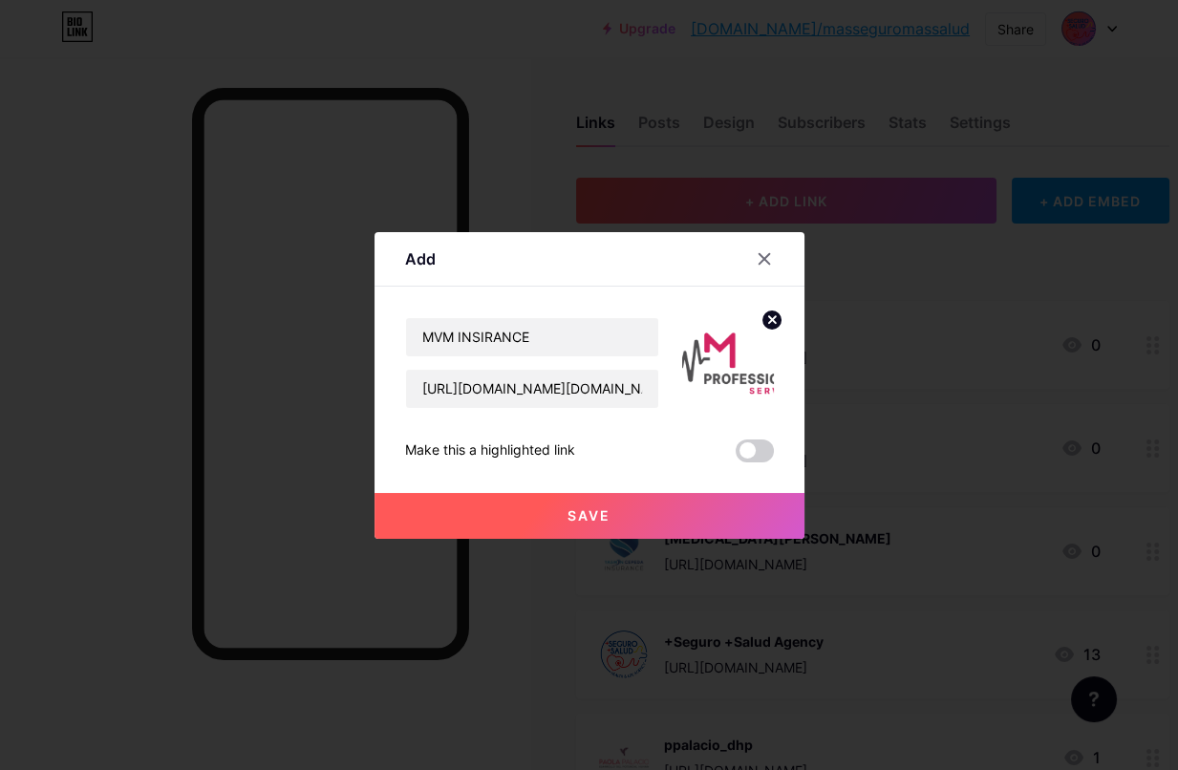
click at [630, 513] on button "Save" at bounding box center [589, 516] width 430 height 46
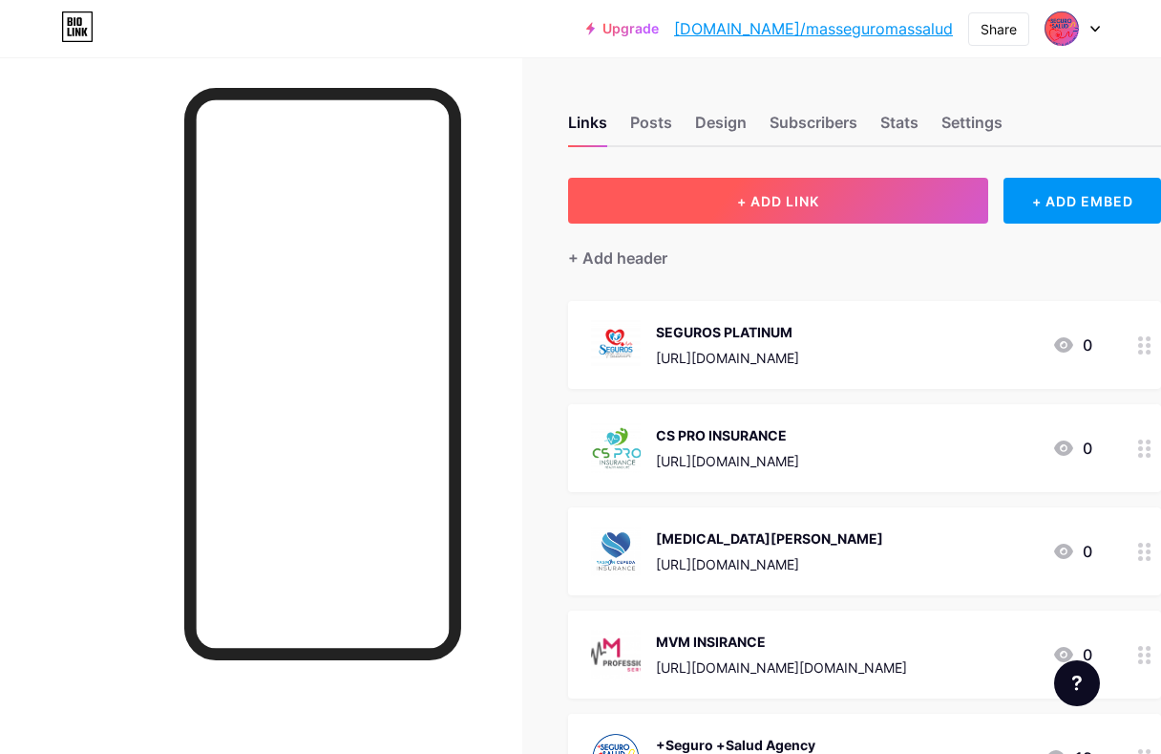
click at [833, 206] on button "+ ADD LINK" at bounding box center [778, 201] width 420 height 46
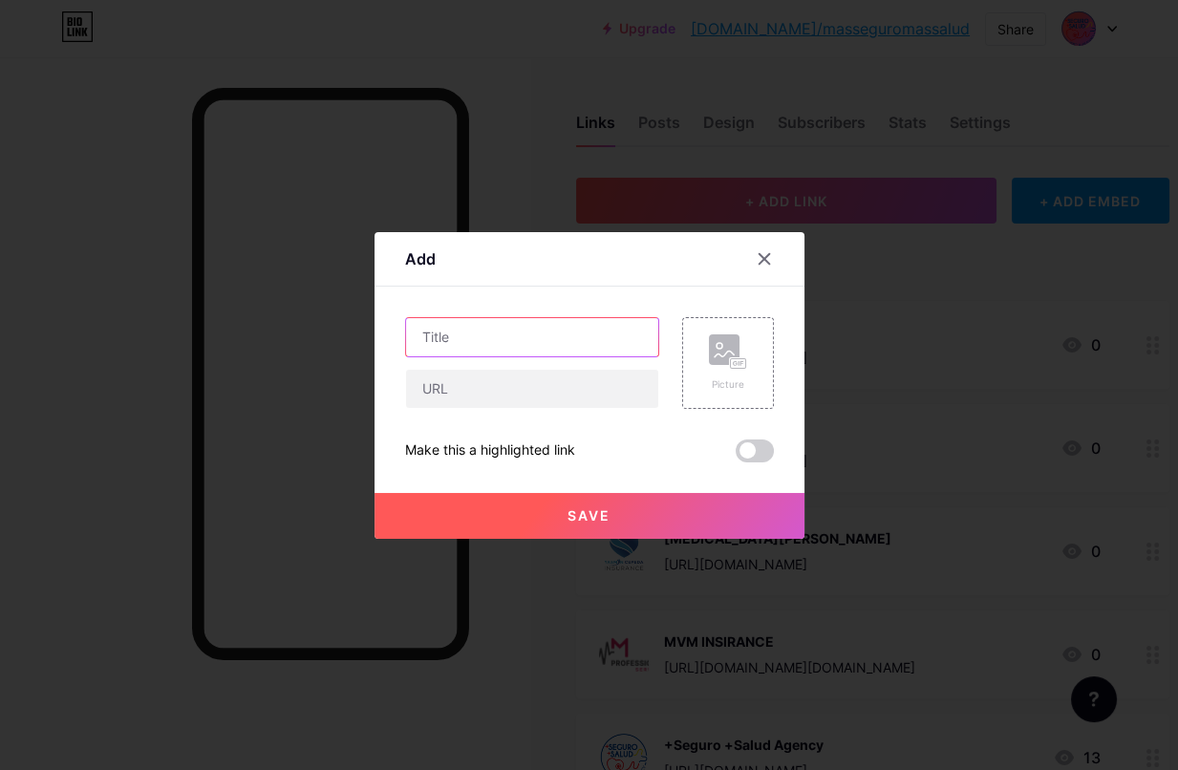
click at [465, 345] on input "text" at bounding box center [532, 337] width 252 height 38
type input "DG SEGUROS"
click at [745, 372] on div "Picture" at bounding box center [728, 362] width 38 height 57
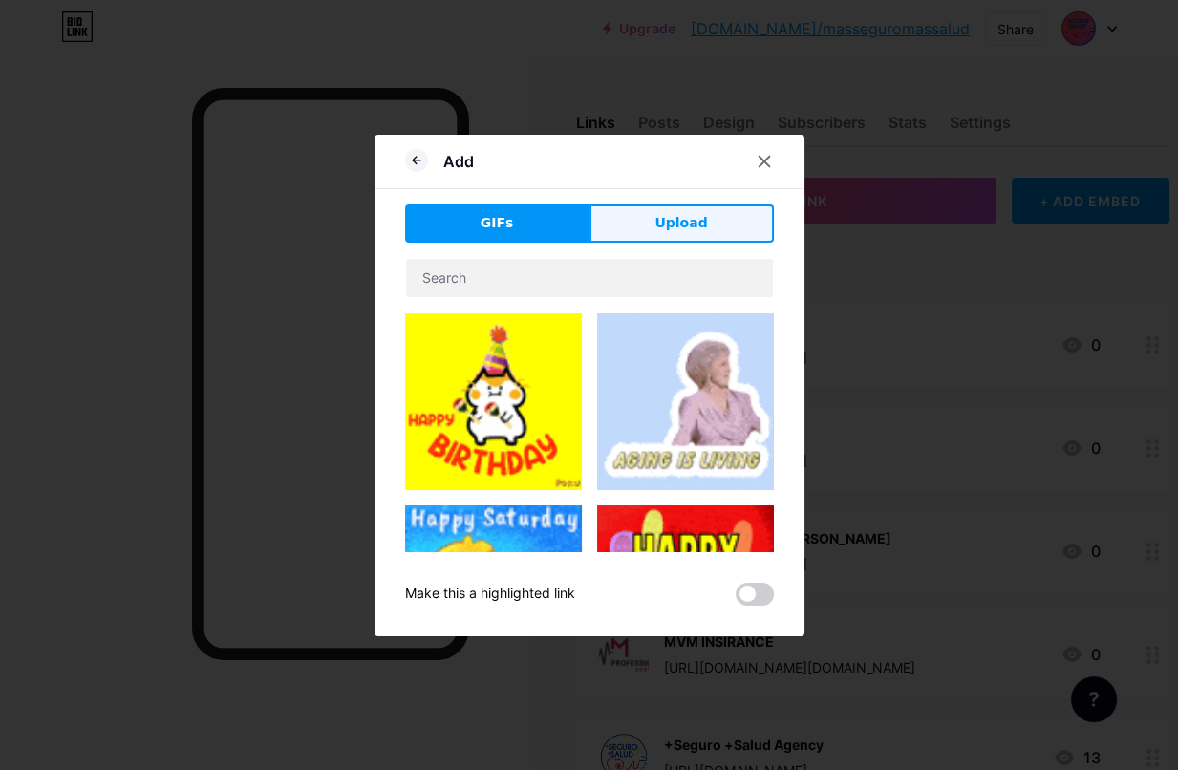
click at [636, 236] on button "Upload" at bounding box center [681, 223] width 184 height 38
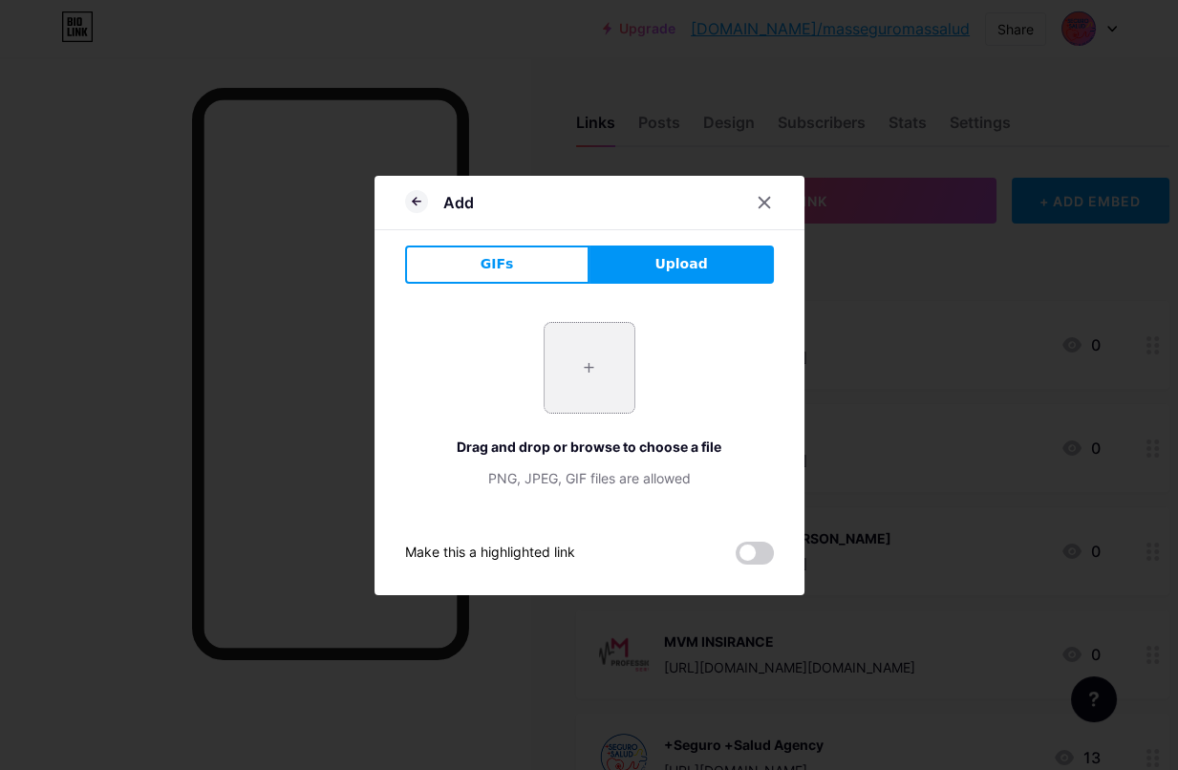
click at [597, 379] on input "file" at bounding box center [589, 368] width 90 height 90
type input "C:\fakepath\[PERSON_NAME].jpeg"
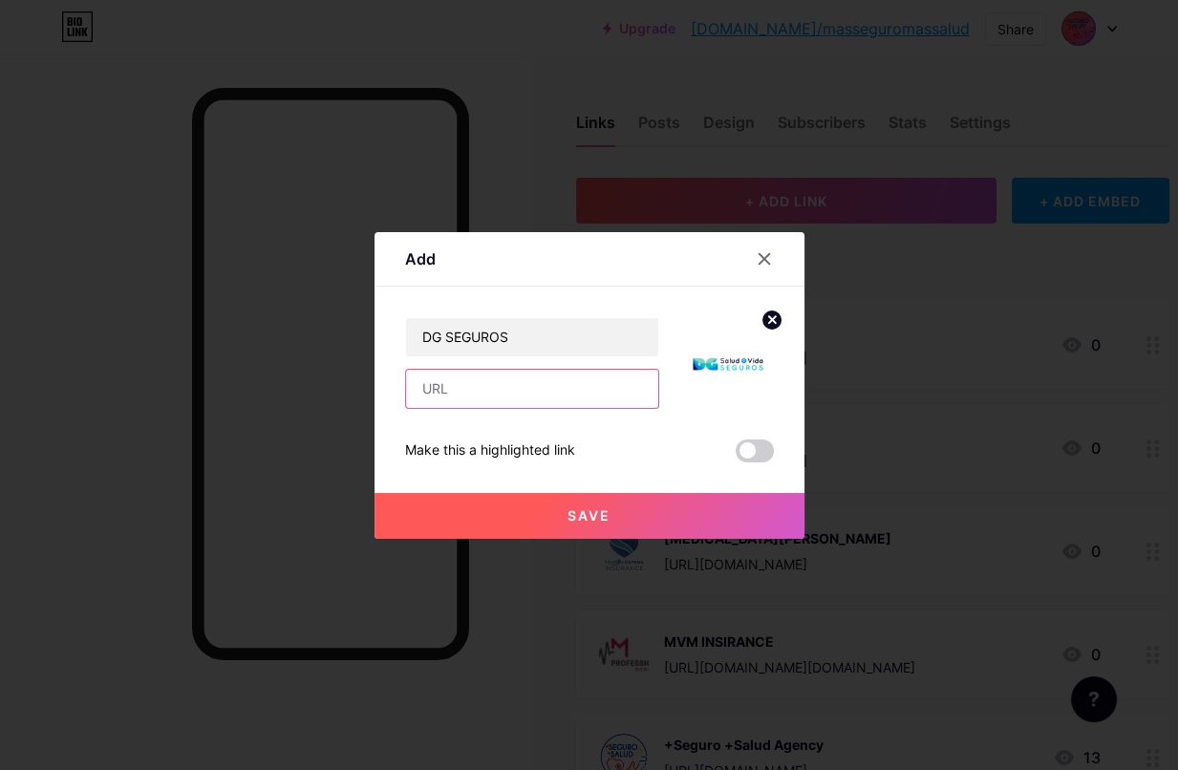
click at [512, 386] on input "text" at bounding box center [532, 389] width 252 height 38
click at [586, 392] on input "[URL][DOMAIN_NAME][DOMAIN_NAME]" at bounding box center [532, 389] width 252 height 38
drag, startPoint x: 572, startPoint y: 385, endPoint x: 676, endPoint y: 393, distance: 104.4
click at [676, 393] on div "DG SEGUROS [URL][DOMAIN_NAME][DOMAIN_NAME]" at bounding box center [589, 363] width 369 height 92
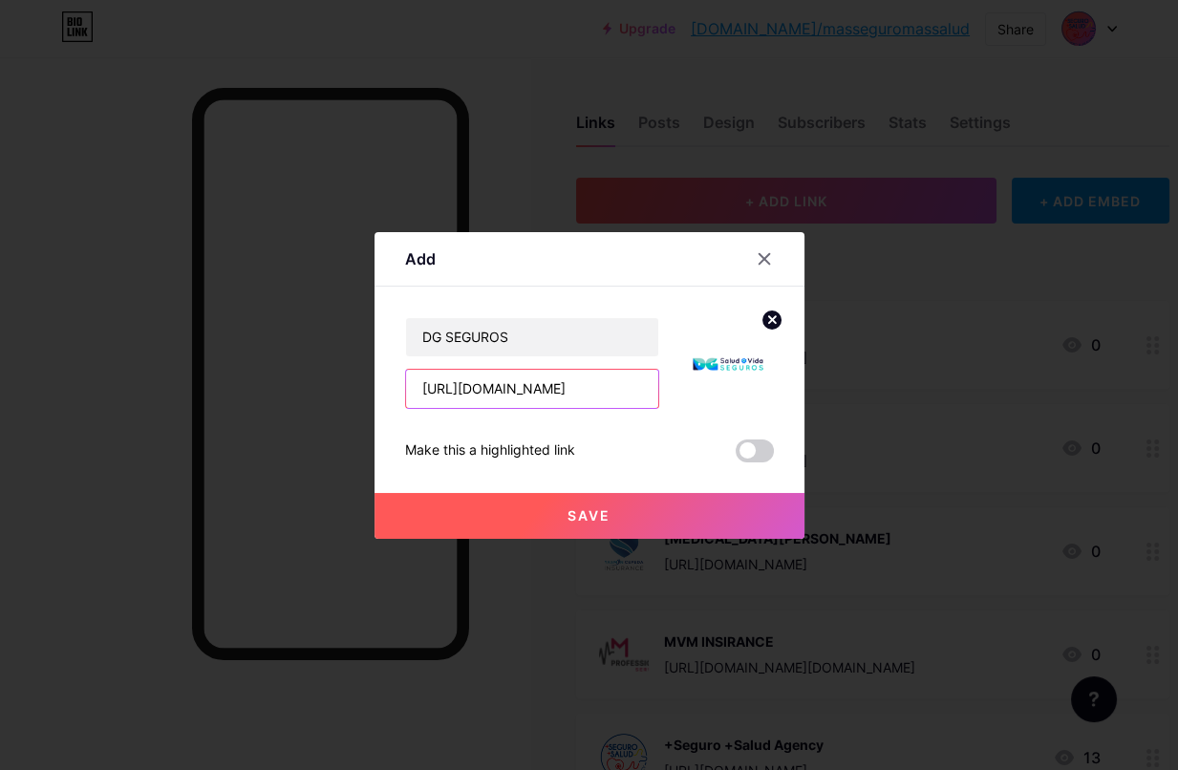
scroll to position [0, 0]
paste input "dg_vidaysalud"
type input "[URL][DOMAIN_NAME]"
click at [619, 527] on button "Save" at bounding box center [589, 516] width 430 height 46
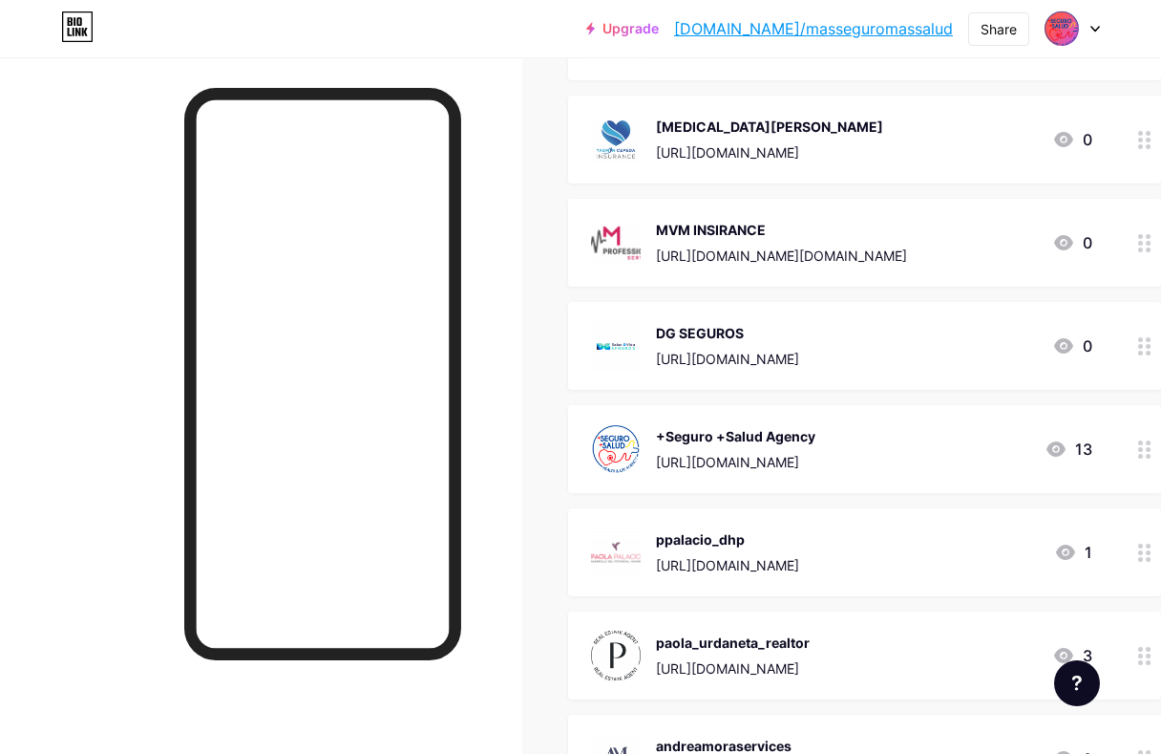
scroll to position [318, 0]
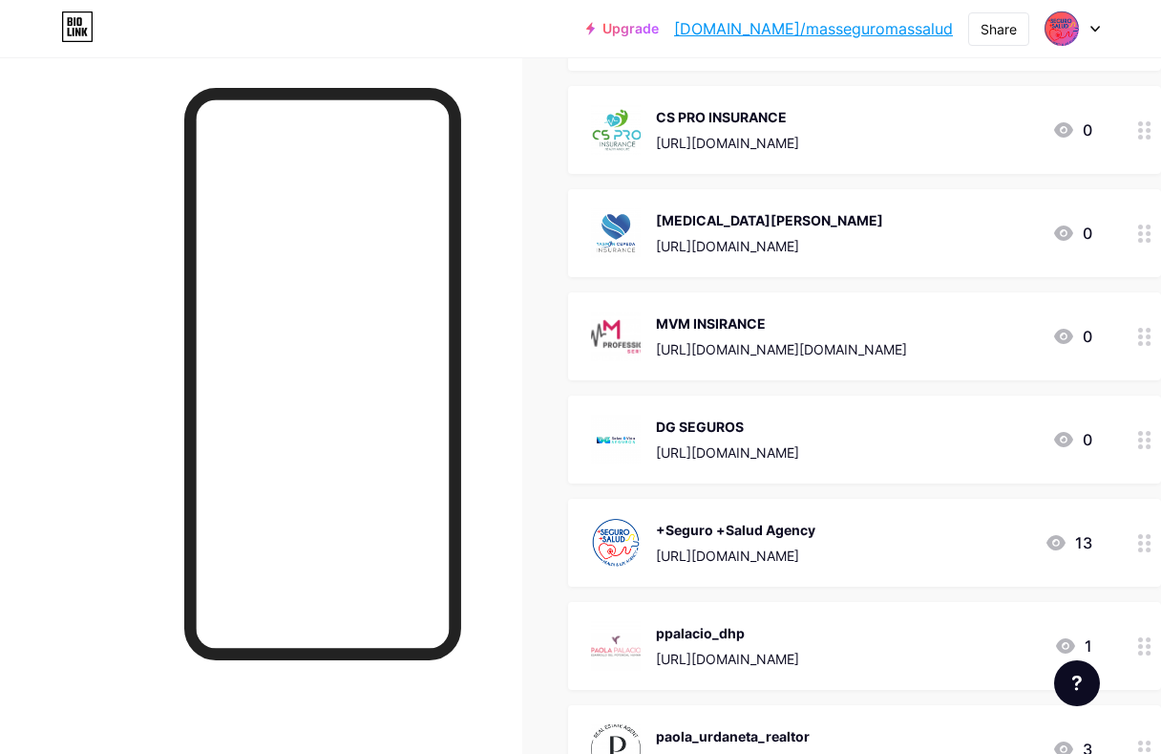
drag, startPoint x: 1120, startPoint y: 507, endPoint x: 1101, endPoint y: 326, distance: 182.5
click at [522, 564] on div at bounding box center [261, 434] width 522 height 754
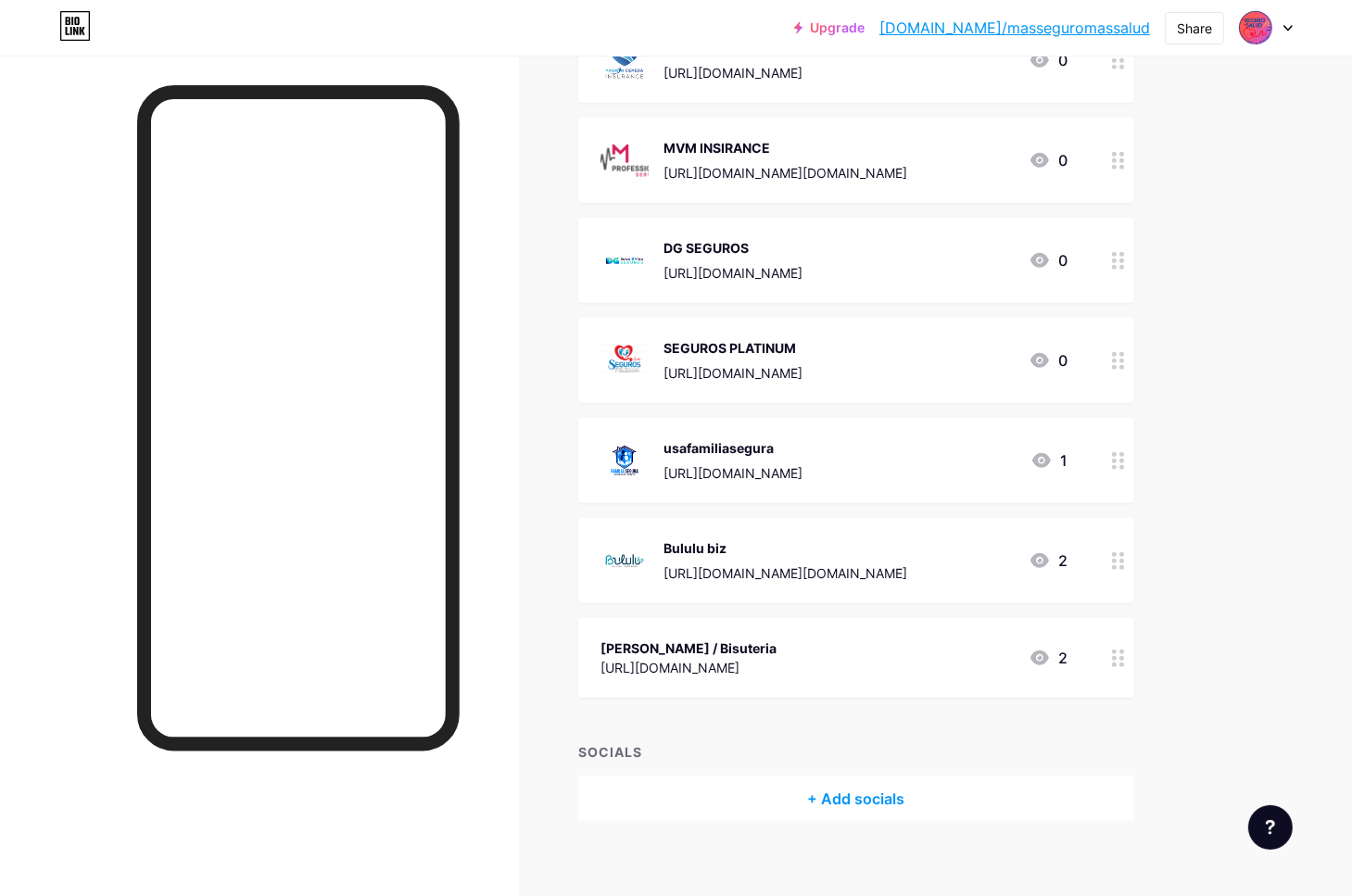
scroll to position [1291, 0]
